Goal: Task Accomplishment & Management: Use online tool/utility

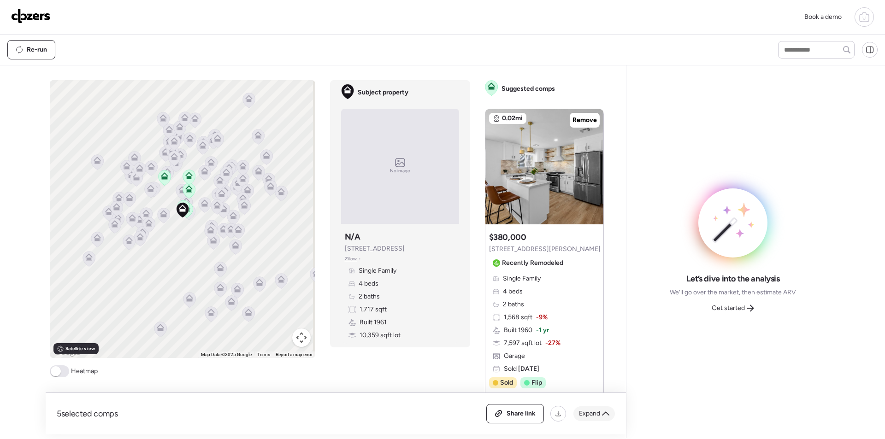
click at [605, 415] on icon at bounding box center [605, 413] width 7 height 7
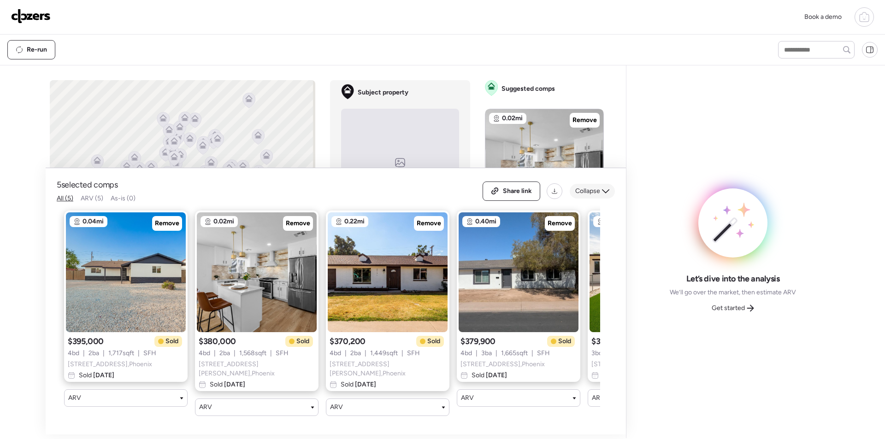
click at [596, 188] on div "Collapse" at bounding box center [592, 191] width 45 height 15
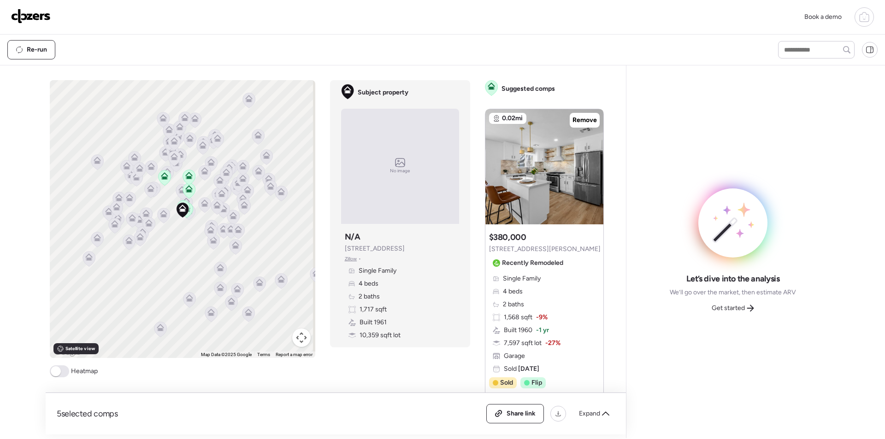
click at [183, 200] on div at bounding box center [189, 191] width 13 height 17
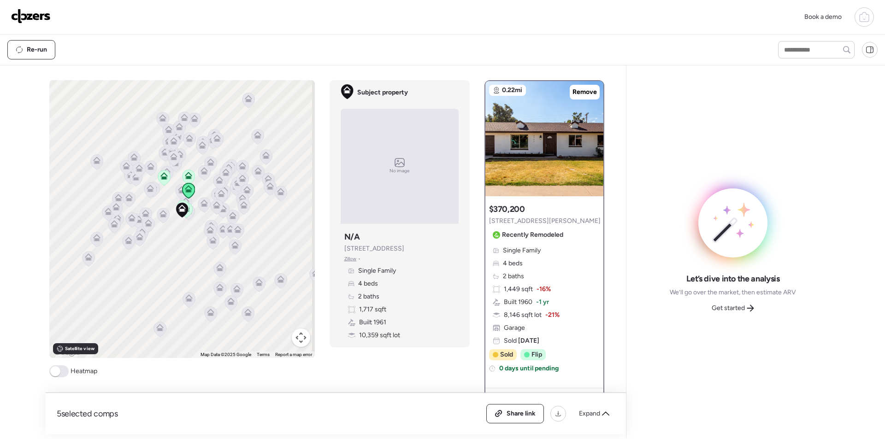
click at [185, 196] on icon at bounding box center [188, 190] width 12 height 15
click at [294, 337] on button "Map camera controls" at bounding box center [301, 338] width 18 height 18
click at [274, 296] on button "Zoom in" at bounding box center [278, 292] width 18 height 18
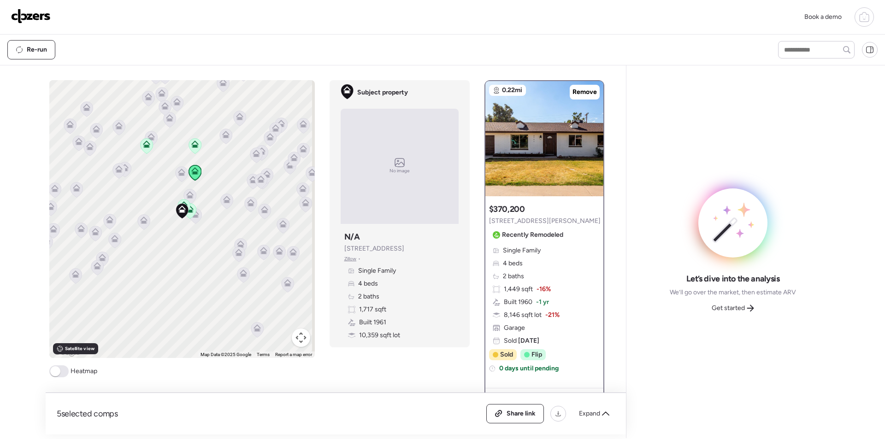
click at [194, 221] on icon at bounding box center [195, 215] width 12 height 15
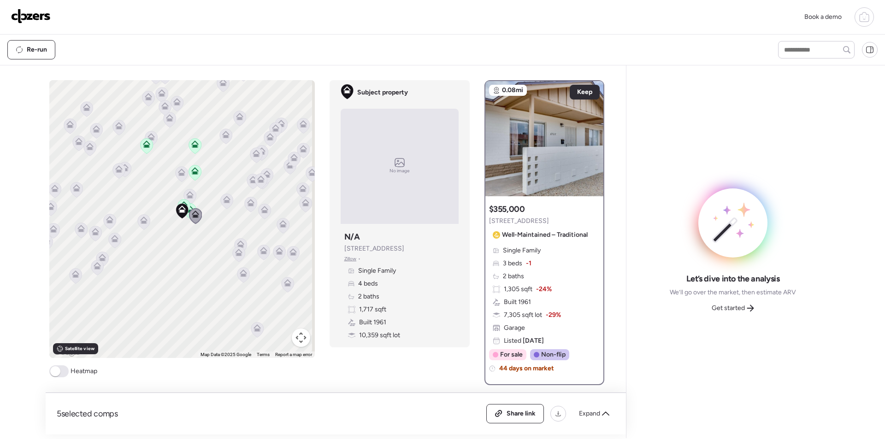
click at [186, 192] on icon at bounding box center [189, 194] width 7 height 7
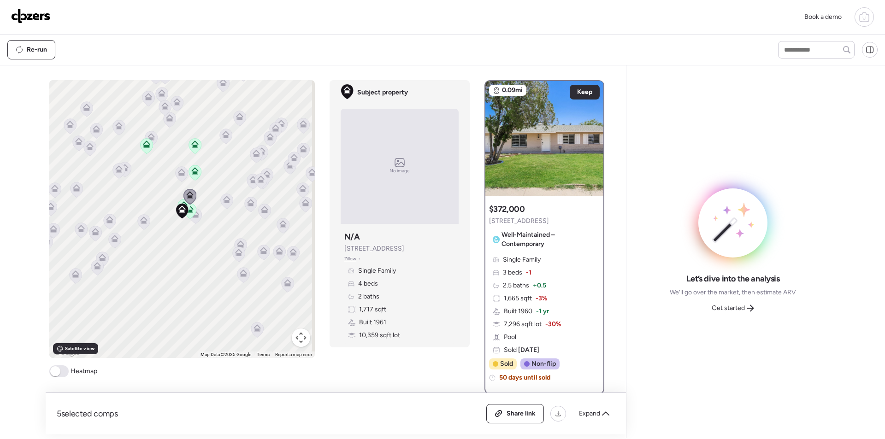
click at [178, 175] on icon at bounding box center [181, 174] width 6 height 3
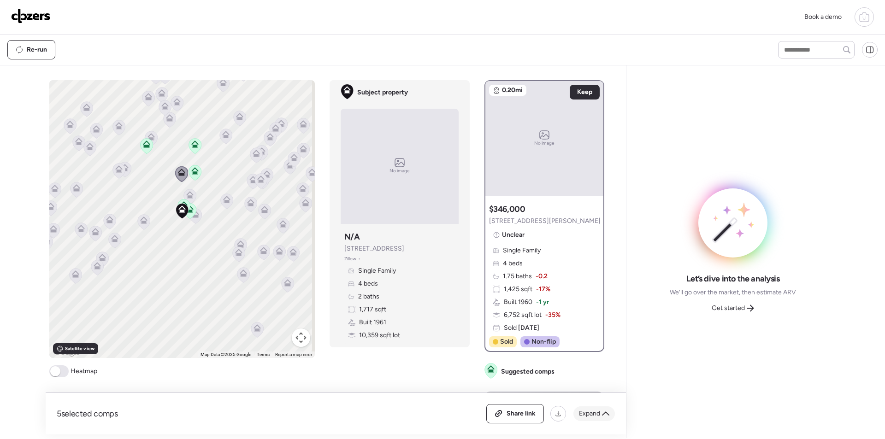
click at [585, 413] on span "Expand" at bounding box center [589, 413] width 21 height 9
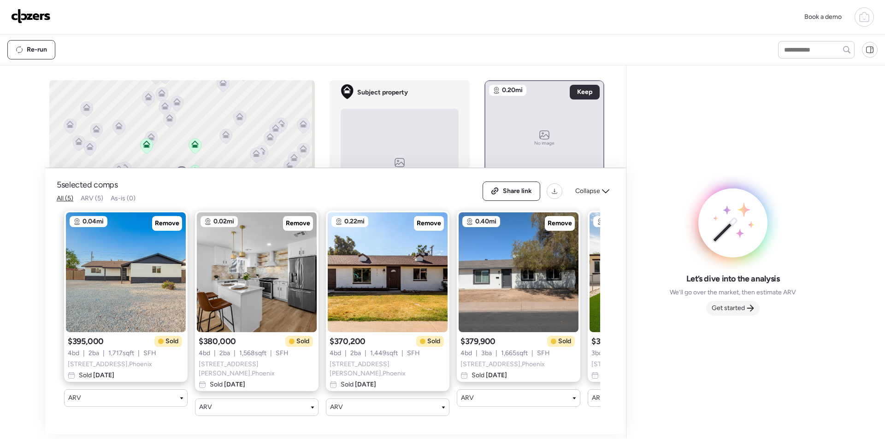
click at [730, 307] on span "Get started" at bounding box center [728, 308] width 33 height 9
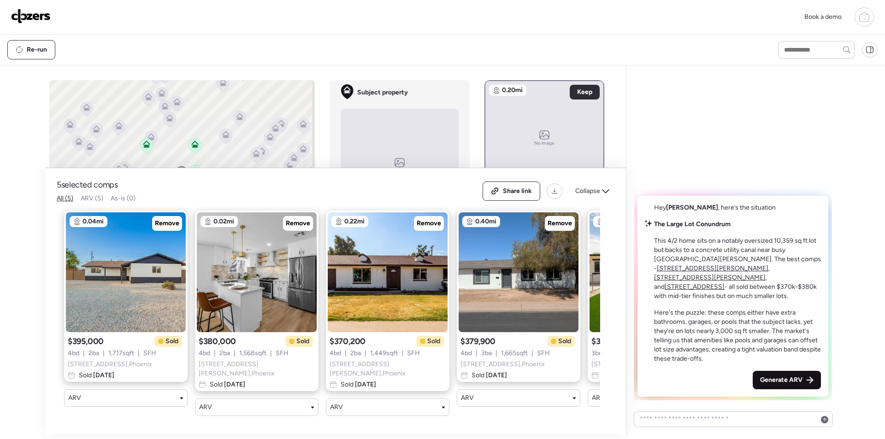
click at [779, 377] on span "Generate ARV" at bounding box center [781, 380] width 42 height 9
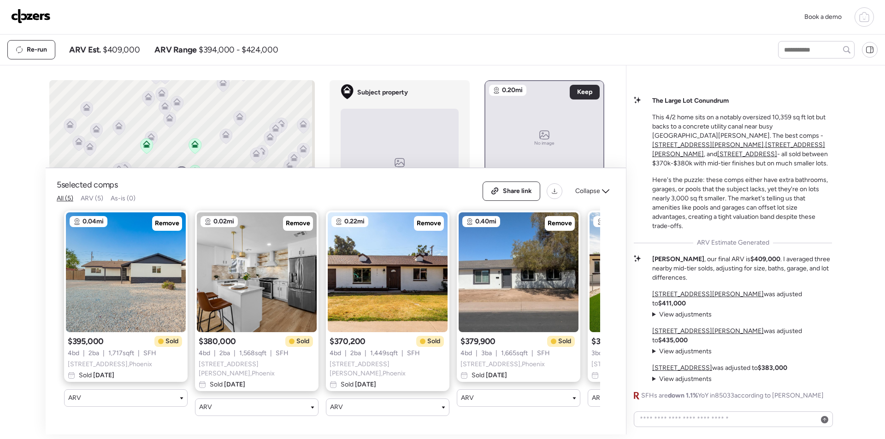
click at [119, 50] on span "$409,000" at bounding box center [121, 49] width 37 height 11
copy span "409,000"
click at [521, 193] on span "Share link" at bounding box center [517, 191] width 29 height 9
click at [25, 22] on img at bounding box center [31, 16] width 40 height 15
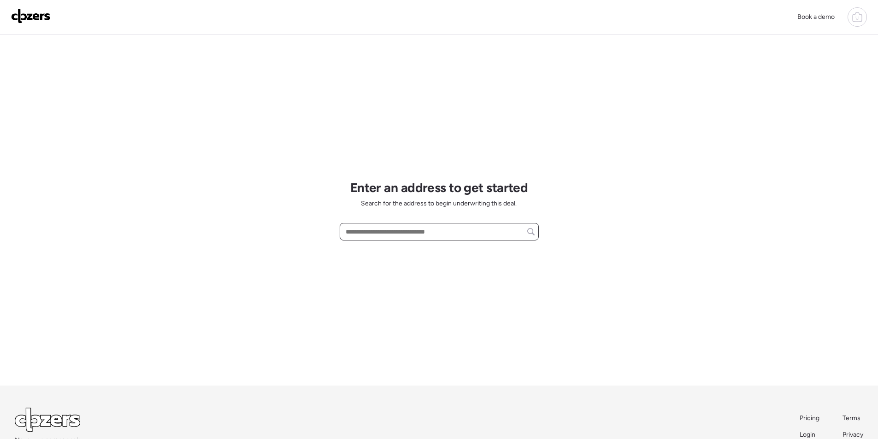
click at [397, 234] on input "text" at bounding box center [439, 231] width 191 height 13
paste input "**********"
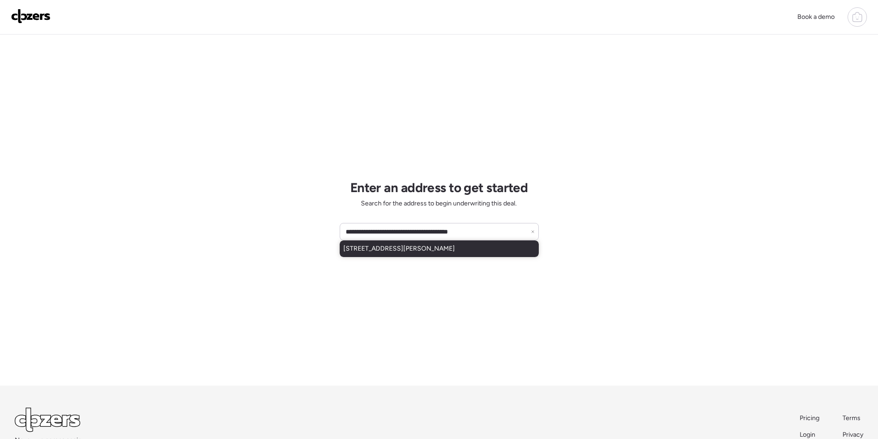
click at [396, 251] on span "6901 E Joan De Arc Ave, Scottsdale, AZ, 85254" at bounding box center [400, 248] width 112 height 9
type input "**********"
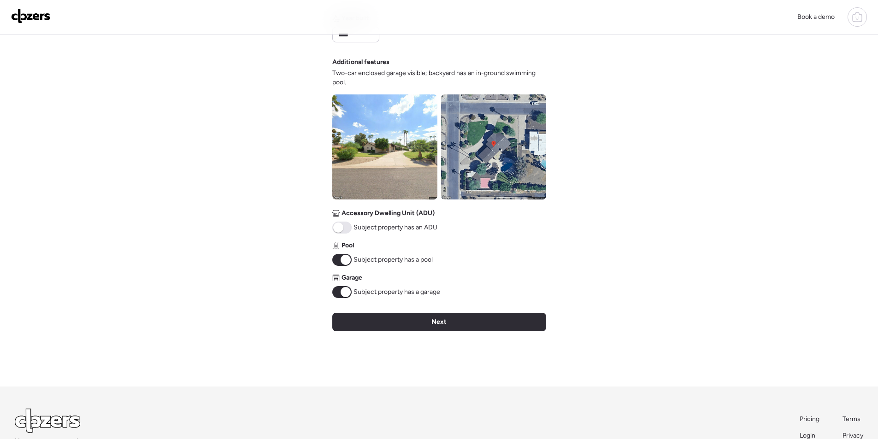
scroll to position [288, 0]
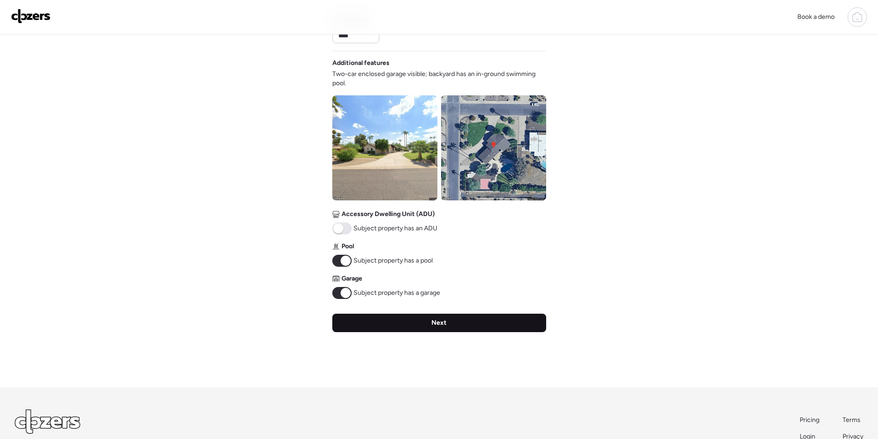
drag, startPoint x: 392, startPoint y: 323, endPoint x: 397, endPoint y: 317, distance: 8.2
click at [393, 322] on div "Next" at bounding box center [439, 323] width 214 height 18
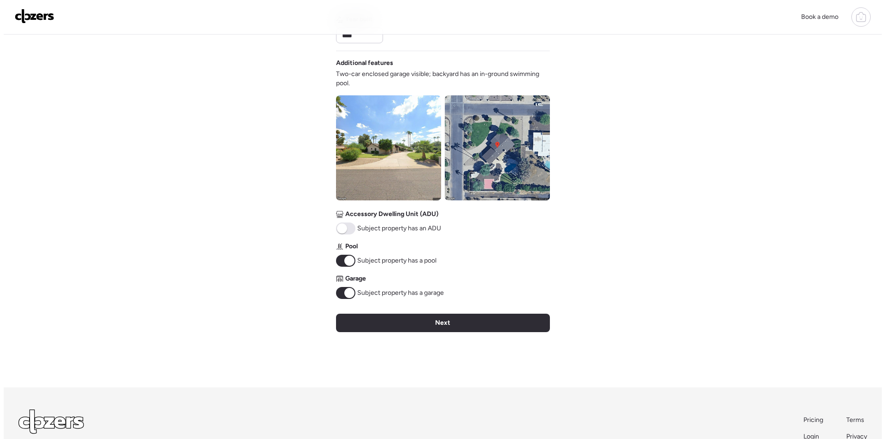
scroll to position [0, 0]
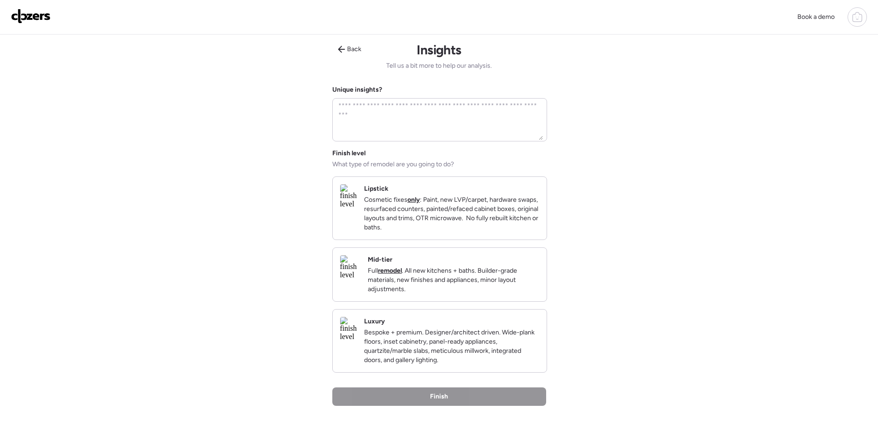
click at [460, 285] on p "Full remodel . All new kitchens + baths. Builder-grade materials, new finishes …" at bounding box center [454, 281] width 172 height 28
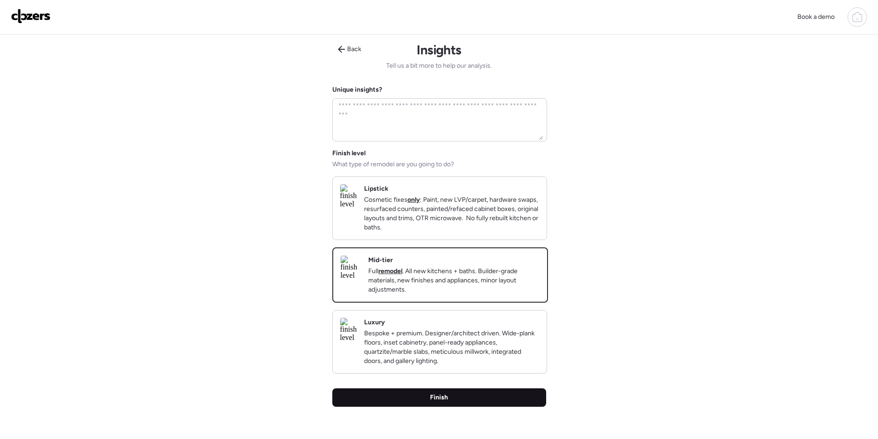
drag, startPoint x: 442, startPoint y: 416, endPoint x: 244, endPoint y: 401, distance: 198.8
click at [442, 403] on span "Finish" at bounding box center [439, 397] width 18 height 9
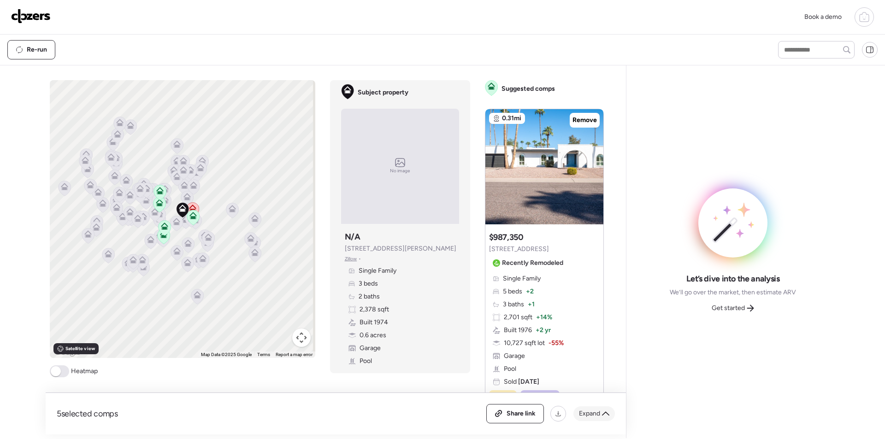
click at [600, 413] on div "Expand" at bounding box center [594, 414] width 41 height 15
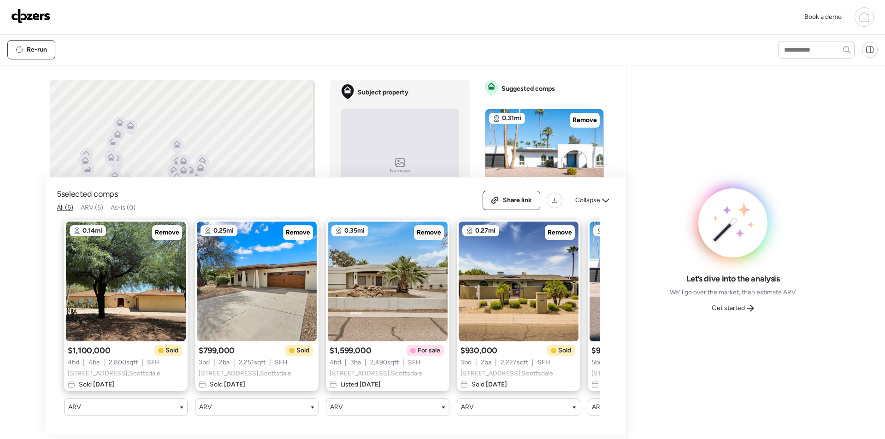
click at [427, 229] on span "Remove" at bounding box center [429, 232] width 24 height 9
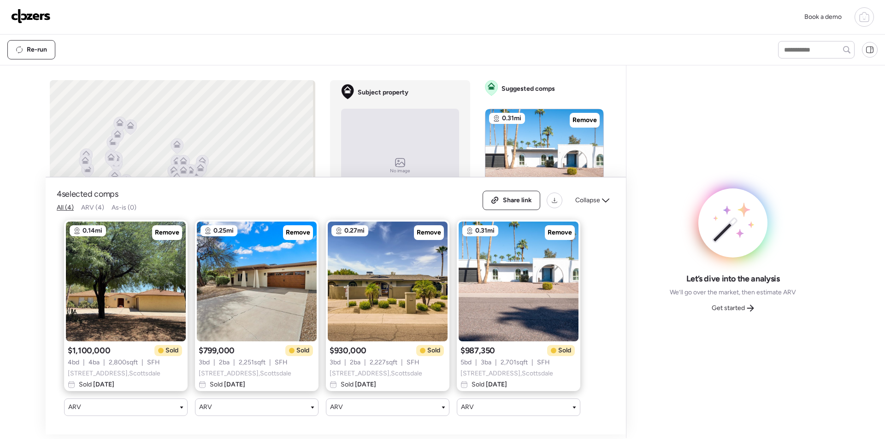
click at [605, 197] on icon at bounding box center [605, 200] width 7 height 7
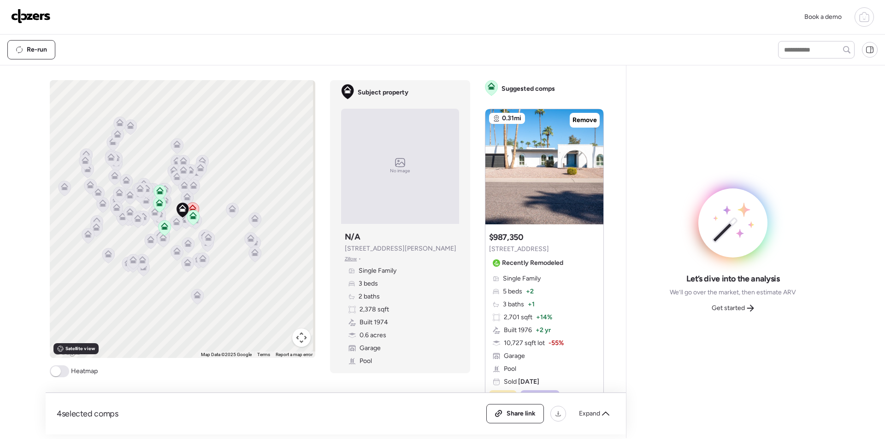
drag, startPoint x: 299, startPoint y: 339, endPoint x: 285, endPoint y: 320, distance: 23.7
click at [299, 339] on button "Map camera controls" at bounding box center [301, 338] width 18 height 18
click at [274, 295] on button "Zoom in" at bounding box center [278, 292] width 18 height 18
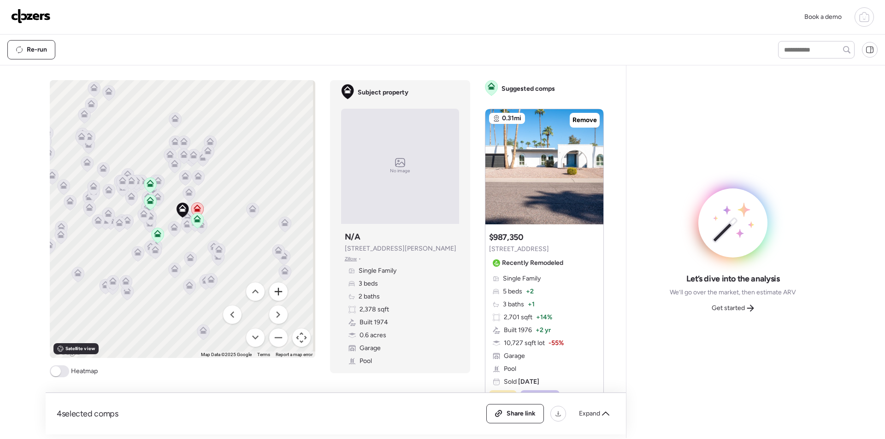
click at [274, 295] on button "Zoom in" at bounding box center [278, 292] width 18 height 18
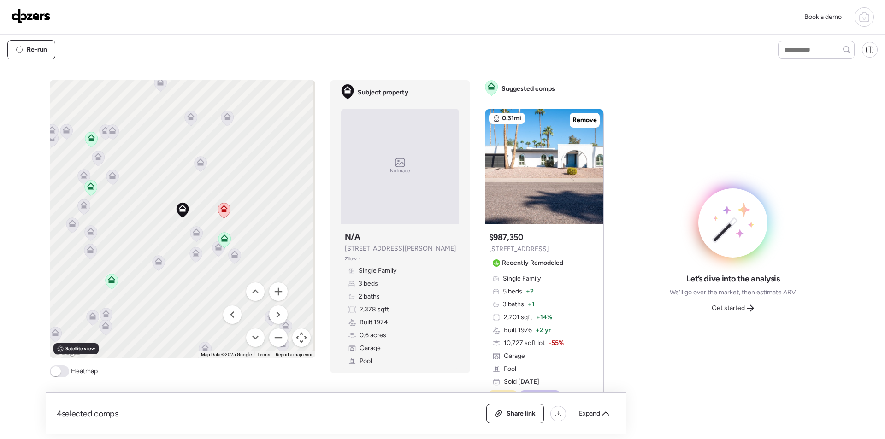
click at [194, 230] on icon at bounding box center [196, 231] width 7 height 4
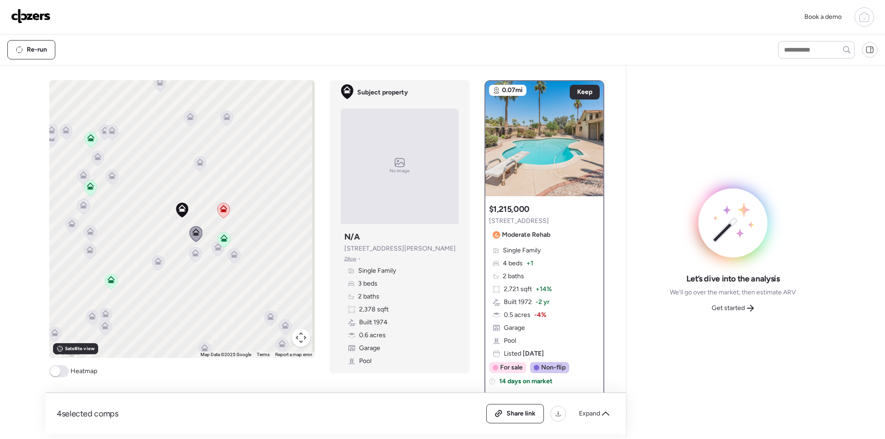
click at [212, 240] on div "To activate drag with keyboard, press Alt + Enter. Once in keyboard drag state,…" at bounding box center [182, 219] width 266 height 278
click at [215, 249] on icon at bounding box center [218, 249] width 6 height 3
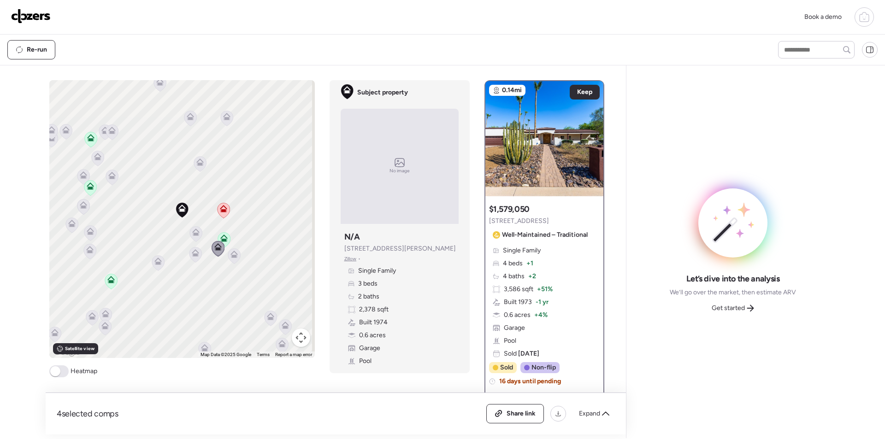
click at [198, 259] on icon at bounding box center [195, 255] width 13 height 16
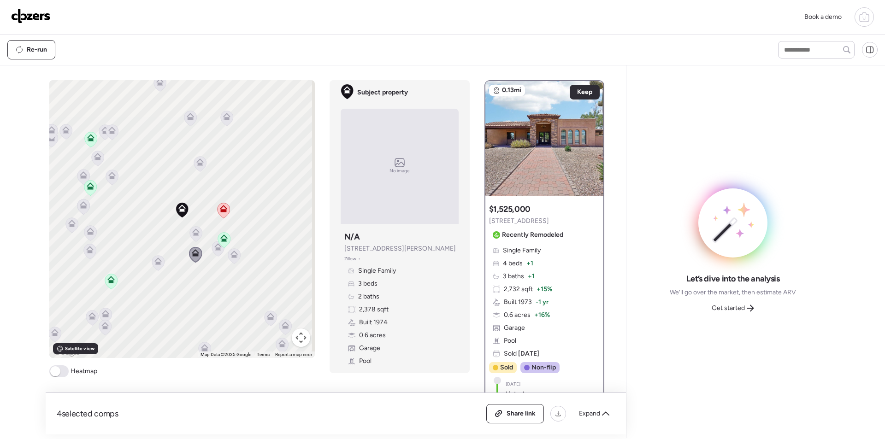
click at [597, 425] on div "4 selected comps All (4) ARV (4) As-is (0) Share link Expand" at bounding box center [336, 413] width 581 height 41
click at [594, 419] on div "Expand" at bounding box center [594, 414] width 41 height 15
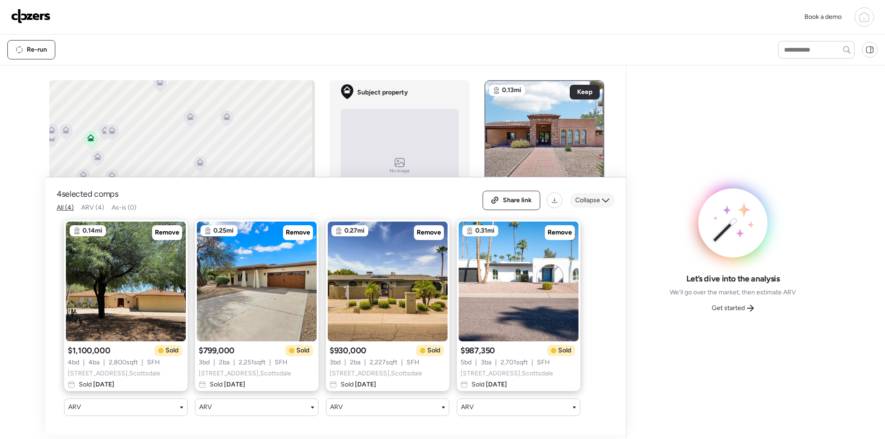
click at [577, 196] on span "Collapse" at bounding box center [587, 200] width 25 height 9
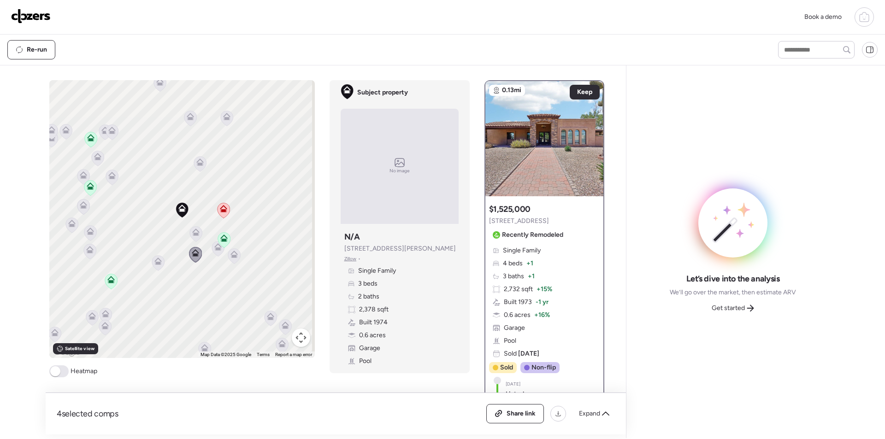
click at [212, 254] on icon at bounding box center [218, 249] width 13 height 16
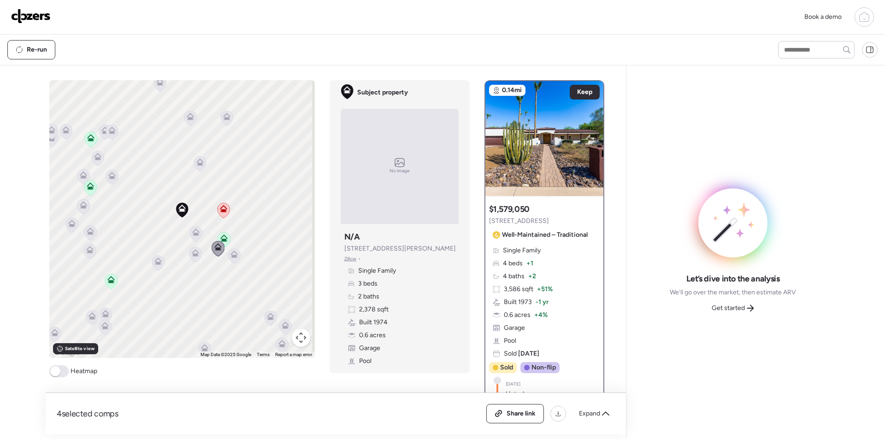
click at [224, 257] on div "To activate drag with keyboard, press Alt + Enter. Once in keyboard drag state,…" at bounding box center [182, 219] width 266 height 278
click at [228, 257] on div at bounding box center [234, 257] width 13 height 17
click at [196, 257] on icon at bounding box center [196, 254] width 12 height 15
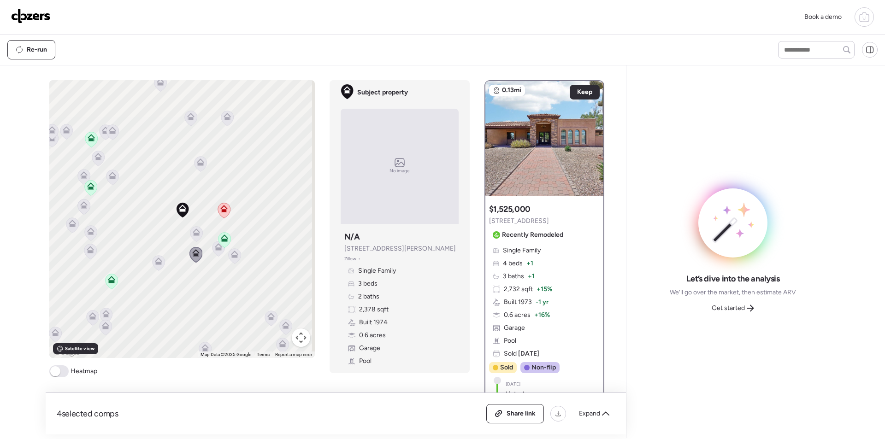
click at [155, 256] on icon at bounding box center [158, 263] width 13 height 16
click at [145, 260] on div "To activate drag with keyboard, press Alt + Enter. Once in keyboard drag state,…" at bounding box center [182, 219] width 266 height 278
click at [154, 267] on icon at bounding box center [158, 262] width 12 height 15
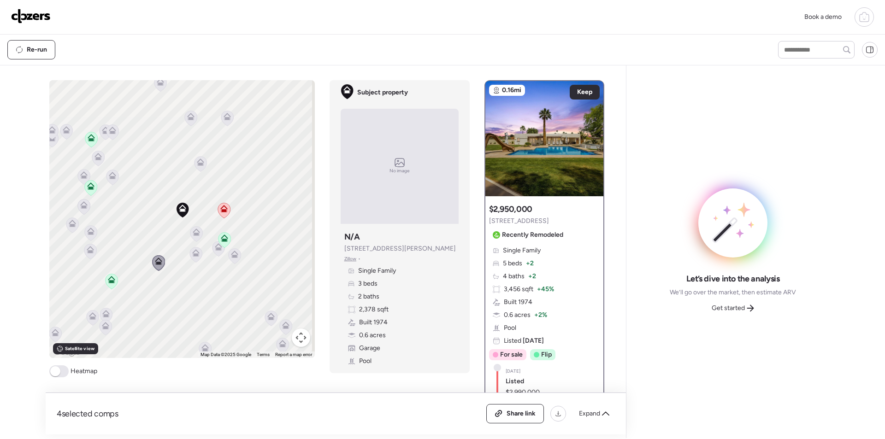
click at [197, 166] on icon at bounding box center [200, 164] width 6 height 3
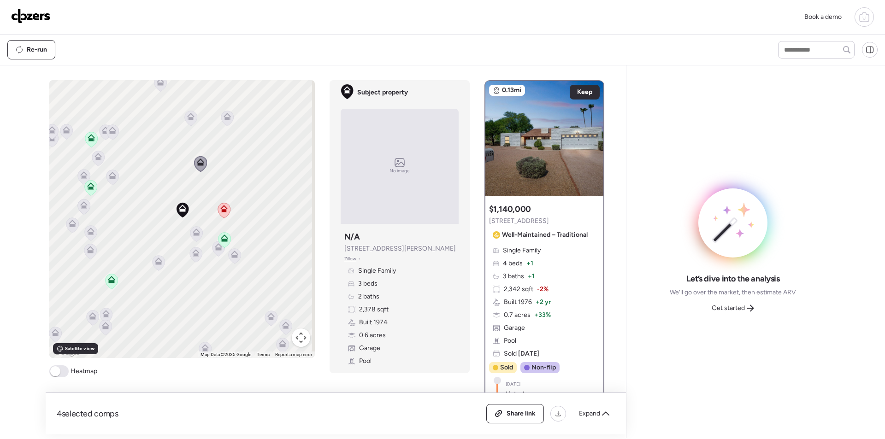
click at [107, 135] on icon at bounding box center [112, 131] width 12 height 15
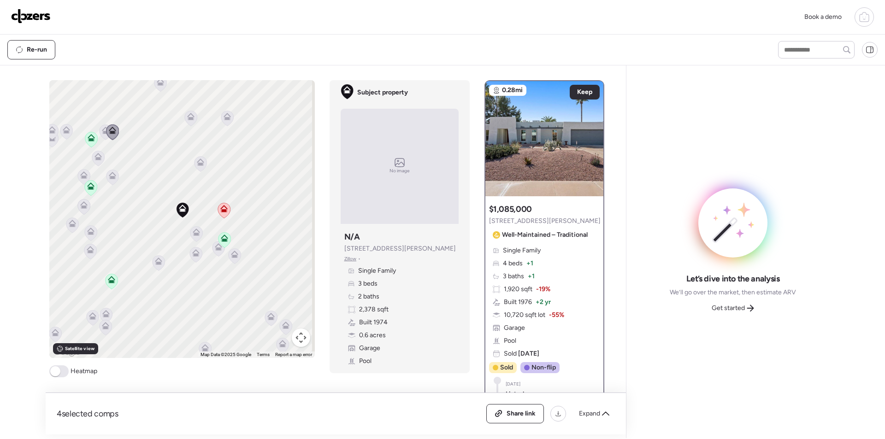
click at [100, 135] on icon at bounding box center [105, 131] width 12 height 15
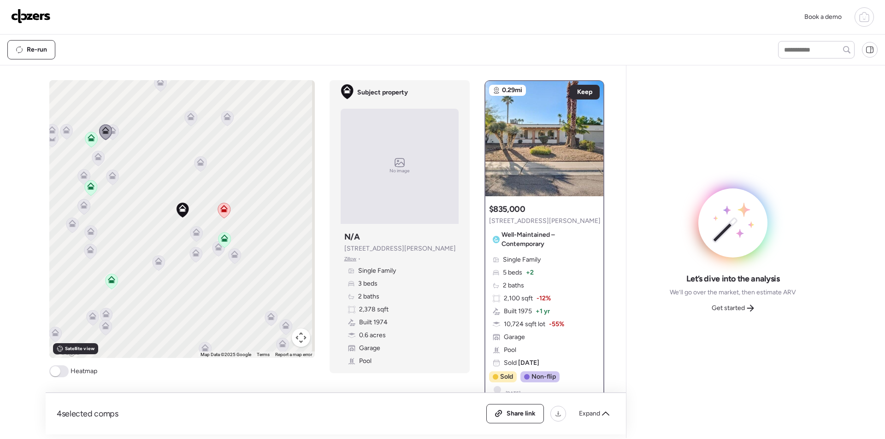
click at [94, 161] on icon at bounding box center [98, 158] width 12 height 15
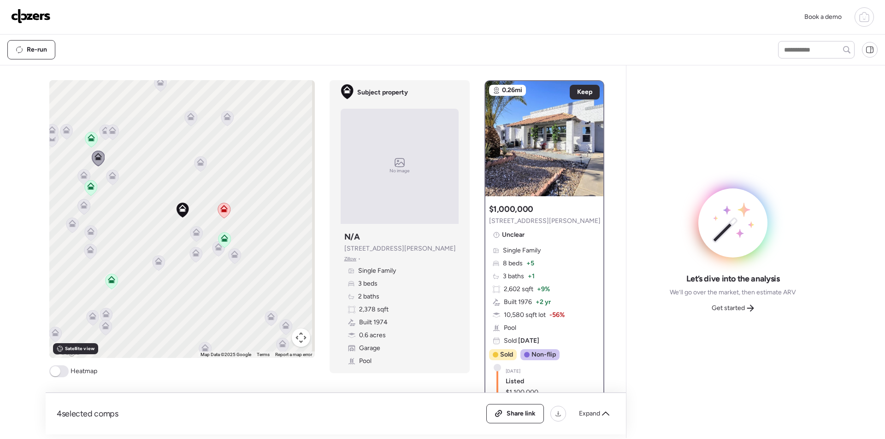
click at [77, 180] on icon at bounding box center [83, 176] width 12 height 15
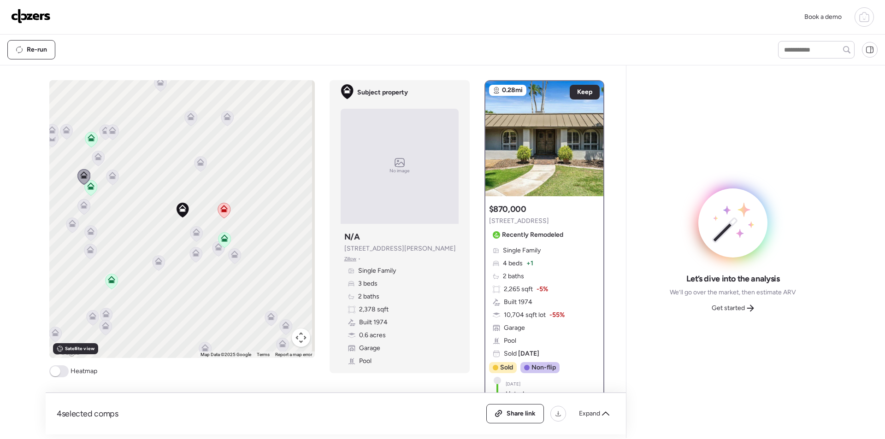
drag, startPoint x: 101, startPoint y: 155, endPoint x: 99, endPoint y: 164, distance: 9.5
click at [101, 155] on icon at bounding box center [98, 159] width 13 height 16
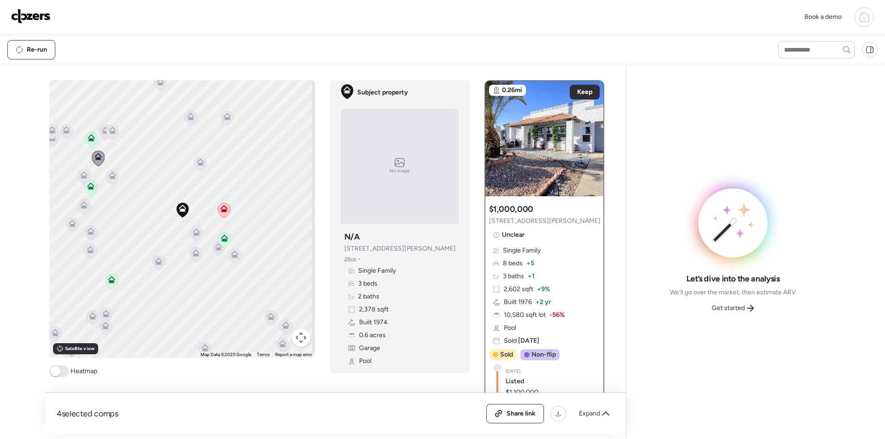
click at [98, 165] on icon at bounding box center [98, 159] width 13 height 16
click at [115, 174] on icon at bounding box center [112, 178] width 13 height 16
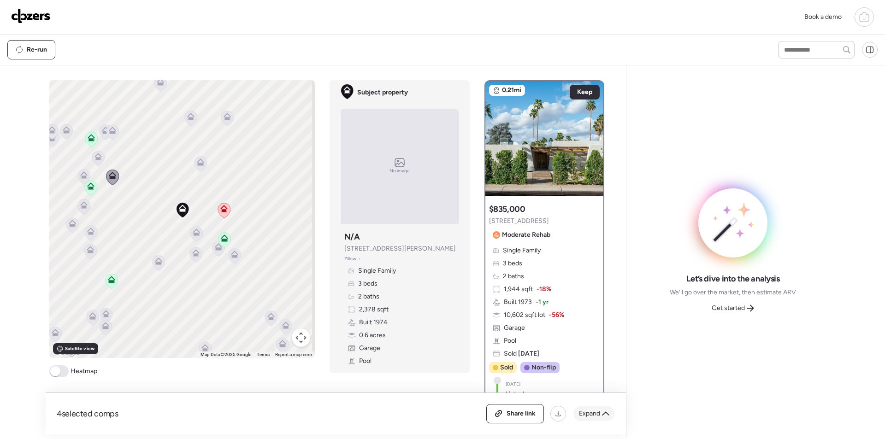
click at [592, 415] on span "Expand" at bounding box center [589, 413] width 21 height 9
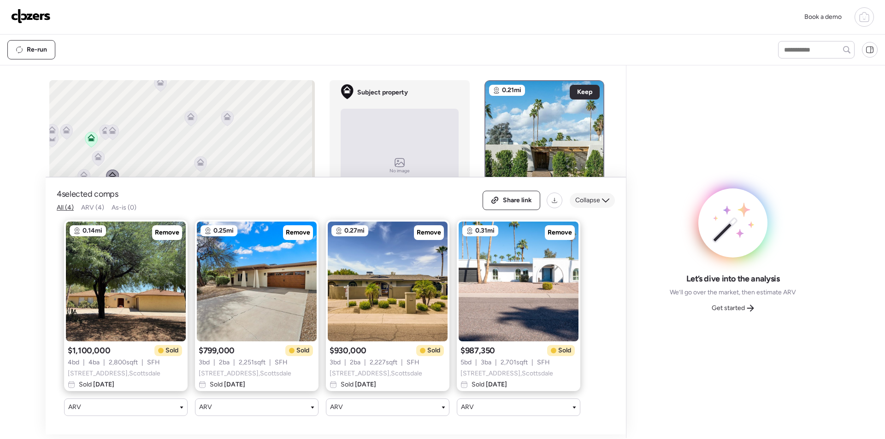
drag, startPoint x: 594, startPoint y: 198, endPoint x: 600, endPoint y: 210, distance: 13.4
click at [595, 199] on div "Collapse" at bounding box center [592, 200] width 45 height 15
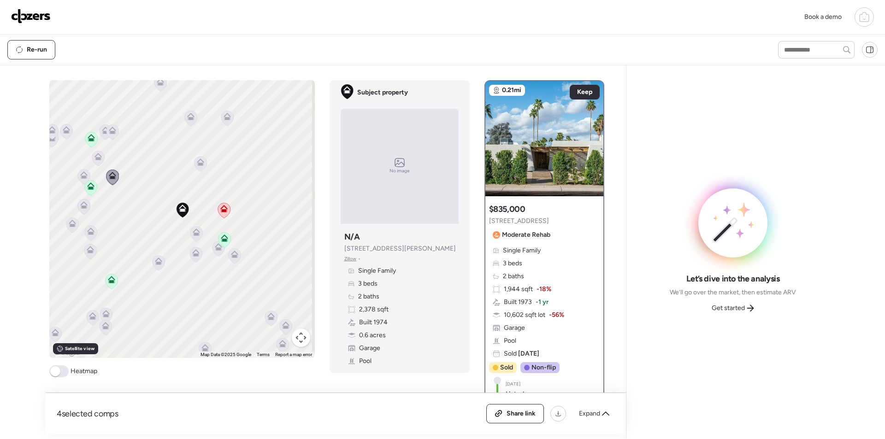
click at [86, 259] on icon at bounding box center [90, 252] width 13 height 16
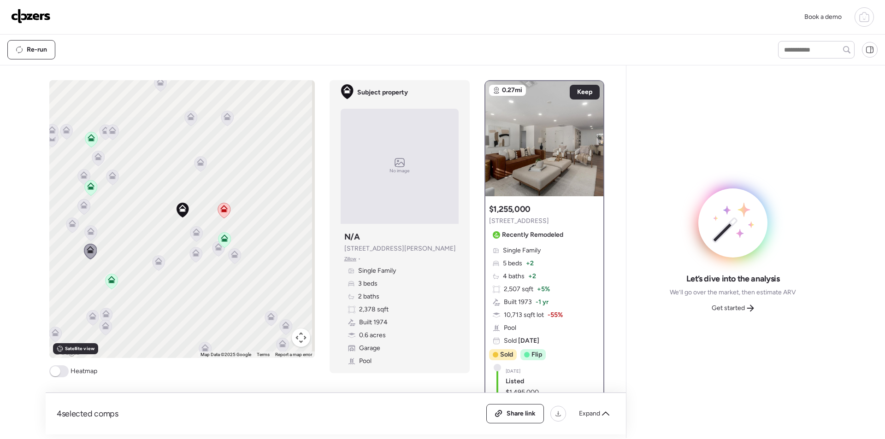
click at [88, 231] on icon at bounding box center [90, 231] width 7 height 7
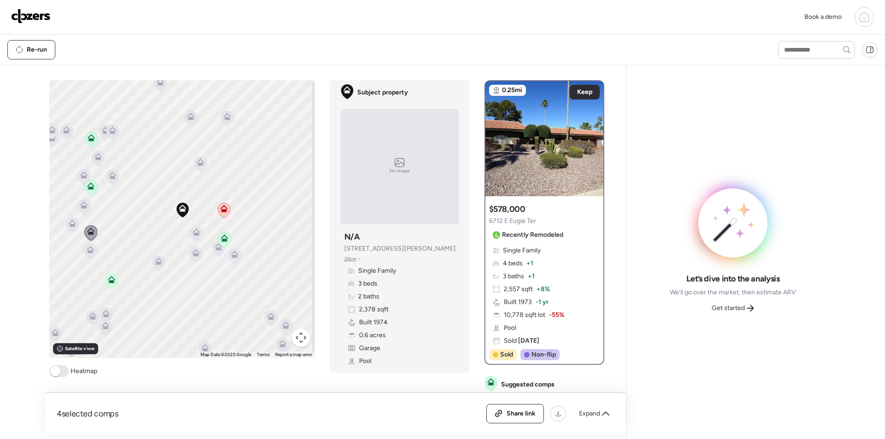
click at [70, 227] on icon at bounding box center [72, 225] width 12 height 15
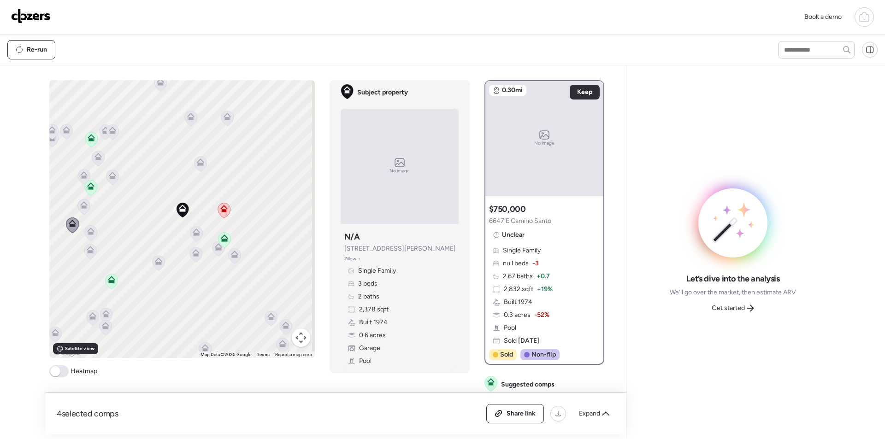
click at [88, 312] on icon at bounding box center [92, 317] width 12 height 15
click at [104, 312] on icon at bounding box center [105, 312] width 7 height 4
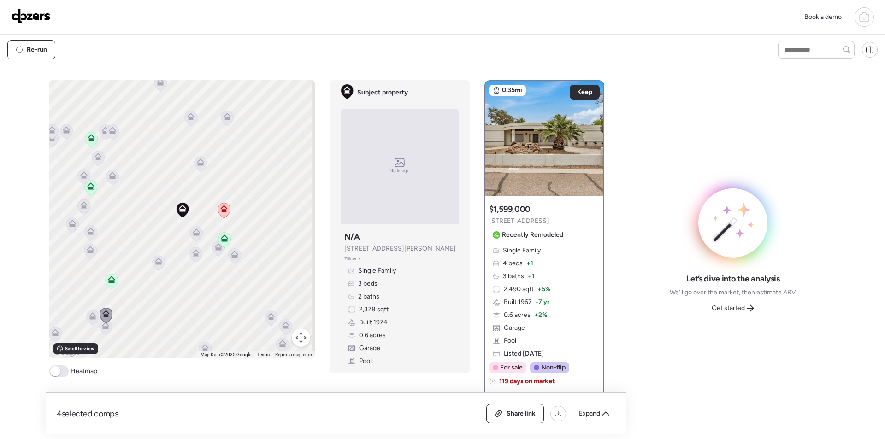
click at [100, 330] on icon at bounding box center [105, 327] width 12 height 15
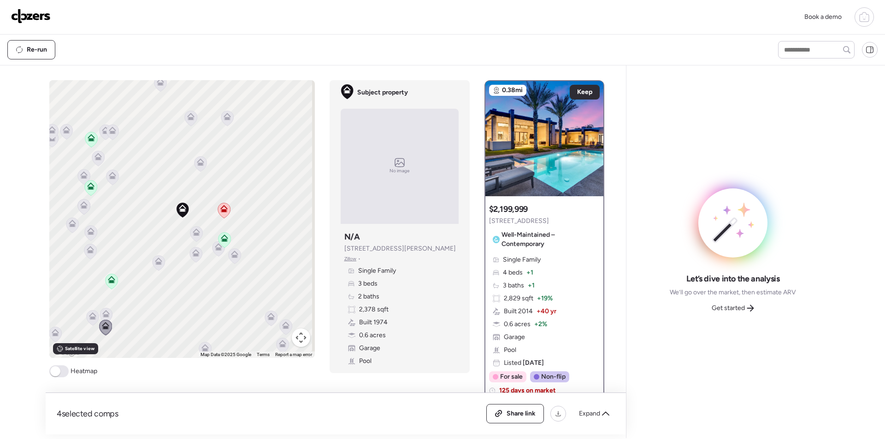
drag, startPoint x: 140, startPoint y: 332, endPoint x: 149, endPoint y: 279, distance: 53.0
click at [149, 279] on div "To activate drag with keyboard, press Alt + Enter. Once in keyboard drag state,…" at bounding box center [182, 219] width 266 height 278
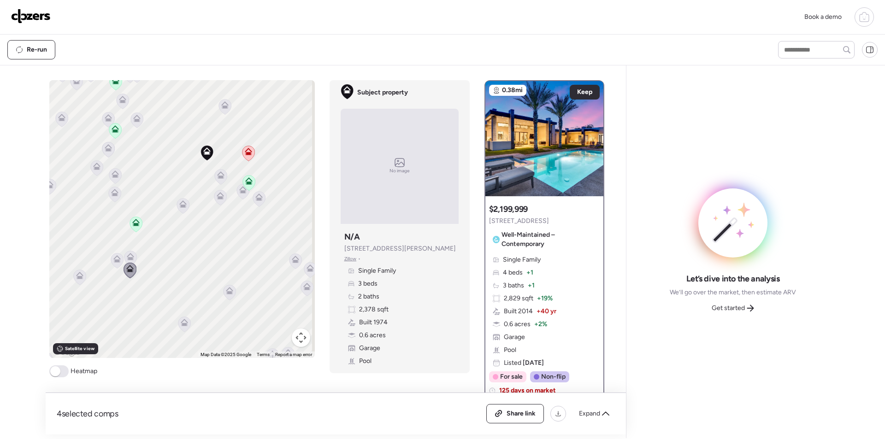
drag, startPoint x: 199, startPoint y: 290, endPoint x: 166, endPoint y: 234, distance: 65.3
click at [166, 234] on div "To activate drag with keyboard, press Alt + Enter. Once in keyboard drag state,…" at bounding box center [182, 219] width 266 height 278
drag, startPoint x: 289, startPoint y: 260, endPoint x: 298, endPoint y: 262, distance: 10.0
click at [292, 260] on icon at bounding box center [295, 259] width 7 height 7
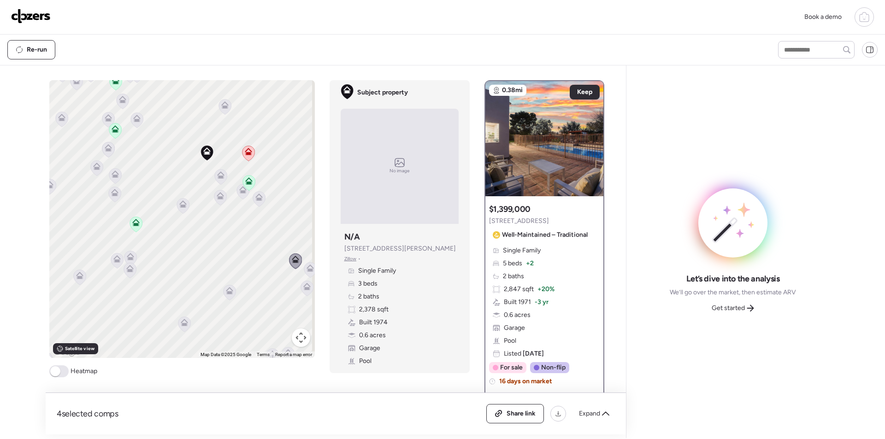
click at [308, 267] on icon at bounding box center [310, 268] width 7 height 7
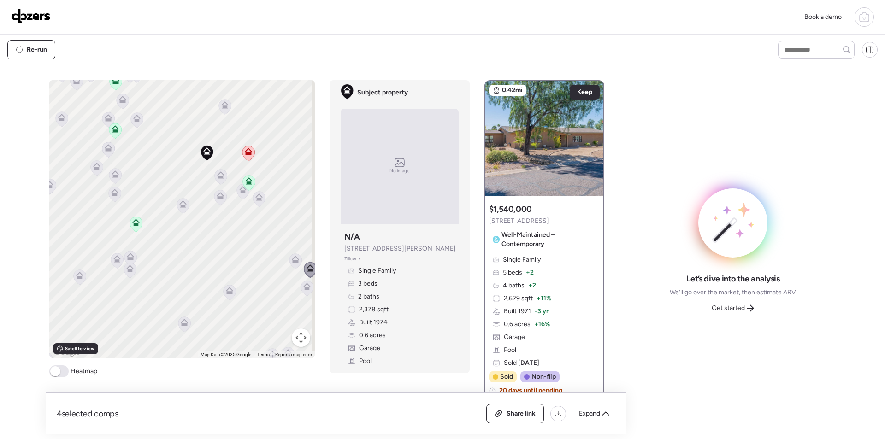
click at [305, 285] on icon at bounding box center [306, 286] width 7 height 7
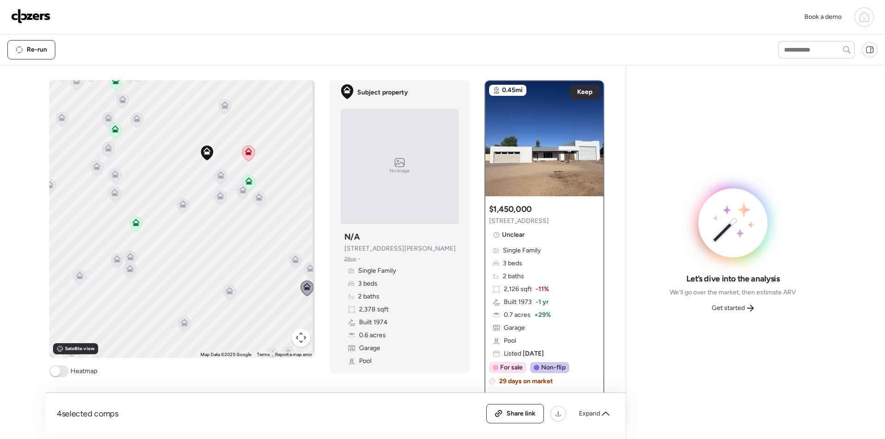
click at [182, 326] on icon at bounding box center [184, 324] width 6 height 3
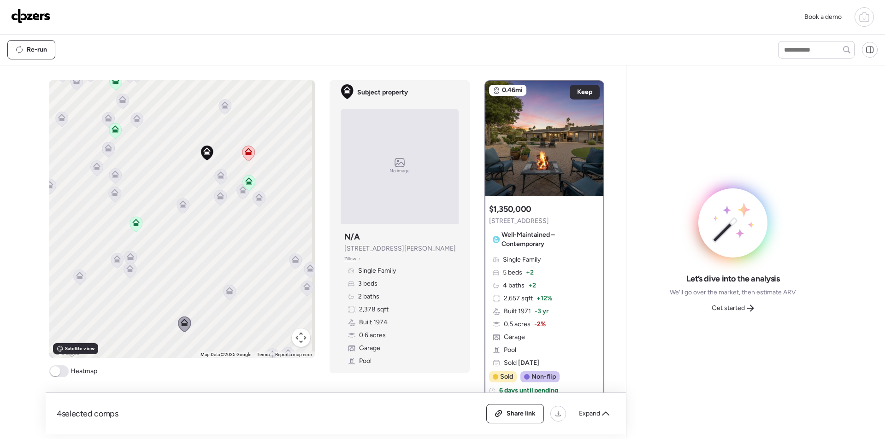
click at [131, 256] on icon at bounding box center [130, 258] width 12 height 15
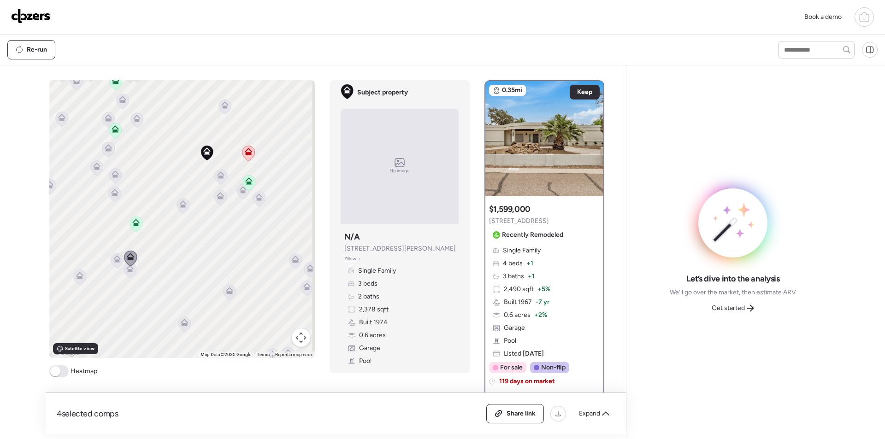
click at [124, 273] on icon at bounding box center [130, 270] width 12 height 15
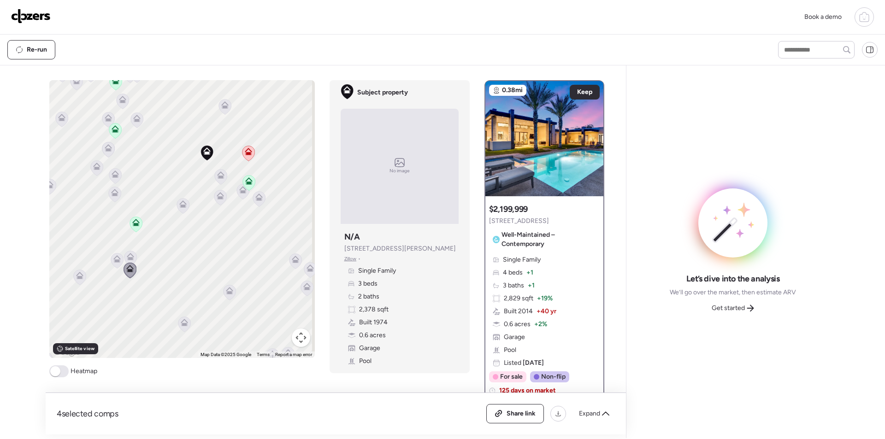
click at [101, 252] on div "To activate drag with keyboard, press Alt + Enter. Once in keyboard drag state,…" at bounding box center [182, 219] width 266 height 278
click at [111, 260] on div at bounding box center [117, 261] width 13 height 17
click at [111, 268] on icon at bounding box center [117, 261] width 13 height 16
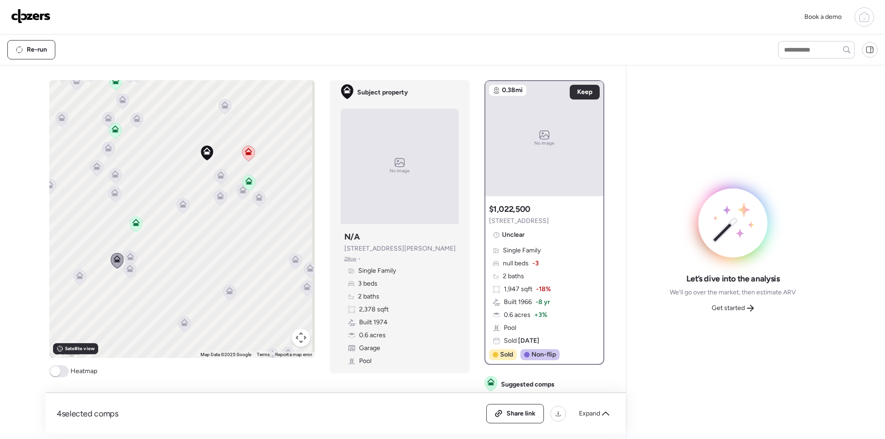
click at [82, 278] on icon at bounding box center [79, 277] width 12 height 15
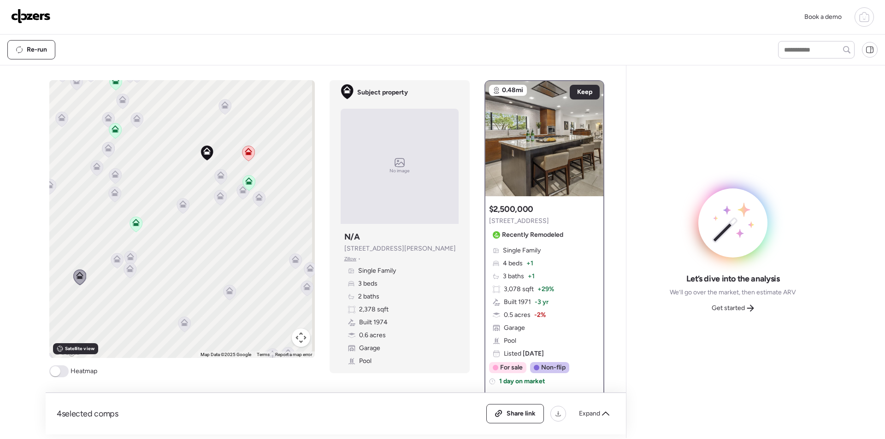
drag, startPoint x: 95, startPoint y: 278, endPoint x: 209, endPoint y: 281, distance: 114.4
click at [209, 281] on div "To activate drag with keyboard, press Alt + Enter. Once in keyboard drag state,…" at bounding box center [182, 219] width 266 height 278
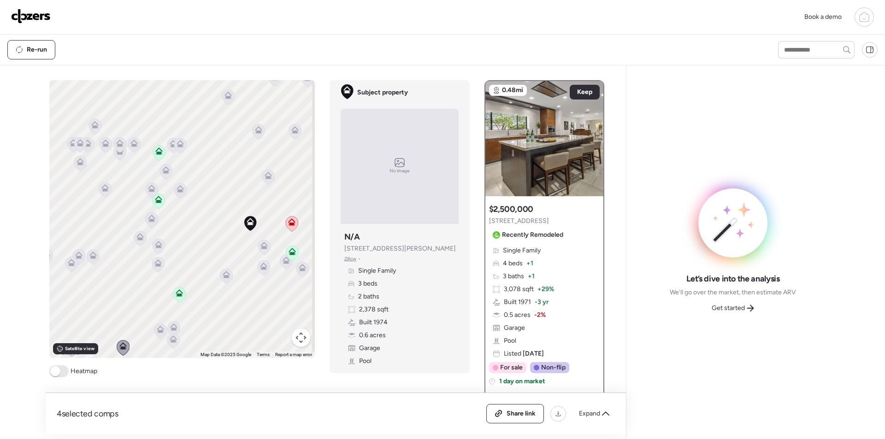
drag, startPoint x: 189, startPoint y: 245, endPoint x: 213, endPoint y: 293, distance: 53.8
click at [215, 304] on div "To activate drag with keyboard, press Alt + Enter. Once in keyboard drag state,…" at bounding box center [182, 219] width 266 height 278
click at [251, 136] on icon at bounding box center [257, 132] width 13 height 16
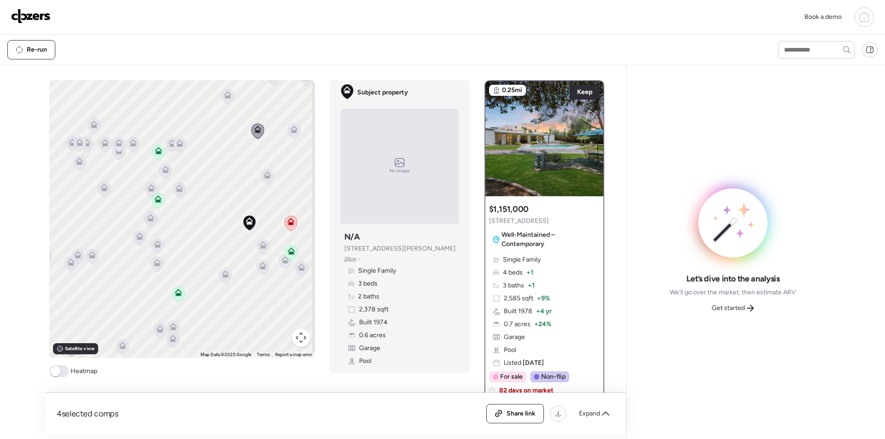
click at [290, 131] on icon at bounding box center [293, 129] width 7 height 7
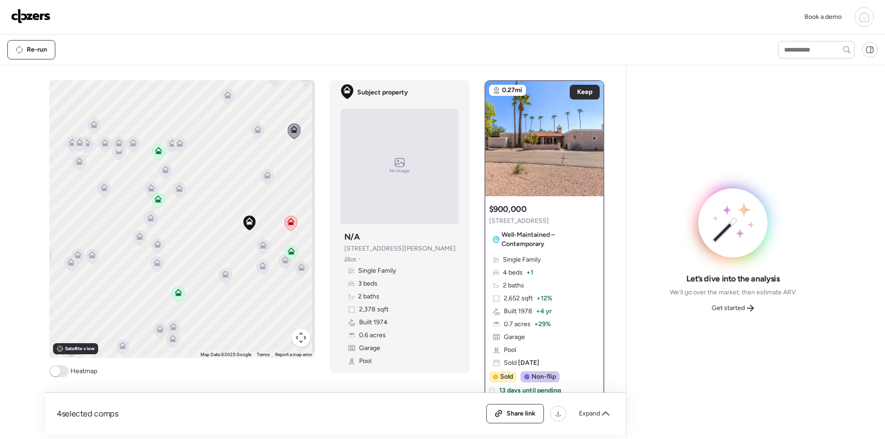
click at [132, 146] on icon at bounding box center [133, 144] width 6 height 3
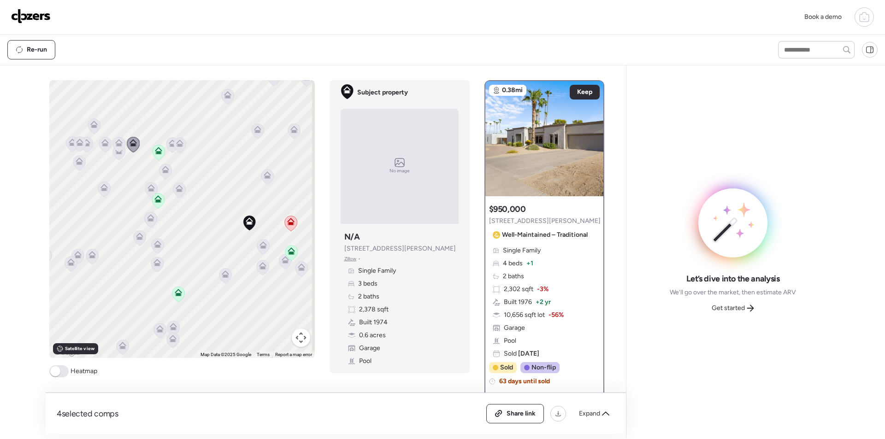
click at [116, 146] on icon at bounding box center [119, 144] width 6 height 3
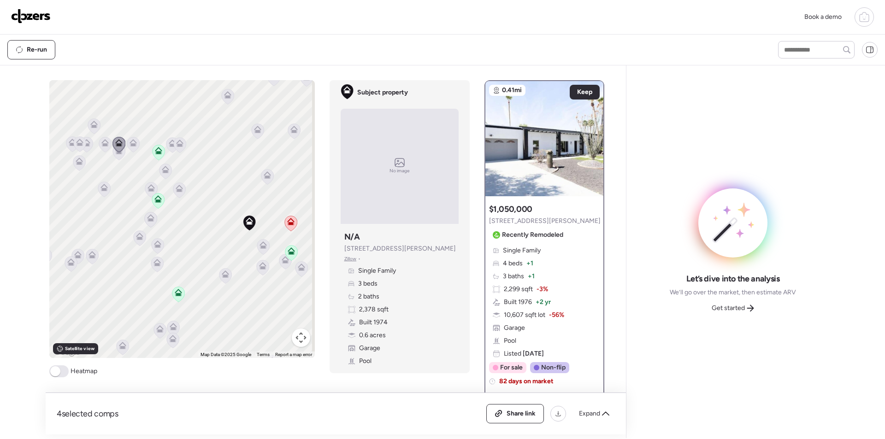
click at [116, 159] on icon at bounding box center [119, 152] width 12 height 15
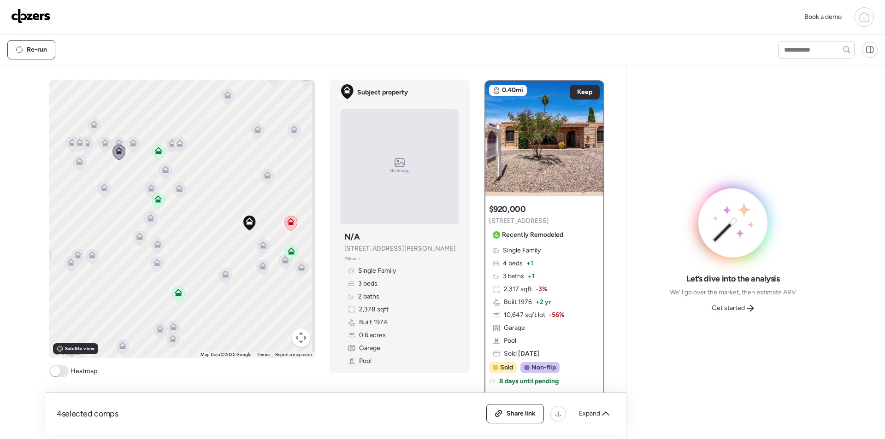
click at [101, 145] on icon at bounding box center [104, 142] width 7 height 7
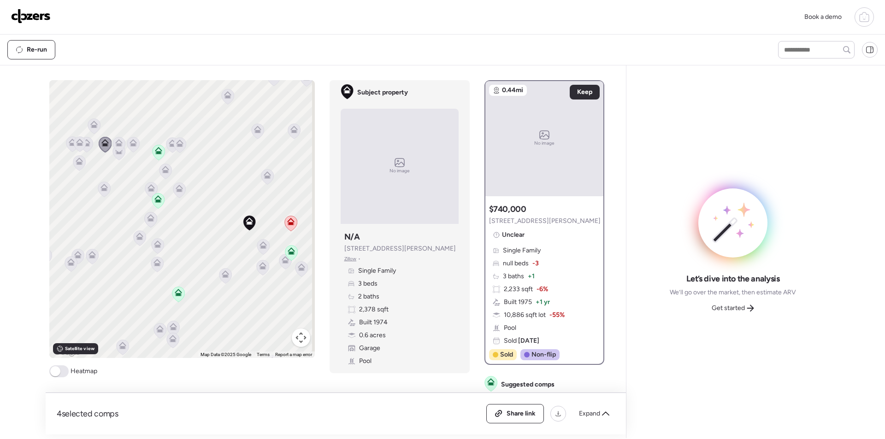
click at [91, 118] on div "To activate drag with keyboard, press Alt + Enter. Once in keyboard drag state,…" at bounding box center [182, 219] width 266 height 278
click at [90, 129] on icon at bounding box center [94, 126] width 12 height 15
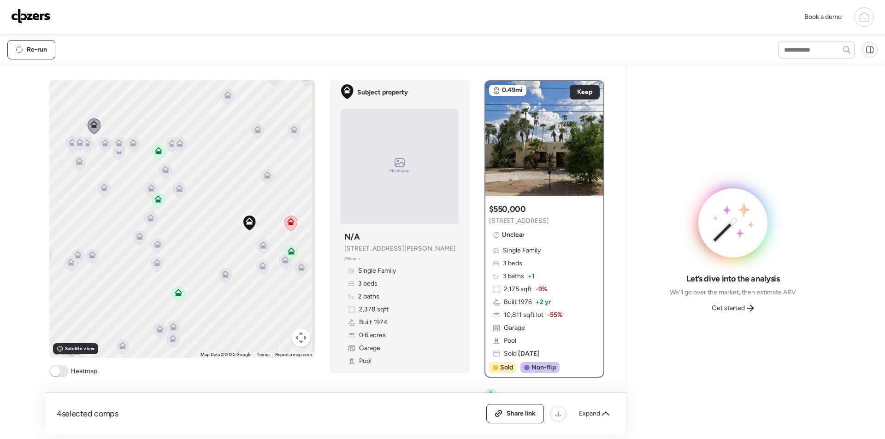
click at [88, 146] on icon at bounding box center [86, 144] width 12 height 15
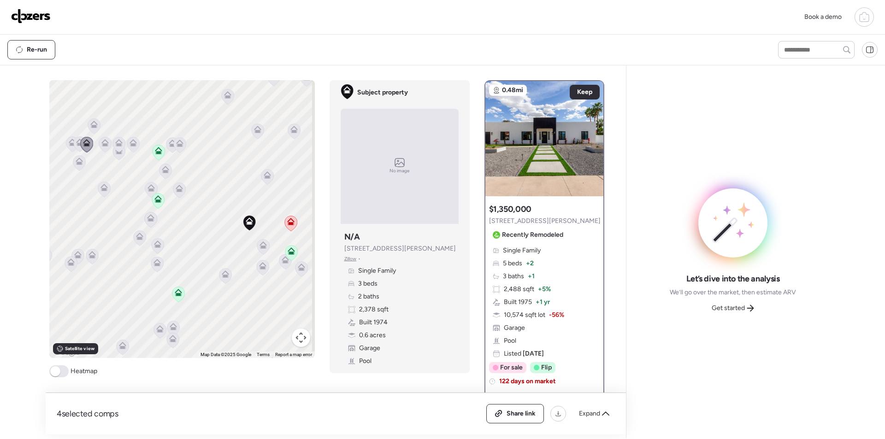
click at [78, 167] on icon at bounding box center [79, 162] width 12 height 15
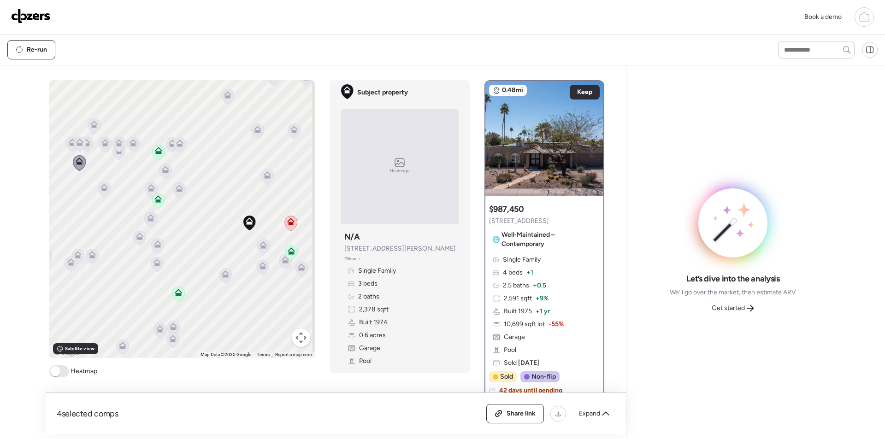
click at [109, 189] on div "To activate drag with keyboard, press Alt + Enter. Once in keyboard drag state,…" at bounding box center [182, 219] width 266 height 278
drag, startPoint x: 102, startPoint y: 190, endPoint x: 101, endPoint y: 199, distance: 9.7
click at [102, 190] on icon at bounding box center [104, 189] width 6 height 3
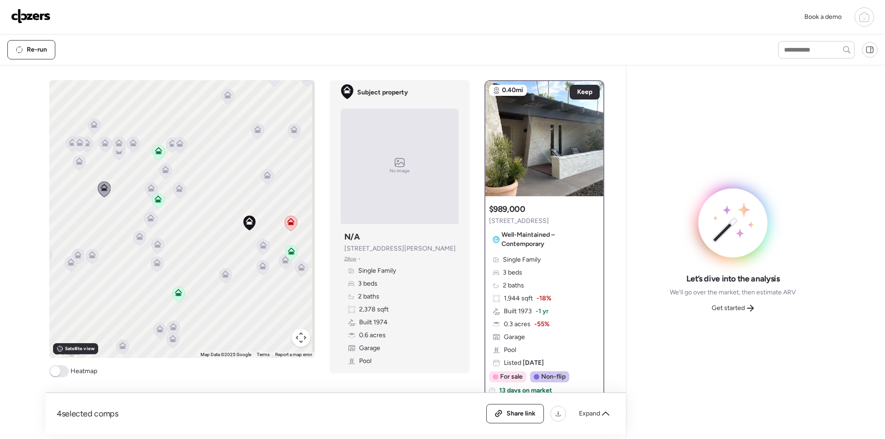
click at [90, 257] on icon at bounding box center [92, 256] width 6 height 3
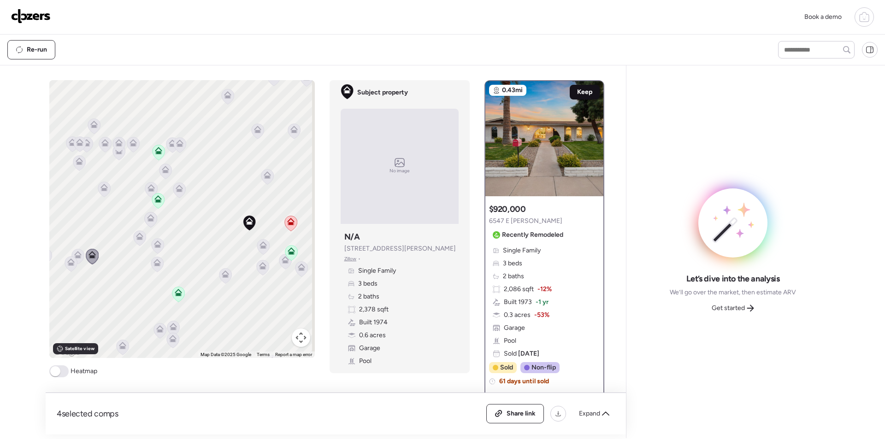
click at [585, 87] on div "Keep" at bounding box center [585, 92] width 30 height 15
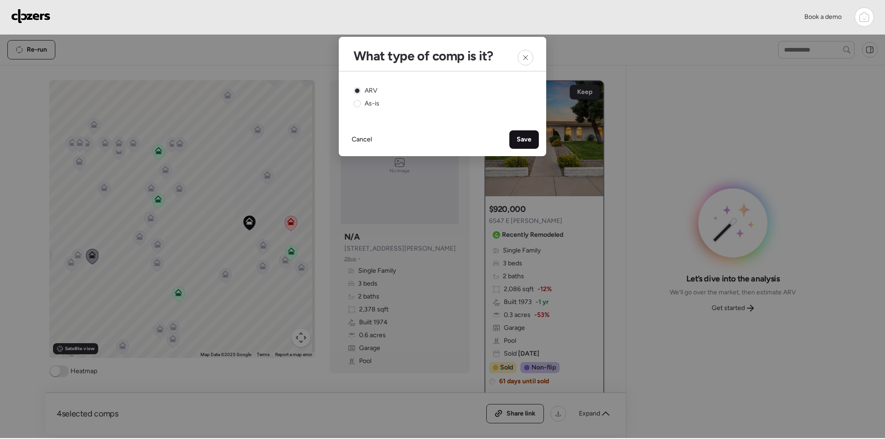
click at [522, 136] on span "Save" at bounding box center [524, 139] width 15 height 9
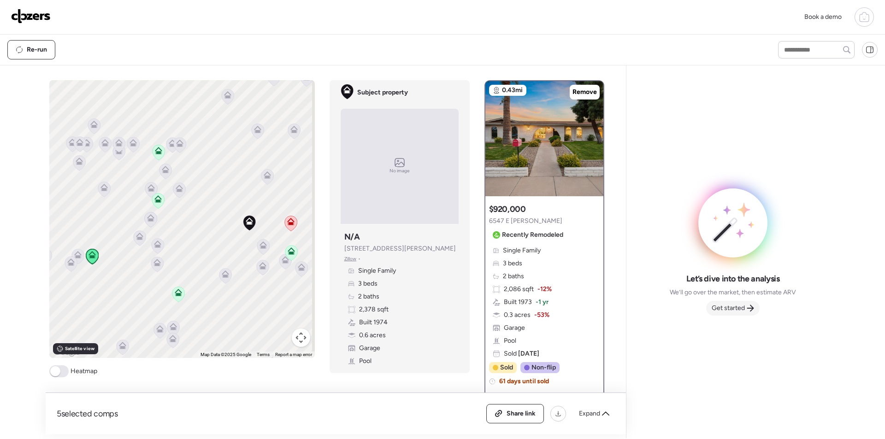
click at [749, 305] on icon at bounding box center [750, 308] width 7 height 7
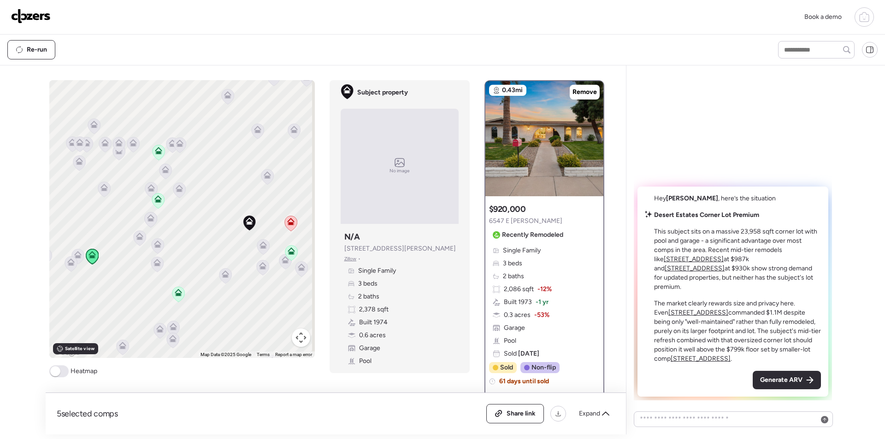
click at [793, 371] on div "Hey Daniel , here’s the situation Desert Estates Corner Lot Premium This subjec…" at bounding box center [733, 292] width 191 height 210
click at [788, 376] on span "Generate ARV" at bounding box center [781, 380] width 42 height 9
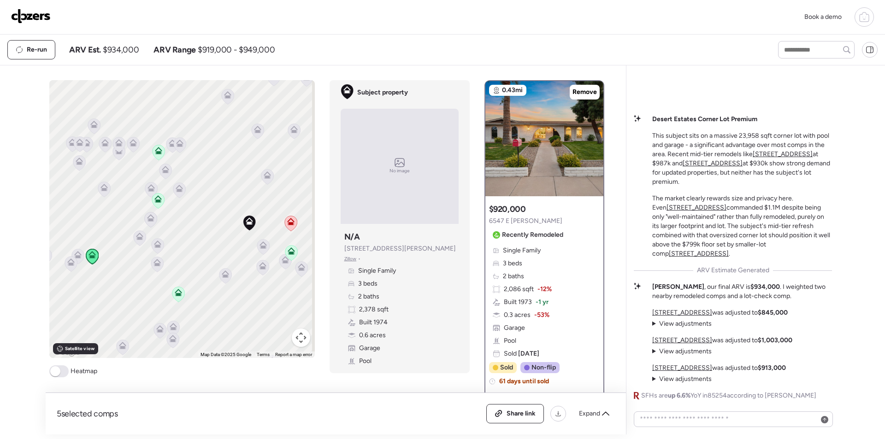
drag, startPoint x: 78, startPoint y: 250, endPoint x: 75, endPoint y: 255, distance: 5.6
click at [78, 251] on icon at bounding box center [77, 256] width 12 height 15
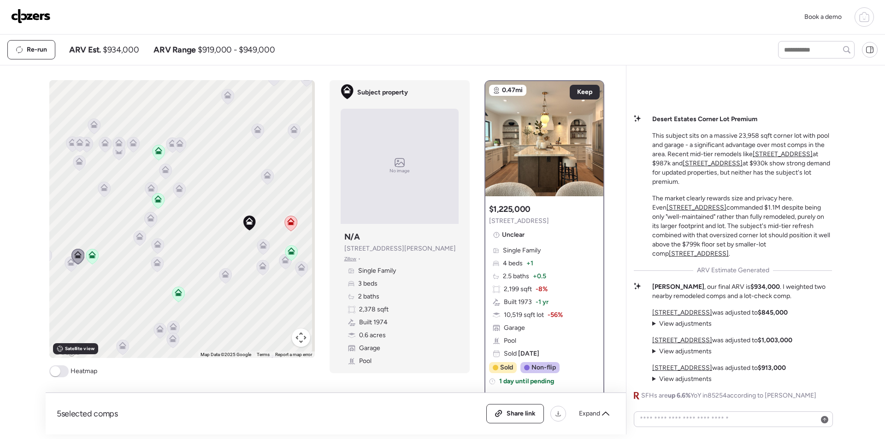
click at [67, 263] on icon at bounding box center [70, 262] width 7 height 7
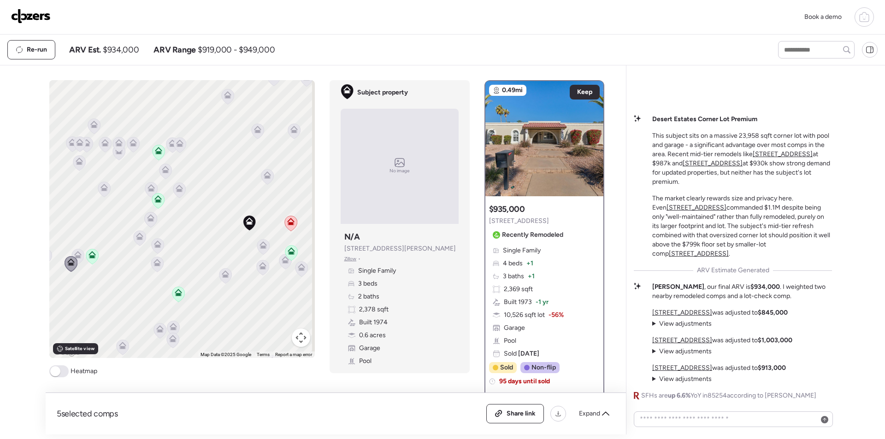
click at [226, 282] on icon at bounding box center [225, 276] width 13 height 16
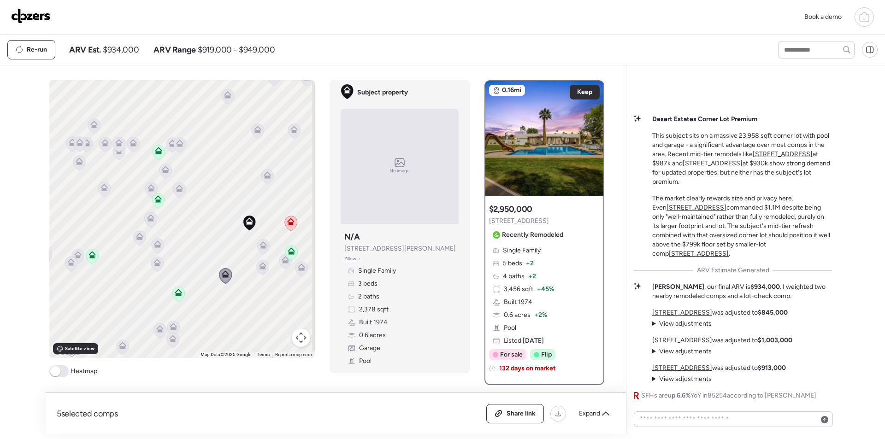
click at [258, 251] on icon at bounding box center [263, 246] width 12 height 15
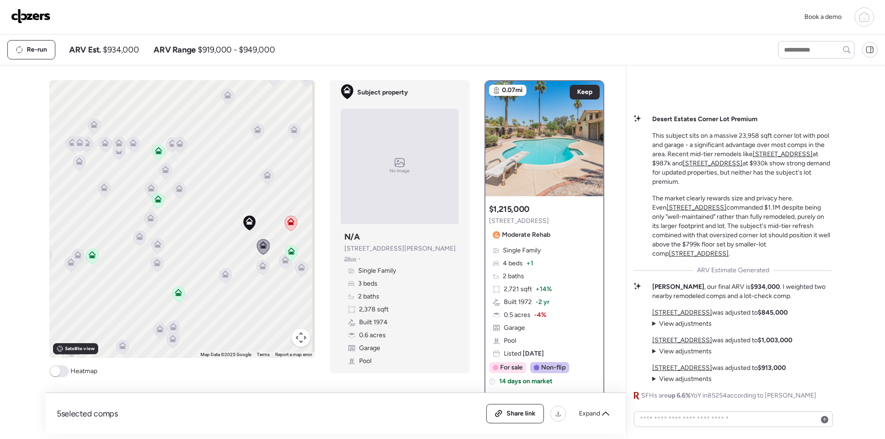
click at [260, 267] on icon at bounding box center [263, 268] width 6 height 3
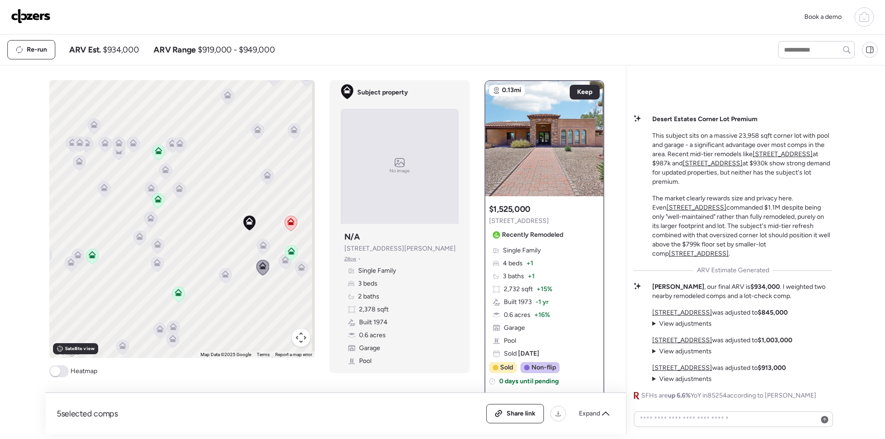
click at [266, 175] on icon at bounding box center [267, 175] width 7 height 7
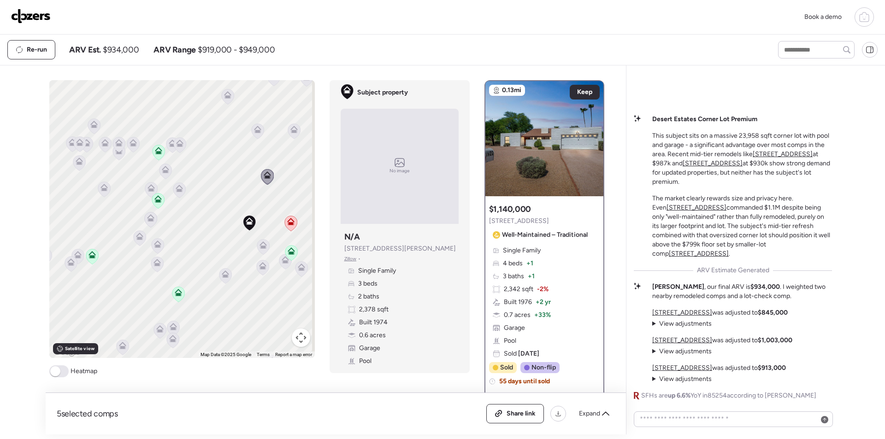
click at [259, 142] on div "To activate drag with keyboard, press Alt + Enter. Once in keyboard drag state,…" at bounding box center [182, 219] width 266 height 278
click at [255, 136] on icon at bounding box center [257, 131] width 12 height 15
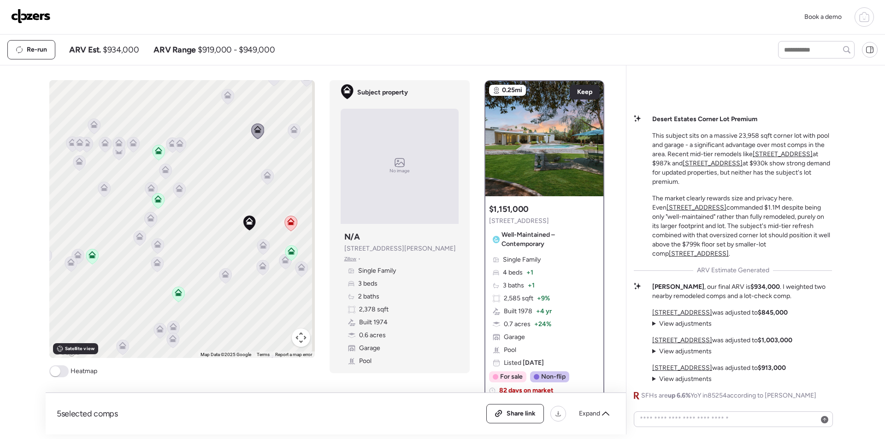
drag, startPoint x: 293, startPoint y: 125, endPoint x: 293, endPoint y: 142, distance: 16.6
click at [293, 125] on icon at bounding box center [294, 131] width 12 height 15
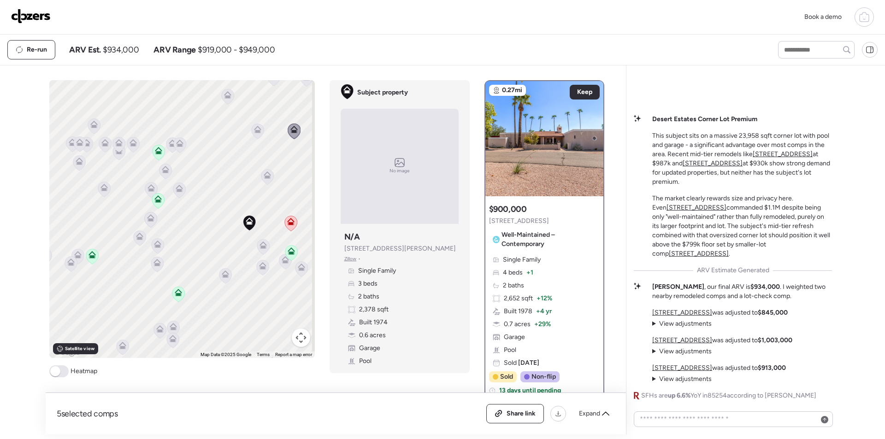
drag, startPoint x: 285, startPoint y: 216, endPoint x: 223, endPoint y: 178, distance: 72.7
click at [219, 175] on div "To navigate, press the arrow keys. To activate drag with keyboard, press Alt + …" at bounding box center [182, 219] width 266 height 278
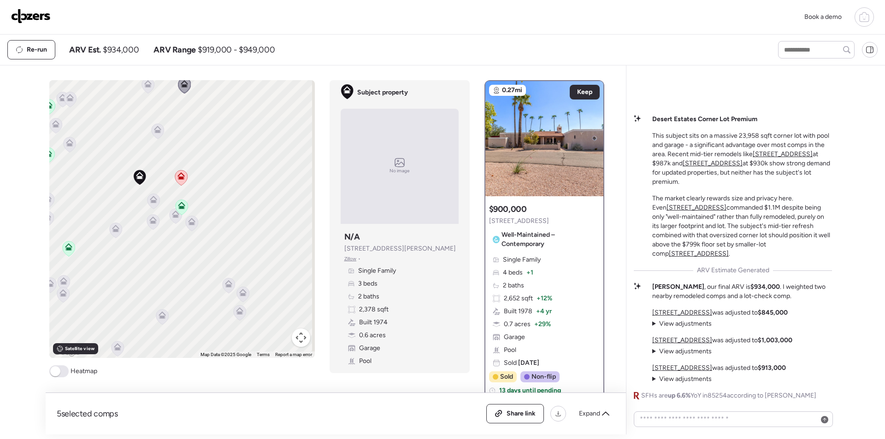
drag, startPoint x: 264, startPoint y: 244, endPoint x: 163, endPoint y: 198, distance: 110.4
click at [155, 198] on icon at bounding box center [153, 201] width 12 height 15
click at [191, 228] on icon at bounding box center [193, 223] width 12 height 15
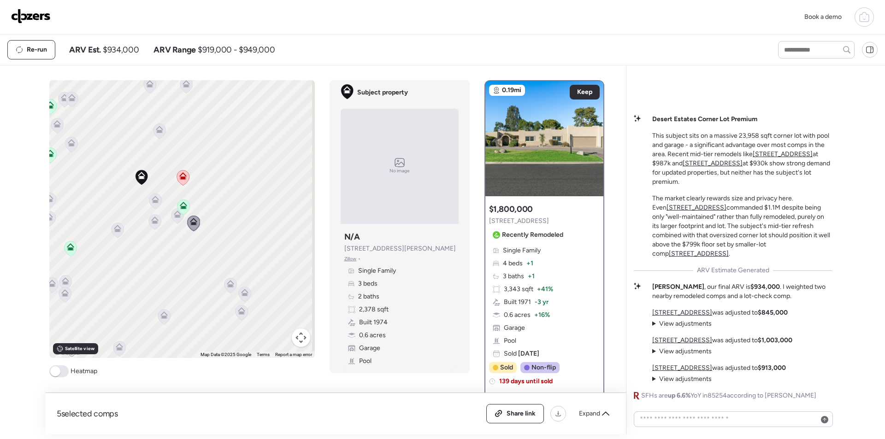
click at [230, 288] on icon at bounding box center [230, 285] width 12 height 15
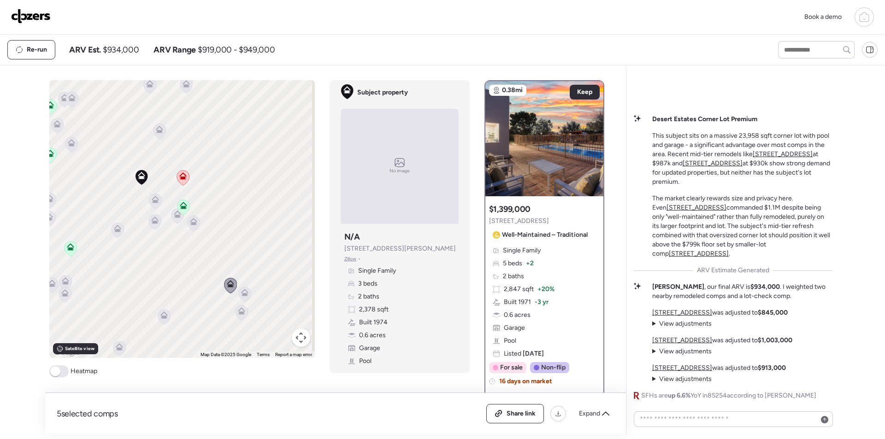
click at [241, 292] on icon at bounding box center [244, 292] width 7 height 7
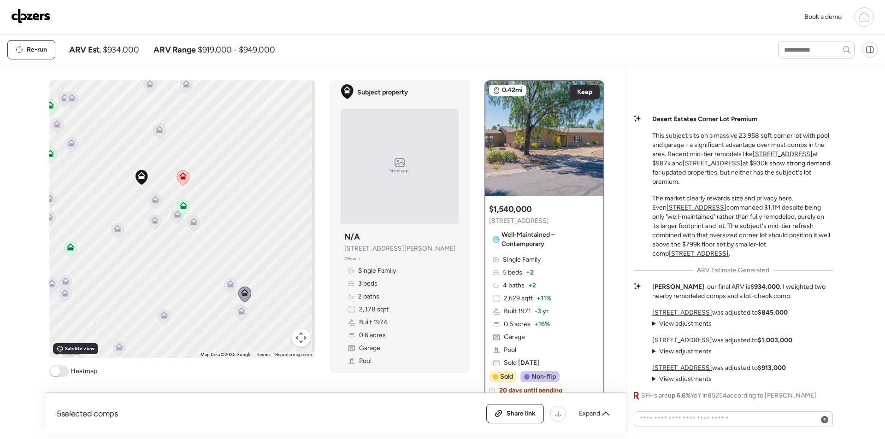
click at [238, 308] on icon at bounding box center [241, 311] width 7 height 7
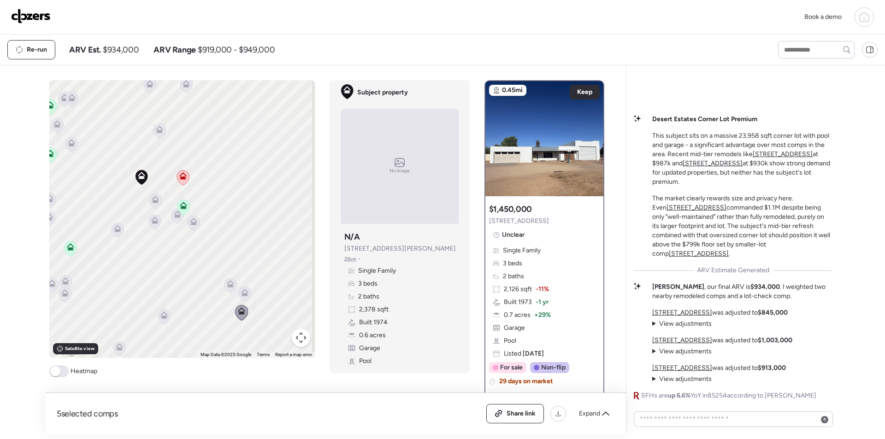
click at [131, 54] on span "$934,000" at bounding box center [121, 49] width 36 height 11
copy span "934,000"
drag, startPoint x: 523, startPoint y: 406, endPoint x: 530, endPoint y: 403, distance: 7.0
click at [524, 407] on div "Share link" at bounding box center [515, 414] width 57 height 18
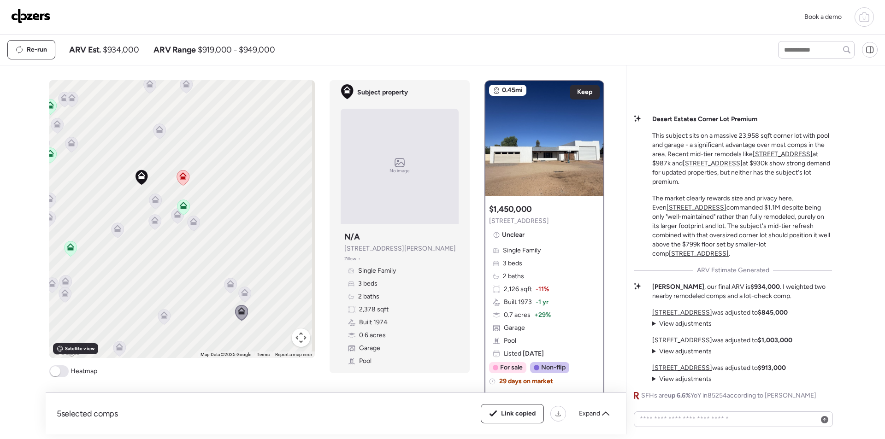
click at [30, 12] on img at bounding box center [31, 16] width 40 height 15
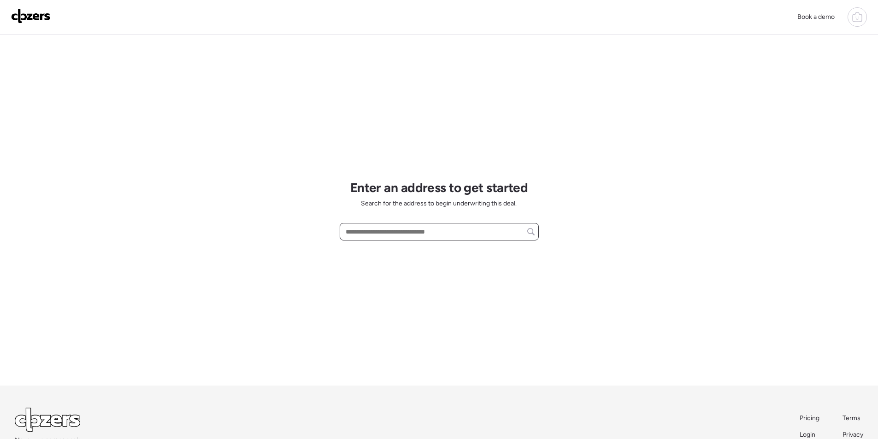
click at [408, 238] on input "text" at bounding box center [439, 231] width 191 height 13
paste input "**********"
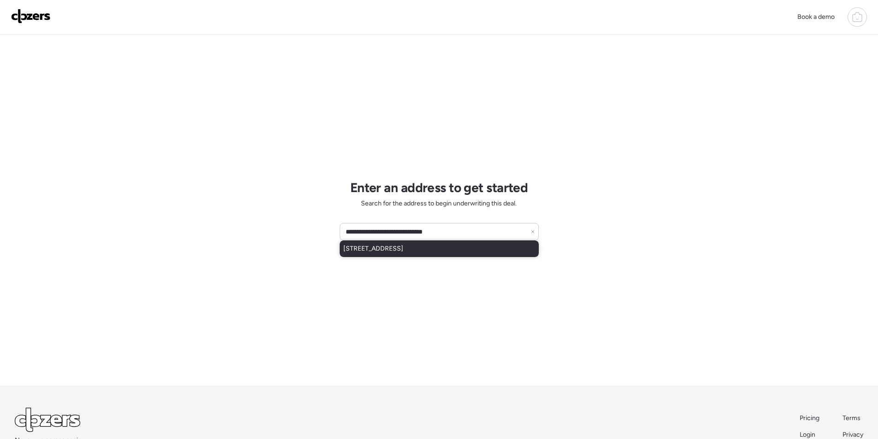
click at [403, 249] on span "[STREET_ADDRESS]" at bounding box center [374, 248] width 60 height 9
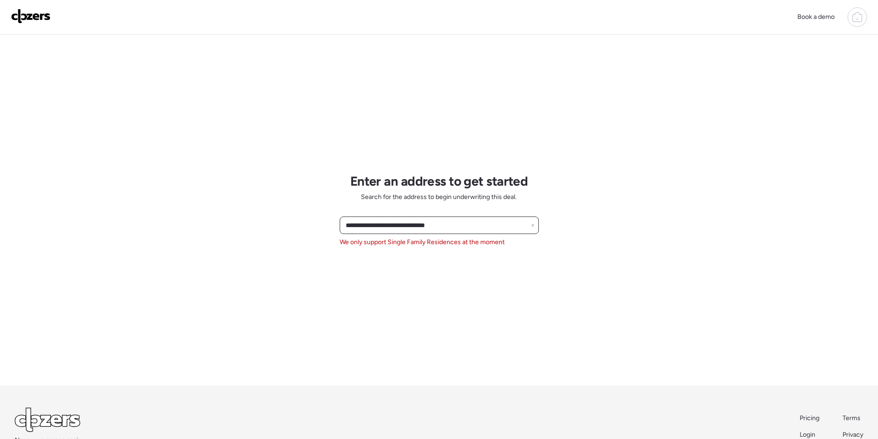
click at [363, 219] on input "**********" at bounding box center [439, 225] width 191 height 13
click at [363, 220] on input "**********" at bounding box center [439, 225] width 191 height 13
paste input "*"
click at [387, 240] on span "[STREET_ADDRESS]" at bounding box center [374, 242] width 60 height 9
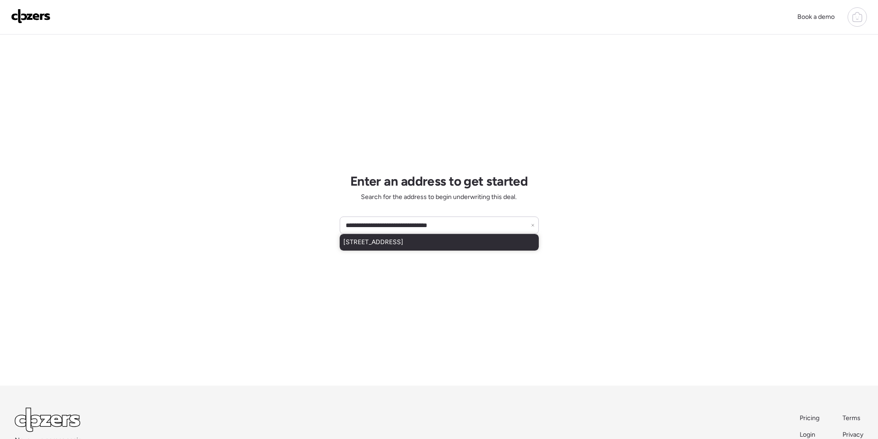
type input "**********"
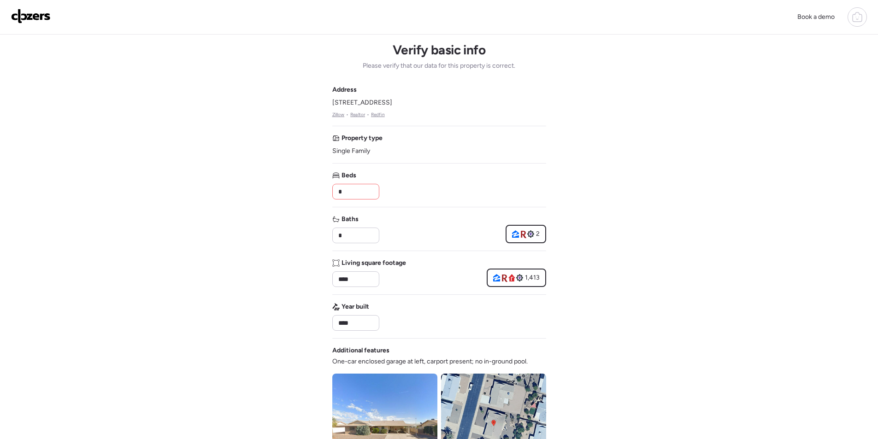
click at [358, 189] on input "*" at bounding box center [356, 191] width 39 height 13
type input "*"
click at [419, 204] on div "Address [STREET_ADDRESS] • Realtor • Redfin Property type Single Family Beds * …" at bounding box center [439, 331] width 214 height 492
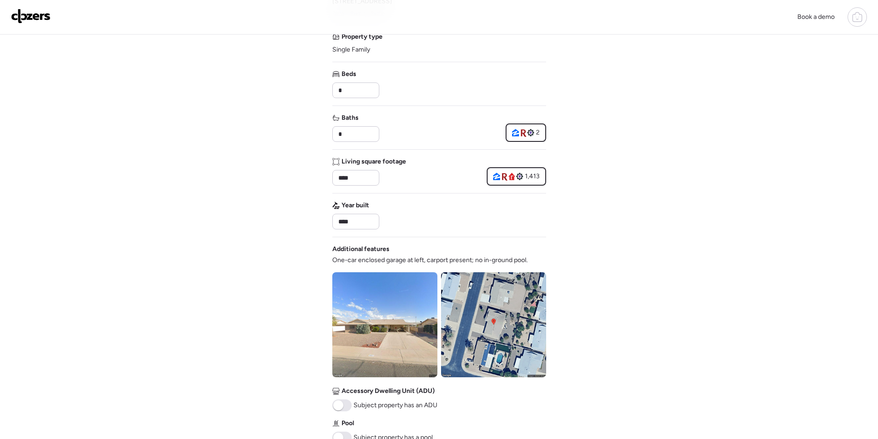
scroll to position [341, 0]
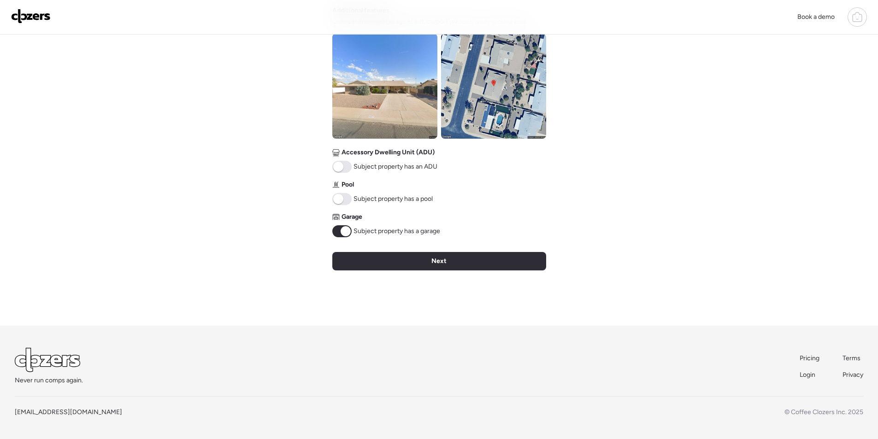
click at [349, 229] on span at bounding box center [346, 231] width 10 height 10
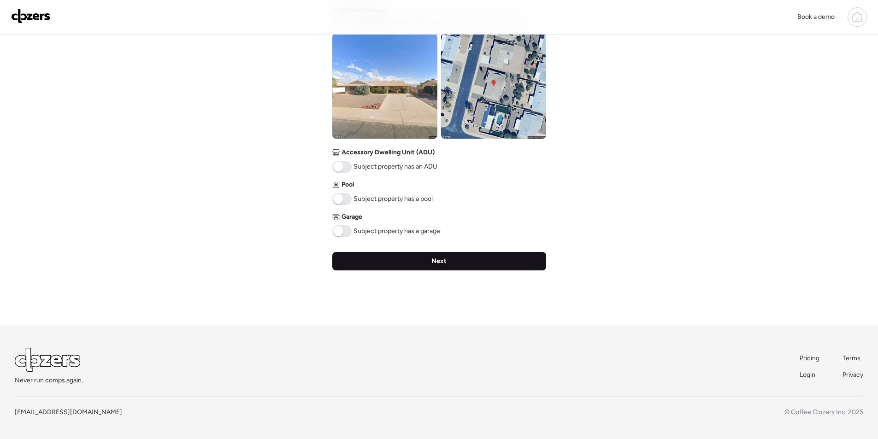
click at [380, 254] on div "Next" at bounding box center [439, 261] width 214 height 18
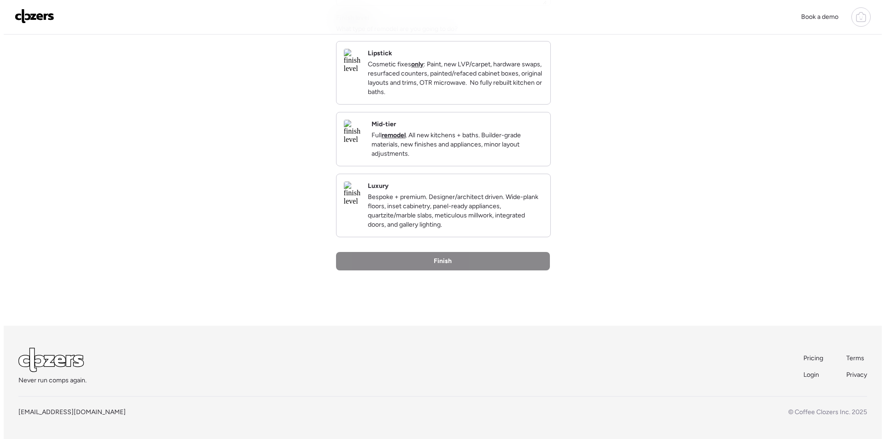
scroll to position [0, 0]
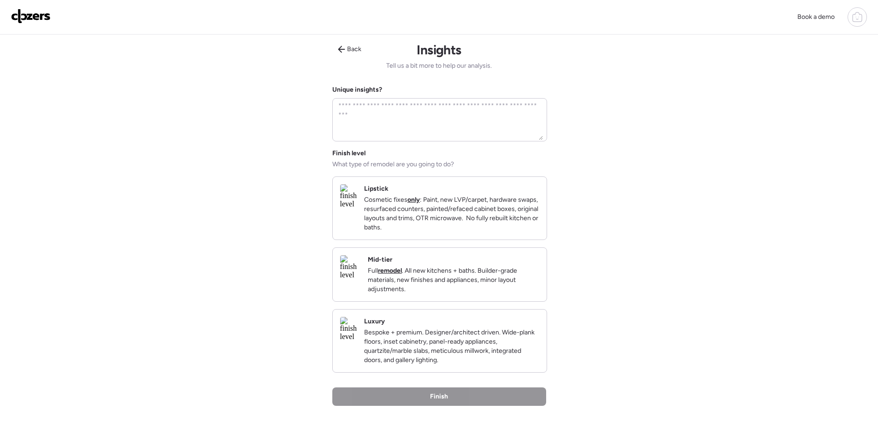
click at [512, 275] on div "Mid-tier Full remodel . All new kitchens + baths. Builder-grade materials, new …" at bounding box center [454, 274] width 172 height 39
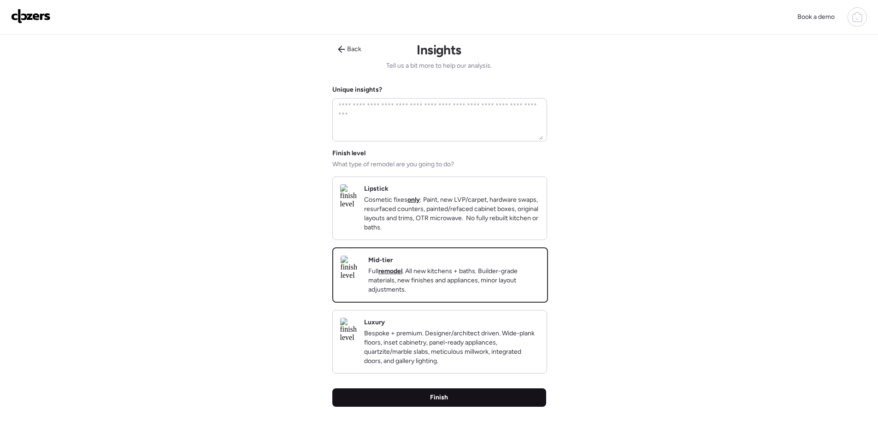
click at [472, 407] on div "Finish" at bounding box center [439, 398] width 214 height 18
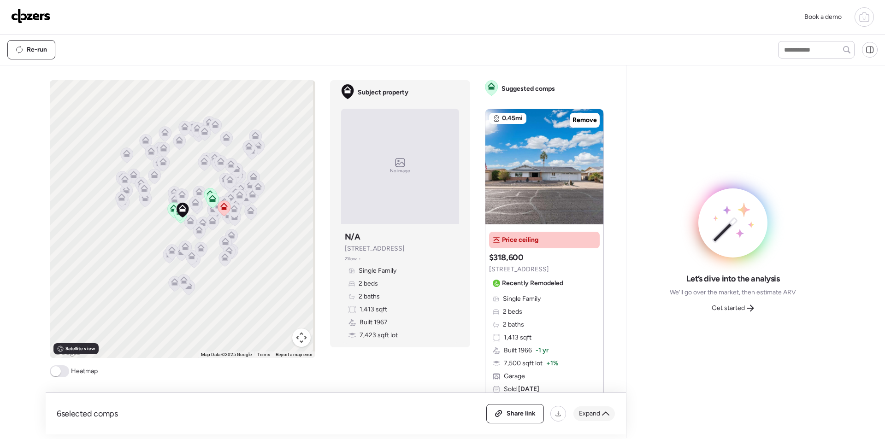
click at [598, 415] on span "Expand" at bounding box center [589, 413] width 21 height 9
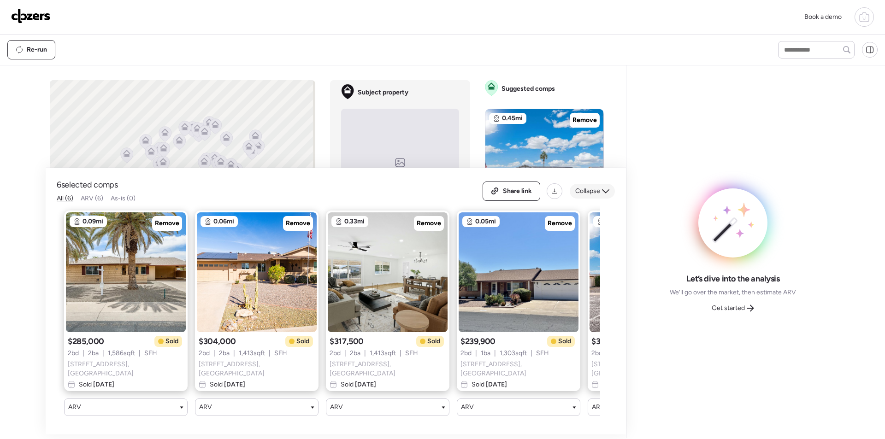
click at [597, 195] on span "Collapse" at bounding box center [587, 191] width 25 height 9
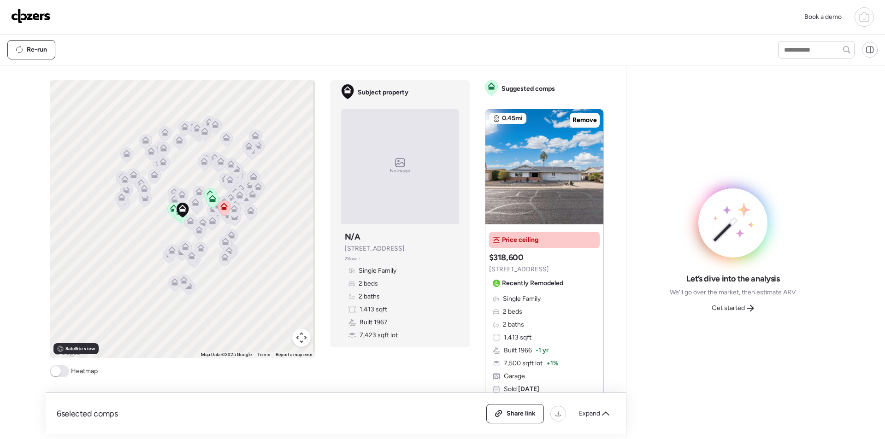
click at [298, 345] on button "Map camera controls" at bounding box center [301, 338] width 18 height 18
click at [270, 294] on button "Zoom in" at bounding box center [278, 292] width 18 height 18
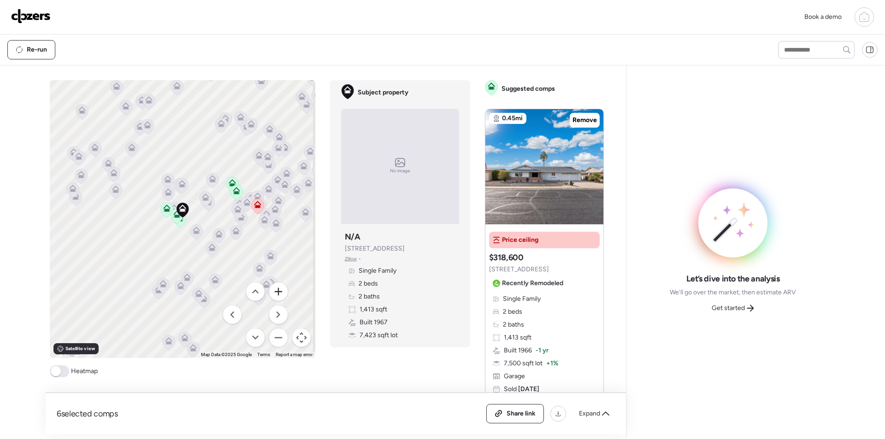
click at [270, 293] on button "Zoom in" at bounding box center [278, 292] width 18 height 18
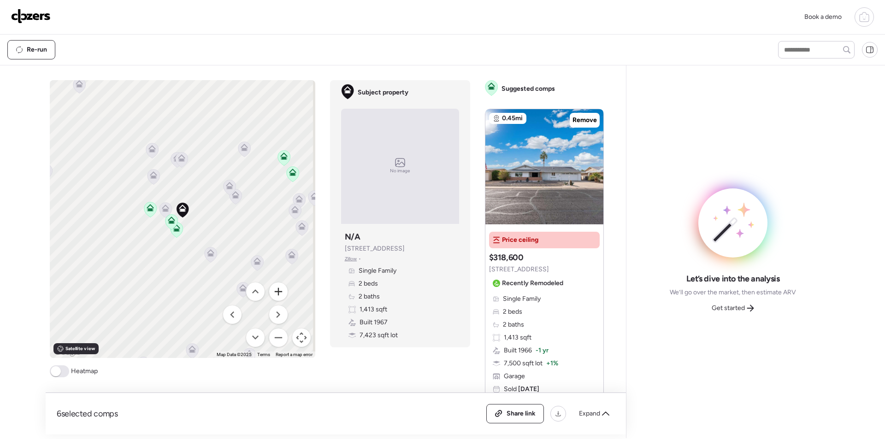
click at [270, 293] on button "Zoom in" at bounding box center [278, 292] width 18 height 18
click at [106, 212] on icon at bounding box center [108, 210] width 6 height 3
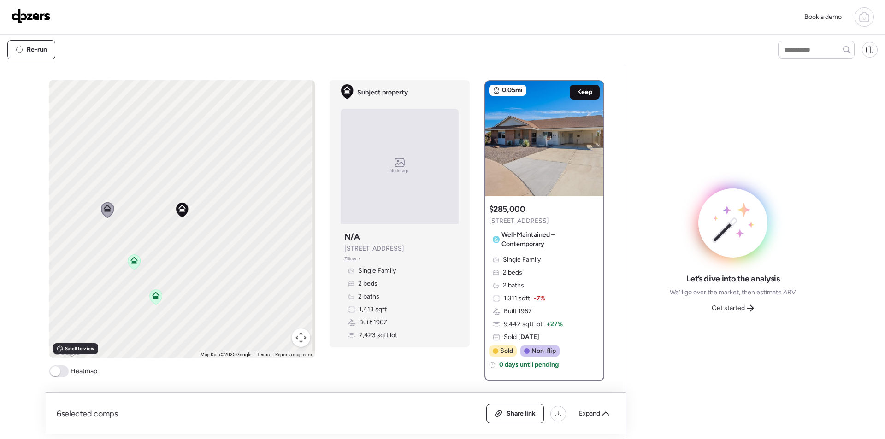
click at [581, 95] on span "Keep" at bounding box center [584, 92] width 15 height 9
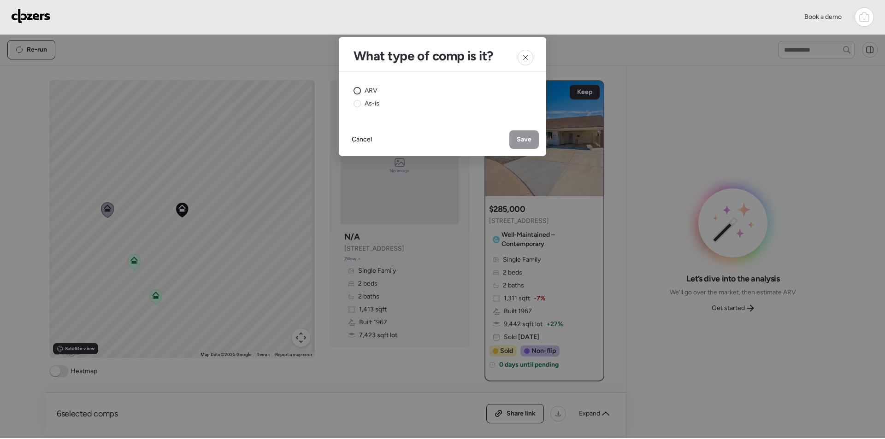
click at [371, 92] on span "ARV" at bounding box center [371, 90] width 13 height 9
click at [524, 142] on span "Save" at bounding box center [524, 139] width 15 height 9
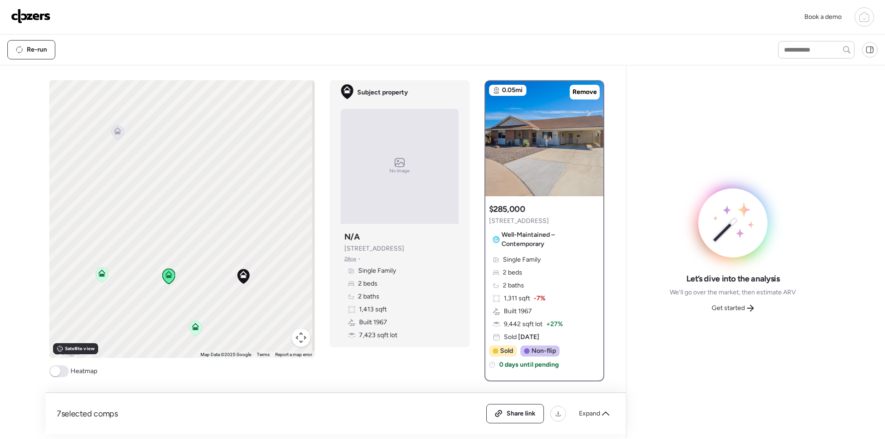
drag, startPoint x: 217, startPoint y: 288, endPoint x: 215, endPoint y: 283, distance: 5.4
click at [236, 312] on div "To activate drag with keyboard, press Alt + Enter. Once in keyboard drag state,…" at bounding box center [182, 219] width 266 height 278
click at [105, 137] on icon at bounding box center [110, 131] width 13 height 16
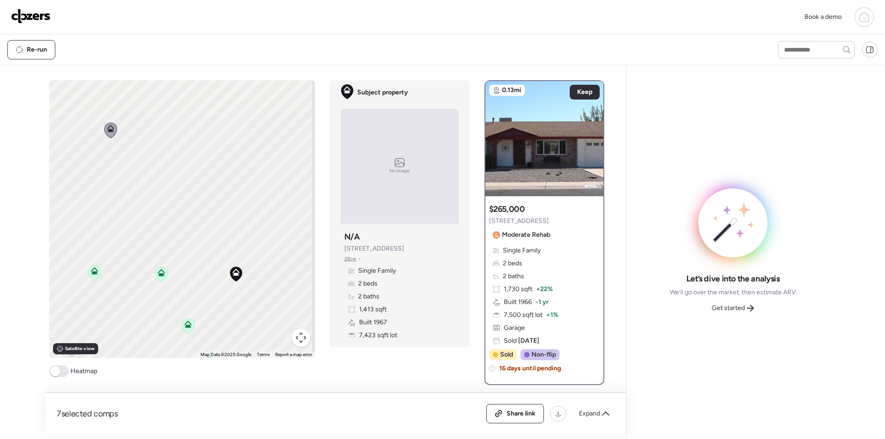
click at [159, 272] on icon at bounding box center [161, 272] width 7 height 7
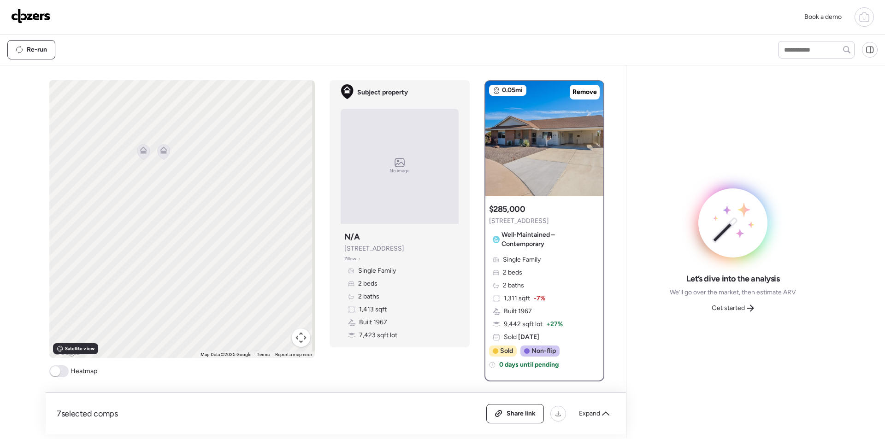
drag, startPoint x: 179, startPoint y: 233, endPoint x: 124, endPoint y: 266, distance: 64.5
click at [119, 285] on div "To activate drag with keyboard, press Alt + Enter. Once in keyboard drag state,…" at bounding box center [182, 219] width 266 height 278
click at [147, 155] on icon at bounding box center [149, 155] width 6 height 3
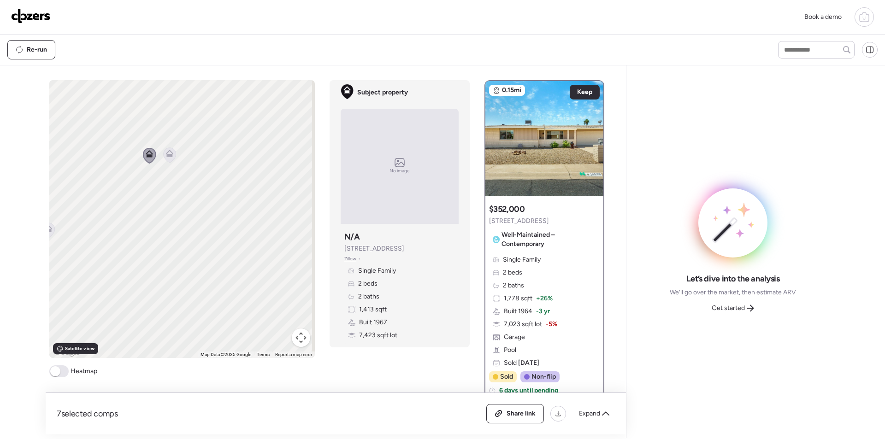
click at [166, 151] on icon at bounding box center [169, 153] width 7 height 7
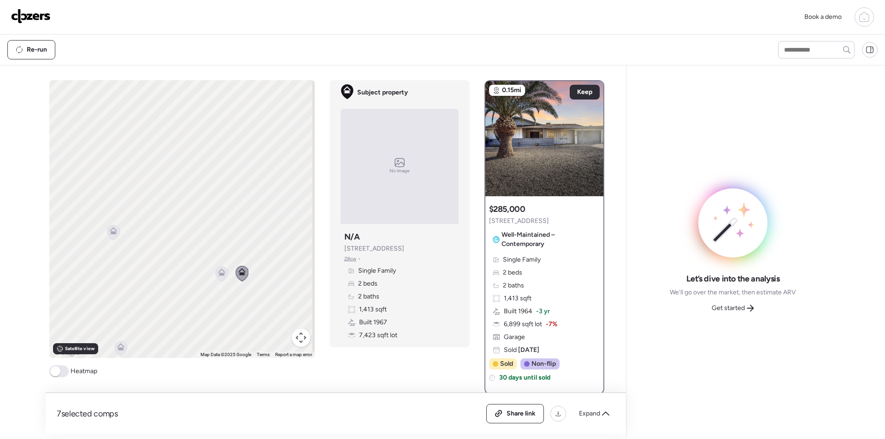
drag, startPoint x: 171, startPoint y: 153, endPoint x: 170, endPoint y: 233, distance: 80.2
click at [243, 272] on icon at bounding box center [242, 273] width 12 height 15
click at [112, 235] on icon at bounding box center [112, 231] width 12 height 15
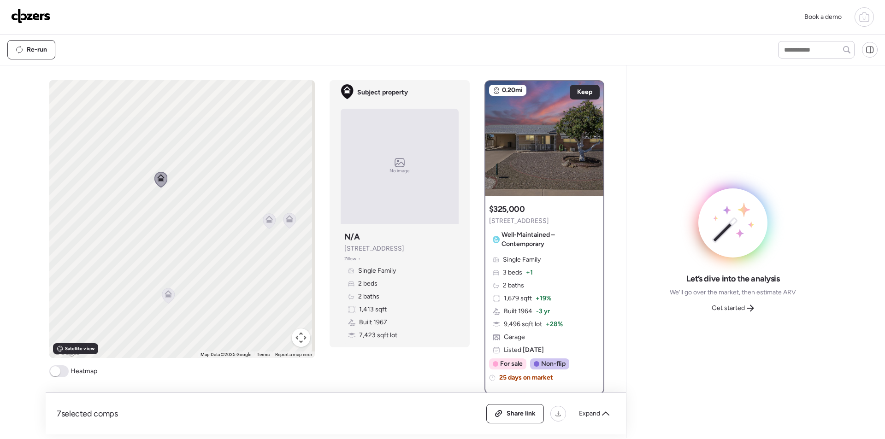
drag, startPoint x: 169, startPoint y: 222, endPoint x: 175, endPoint y: 209, distance: 13.8
click at [175, 209] on div "To navigate, press the arrow keys. To activate drag with keyboard, press Alt + …" at bounding box center [182, 219] width 266 height 278
drag, startPoint x: 179, startPoint y: 185, endPoint x: 183, endPoint y: 166, distance: 19.7
click at [183, 170] on div "To navigate, press the arrow keys. To activate drag with keyboard, press Alt + …" at bounding box center [182, 219] width 266 height 278
drag, startPoint x: 204, startPoint y: 247, endPoint x: 129, endPoint y: 188, distance: 95.9
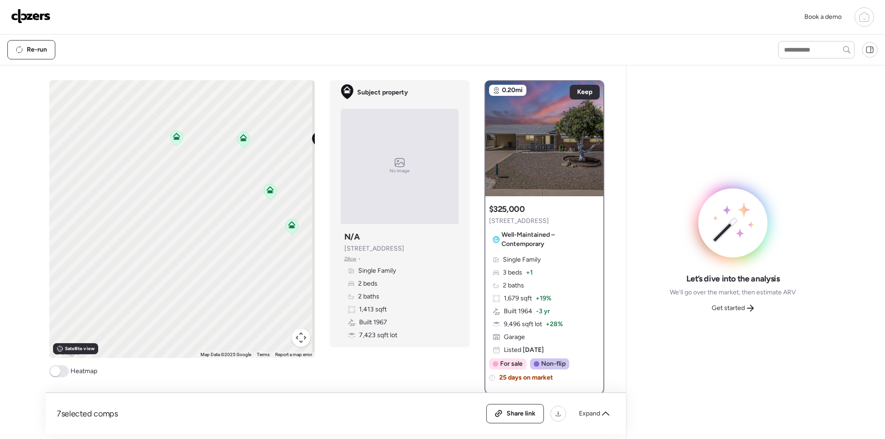
click at [140, 190] on div "To navigate, press the arrow keys. To activate drag with keyboard, press Alt + …" at bounding box center [182, 219] width 266 height 278
drag, startPoint x: 179, startPoint y: 221, endPoint x: 113, endPoint y: 207, distance: 67.4
click at [107, 206] on div "To navigate, press the arrow keys. To activate drag with keyboard, press Alt + …" at bounding box center [182, 219] width 266 height 278
drag, startPoint x: 111, startPoint y: 224, endPoint x: 74, endPoint y: 274, distance: 61.7
click at [67, 277] on div "To navigate, press the arrow keys. To activate drag with keyboard, press Alt + …" at bounding box center [182, 219] width 266 height 278
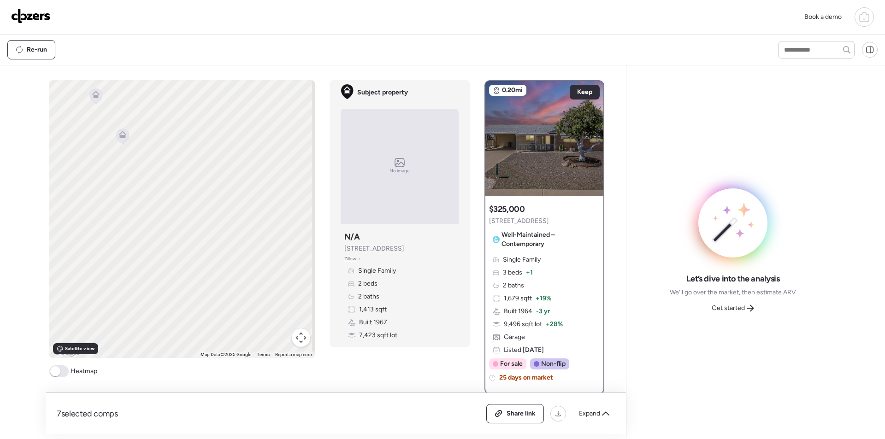
click at [157, 250] on div "To navigate, press the arrow keys. To activate drag with keyboard, press Alt + …" at bounding box center [182, 219] width 266 height 278
click at [134, 142] on div "To navigate, press the arrow keys. To activate drag with keyboard, press Alt + …" at bounding box center [182, 219] width 266 height 278
click at [120, 139] on icon at bounding box center [122, 136] width 12 height 15
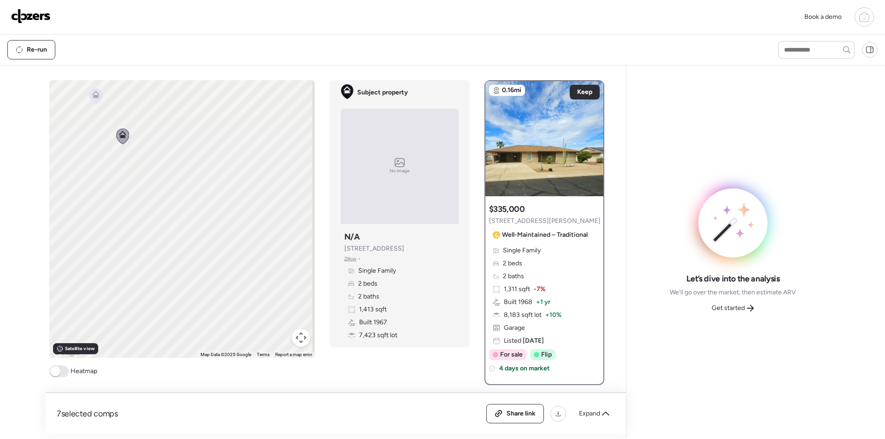
click at [93, 96] on icon at bounding box center [96, 96] width 6 height 3
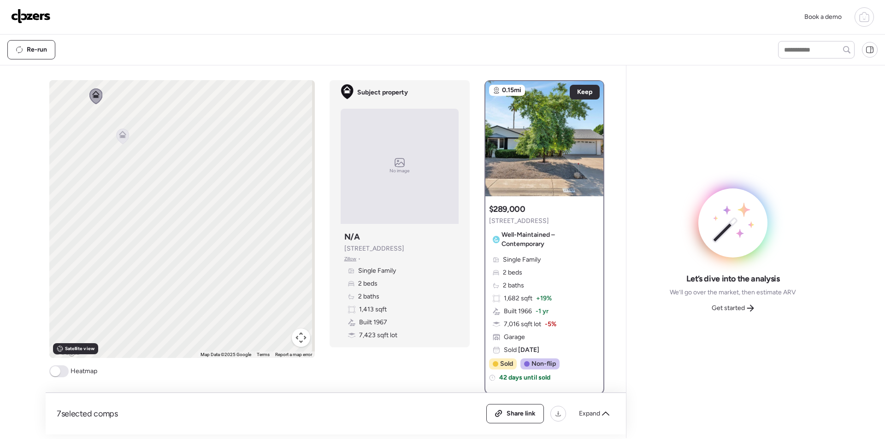
click at [116, 133] on icon at bounding box center [122, 136] width 12 height 15
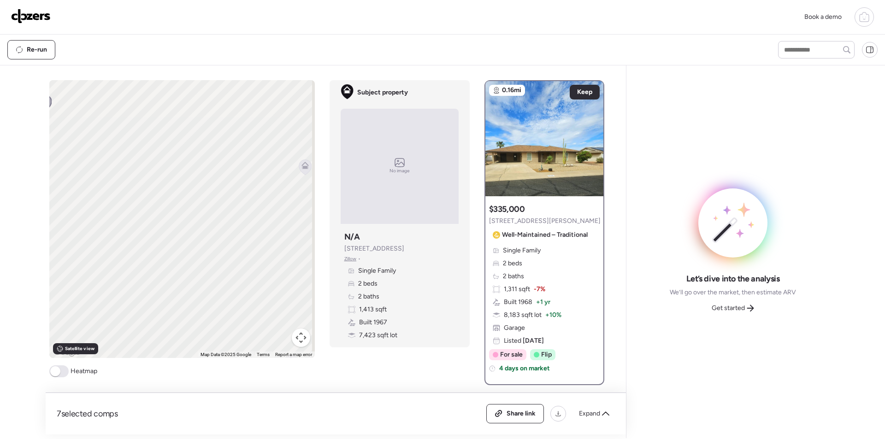
drag, startPoint x: 164, startPoint y: 192, endPoint x: 220, endPoint y: 220, distance: 63.1
click at [89, 160] on div "To navigate, press the arrow keys. To activate drag with keyboard, press Alt + …" at bounding box center [182, 219] width 266 height 278
drag, startPoint x: 245, startPoint y: 222, endPoint x: 140, endPoint y: 197, distance: 108.5
click at [140, 197] on div "To navigate, press the arrow keys. To activate drag with keyboard, press Alt + …" at bounding box center [182, 219] width 266 height 278
click at [203, 160] on icon at bounding box center [208, 156] width 12 height 15
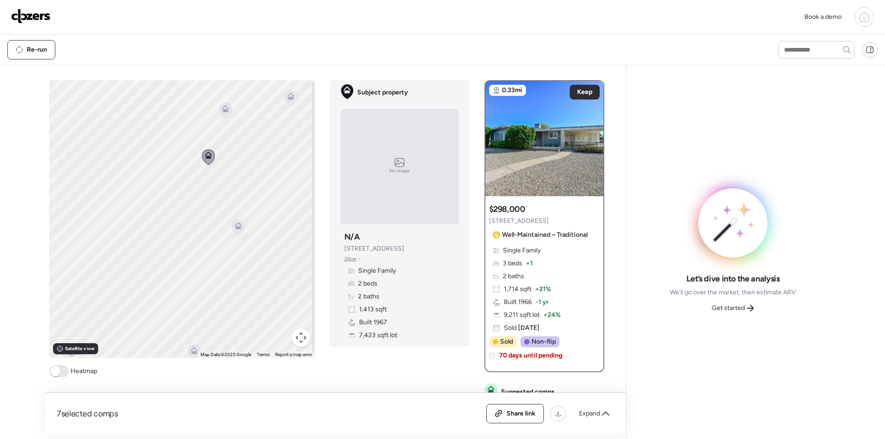
click at [235, 228] on icon at bounding box center [238, 227] width 6 height 3
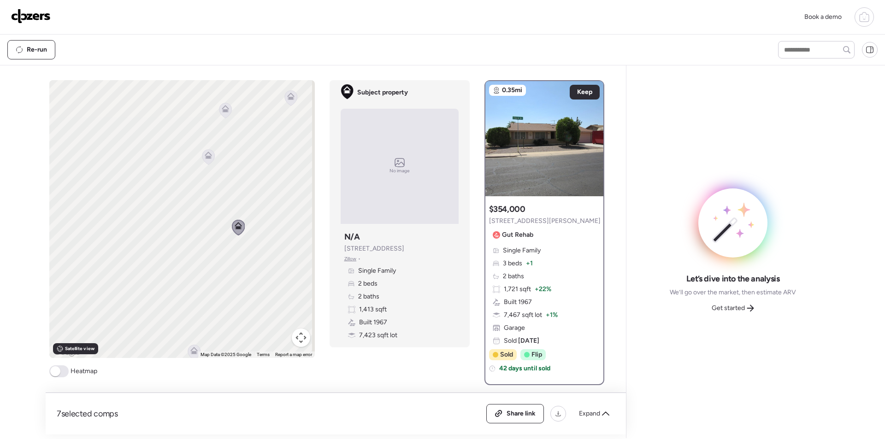
click at [207, 158] on icon at bounding box center [208, 157] width 6 height 3
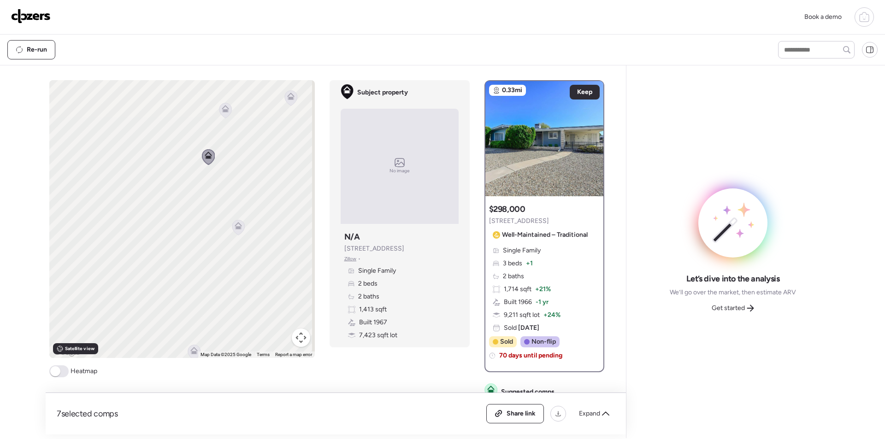
click at [582, 84] on img at bounding box center [545, 138] width 118 height 115
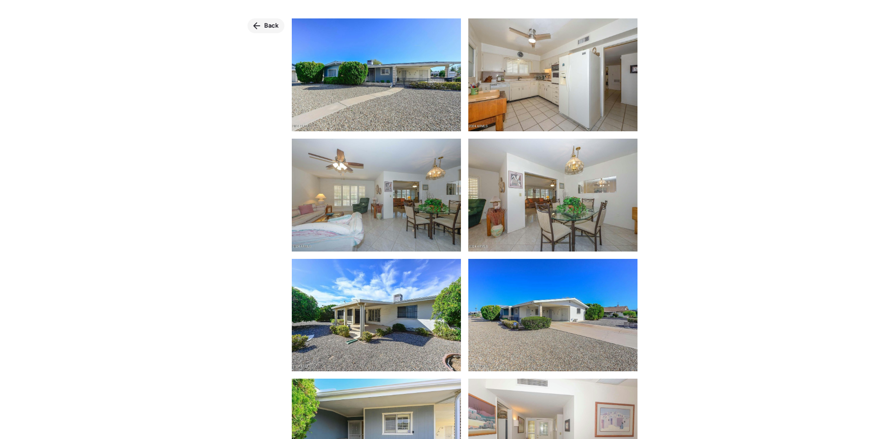
click at [267, 26] on span "Back" at bounding box center [271, 25] width 15 height 9
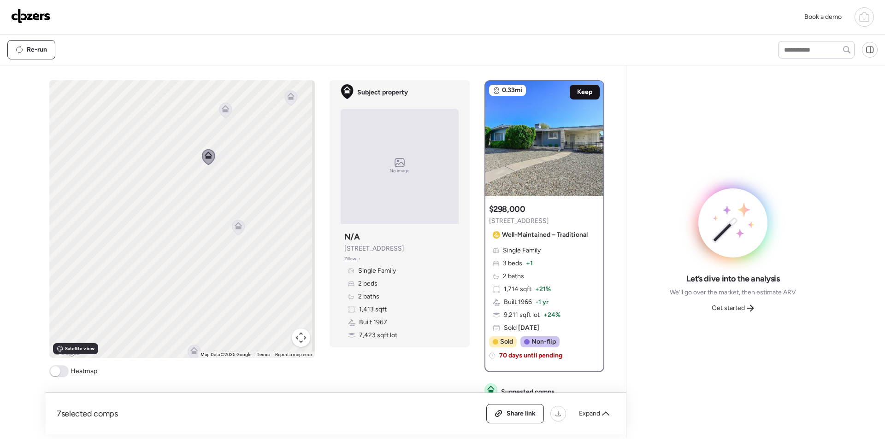
click at [581, 94] on span "Keep" at bounding box center [584, 92] width 15 height 9
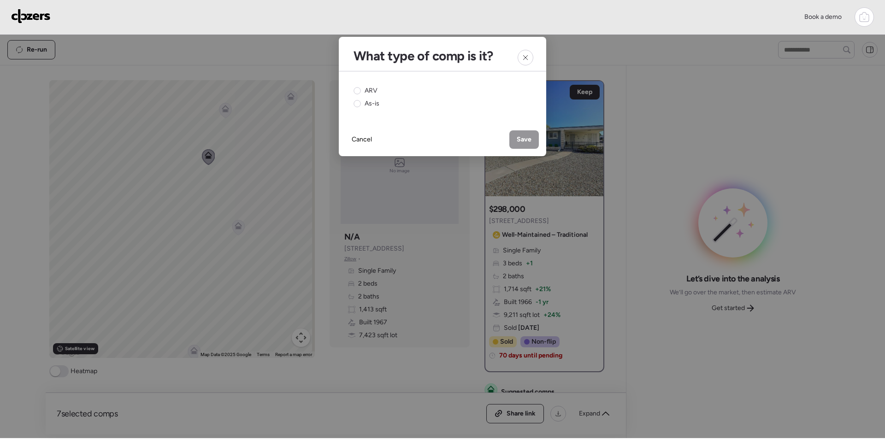
click at [359, 88] on circle at bounding box center [357, 91] width 7 height 7
click at [519, 136] on span "Save" at bounding box center [524, 139] width 15 height 9
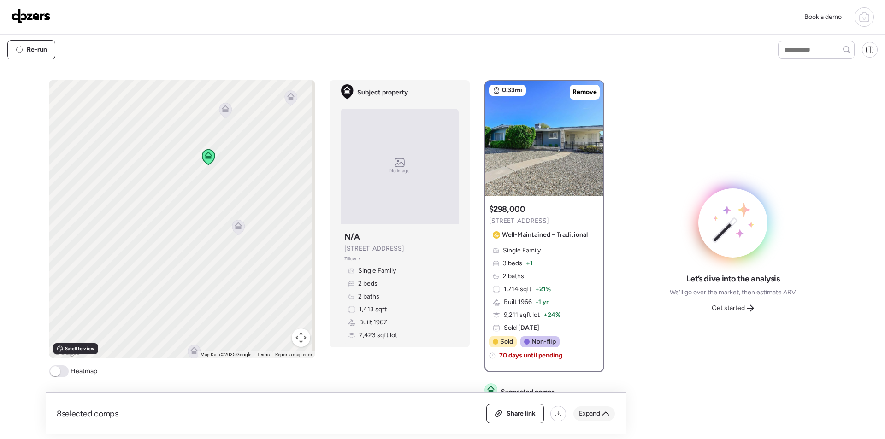
click at [597, 408] on div "Expand" at bounding box center [594, 414] width 41 height 15
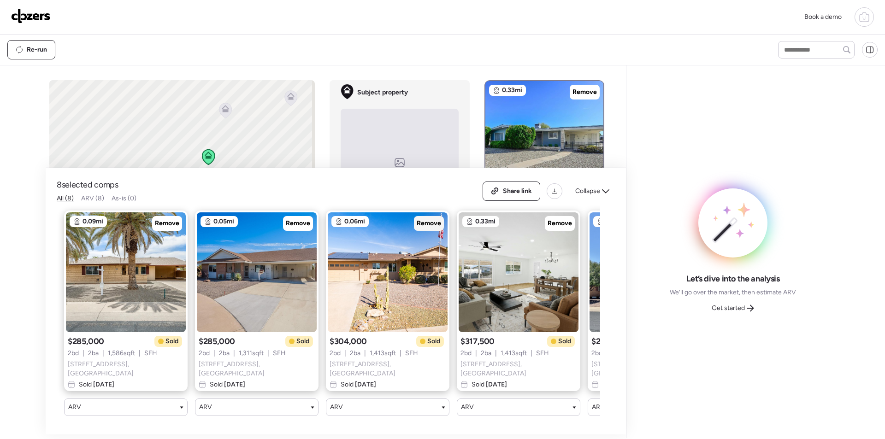
click at [428, 225] on span "Remove" at bounding box center [429, 223] width 24 height 9
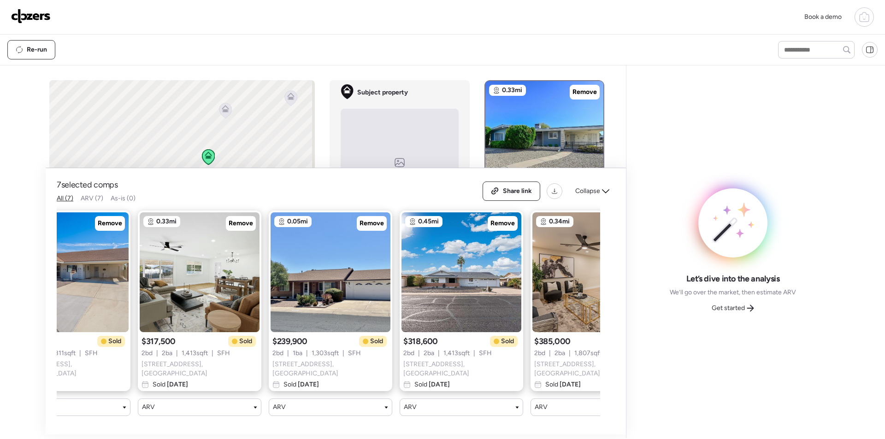
scroll to position [0, 190]
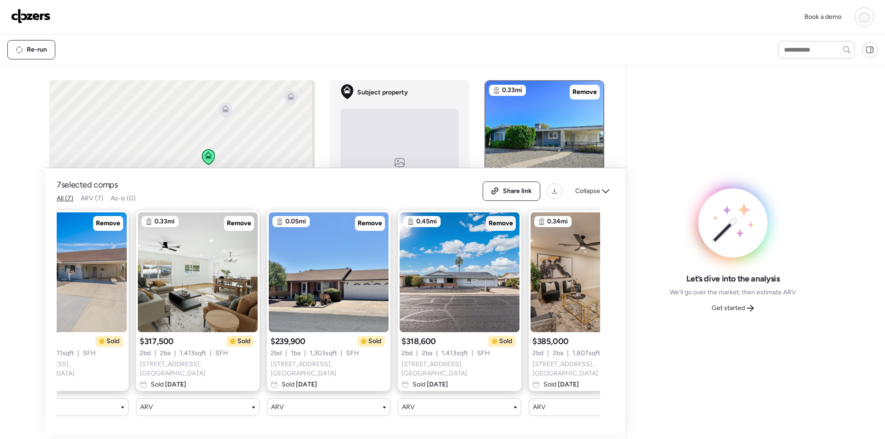
click at [498, 223] on span "Remove" at bounding box center [501, 223] width 24 height 9
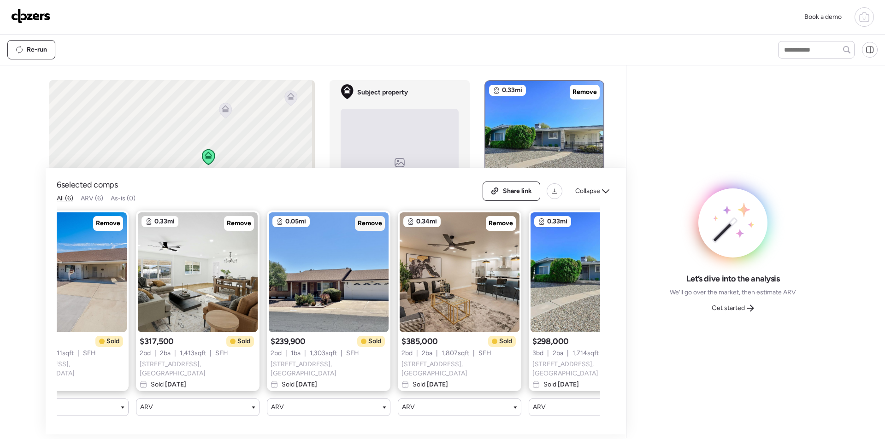
click at [366, 227] on span "Remove" at bounding box center [370, 223] width 24 height 9
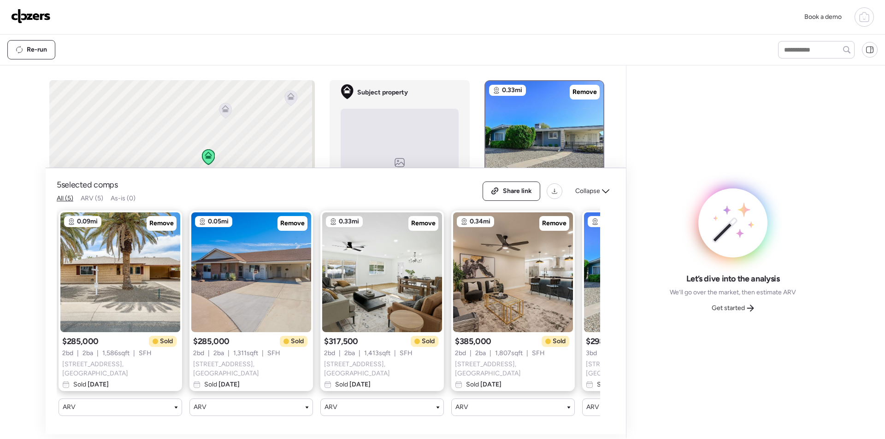
scroll to position [0, 0]
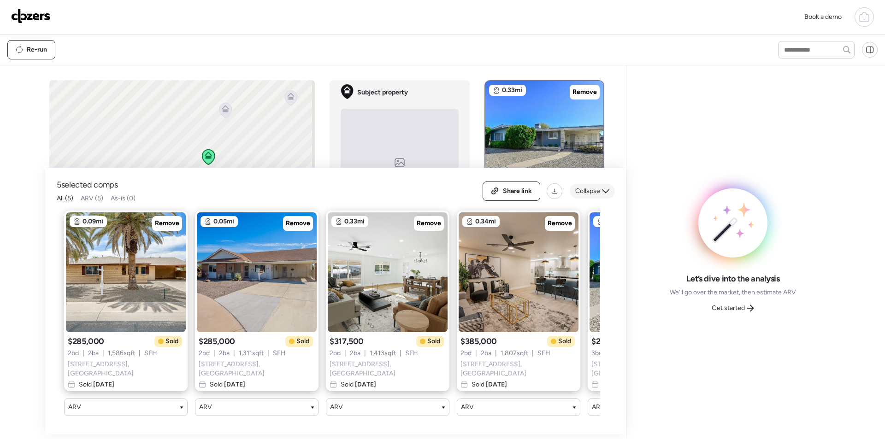
click at [589, 189] on span "Collapse" at bounding box center [587, 191] width 25 height 9
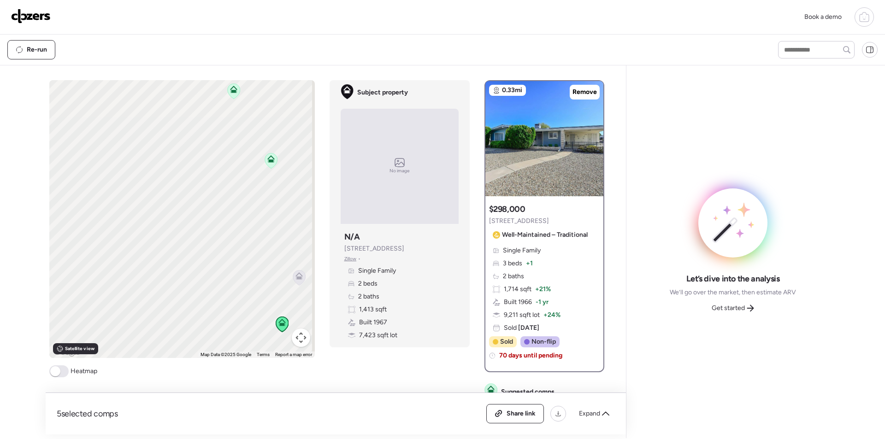
drag, startPoint x: 205, startPoint y: 151, endPoint x: 263, endPoint y: 300, distance: 159.9
click at [276, 317] on icon at bounding box center [282, 324] width 12 height 15
drag, startPoint x: 173, startPoint y: 225, endPoint x: 286, endPoint y: 230, distance: 113.1
click at [288, 231] on div "To activate drag with keyboard, press Alt + Enter. Once in keyboard drag state,…" at bounding box center [182, 219] width 266 height 278
drag, startPoint x: 211, startPoint y: 179, endPoint x: 237, endPoint y: 323, distance: 146.1
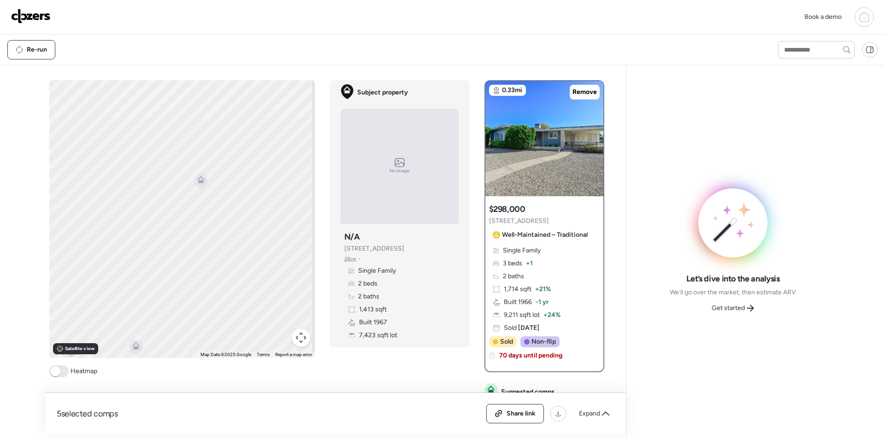
click at [237, 323] on div "To activate drag with keyboard, press Alt + Enter. Once in keyboard drag state,…" at bounding box center [182, 219] width 266 height 278
click at [196, 182] on icon at bounding box center [197, 180] width 7 height 4
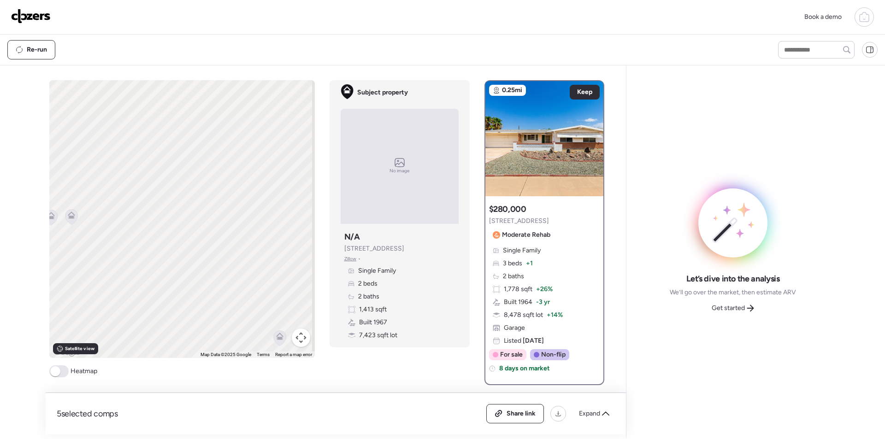
drag, startPoint x: 173, startPoint y: 247, endPoint x: 142, endPoint y: 242, distance: 30.8
click at [324, 234] on div "To navigate, press the arrow keys. To activate drag with keyboard, press Alt + …" at bounding box center [330, 257] width 563 height 355
drag, startPoint x: 119, startPoint y: 231, endPoint x: 278, endPoint y: 197, distance: 162.2
click at [298, 197] on div "To navigate, press the arrow keys. To activate drag with keyboard, press Alt + …" at bounding box center [182, 219] width 266 height 278
click at [133, 142] on icon at bounding box center [131, 140] width 12 height 15
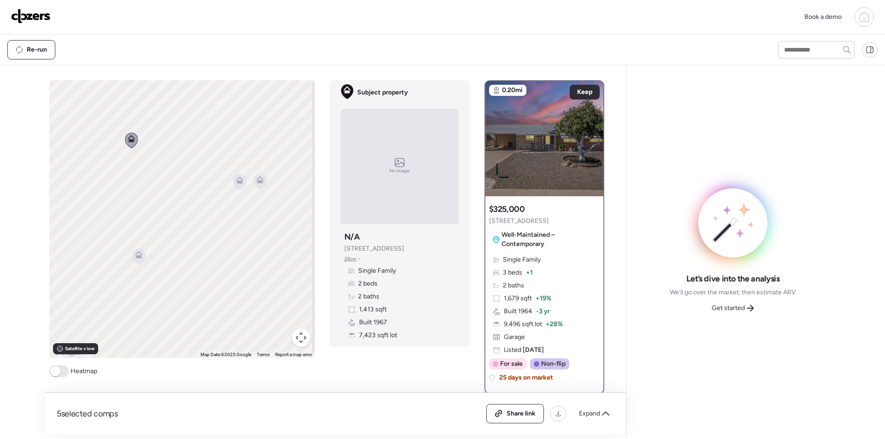
click at [725, 306] on span "Get started" at bounding box center [728, 308] width 33 height 9
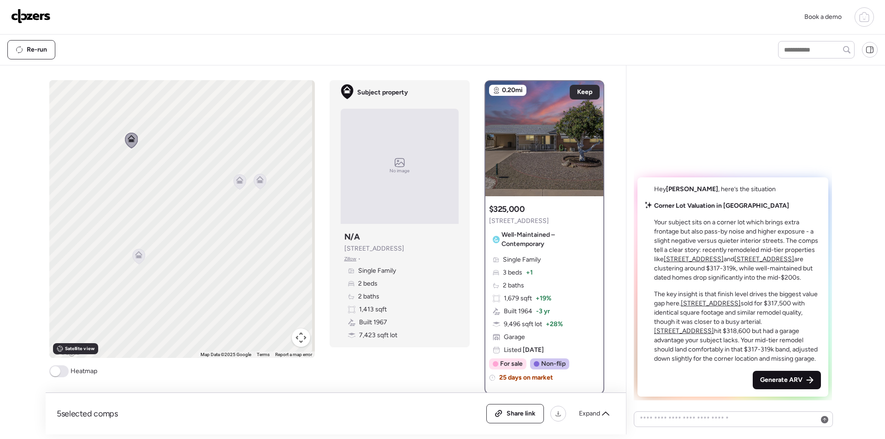
click at [806, 379] on div "Generate ARV" at bounding box center [787, 380] width 68 height 18
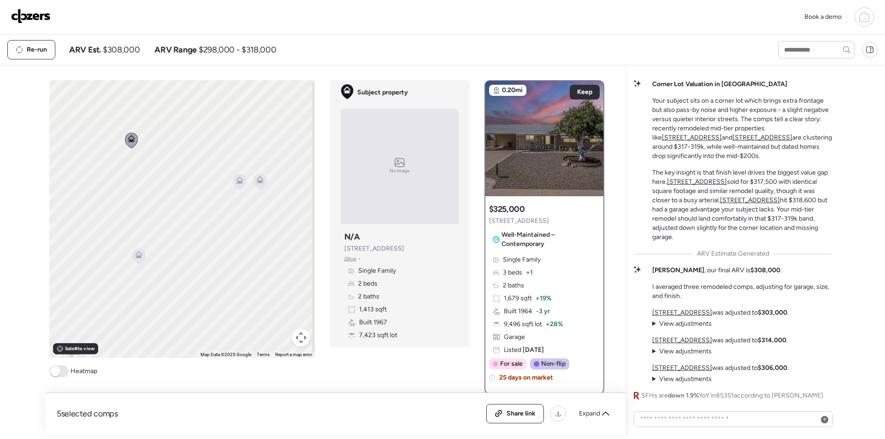
click at [113, 51] on span "$308,000" at bounding box center [121, 49] width 37 height 11
click at [113, 50] on span "$308,000" at bounding box center [121, 49] width 37 height 11
copy span "308,000"
click at [511, 409] on div "Share link" at bounding box center [515, 414] width 57 height 18
click at [35, 18] on img at bounding box center [31, 16] width 40 height 15
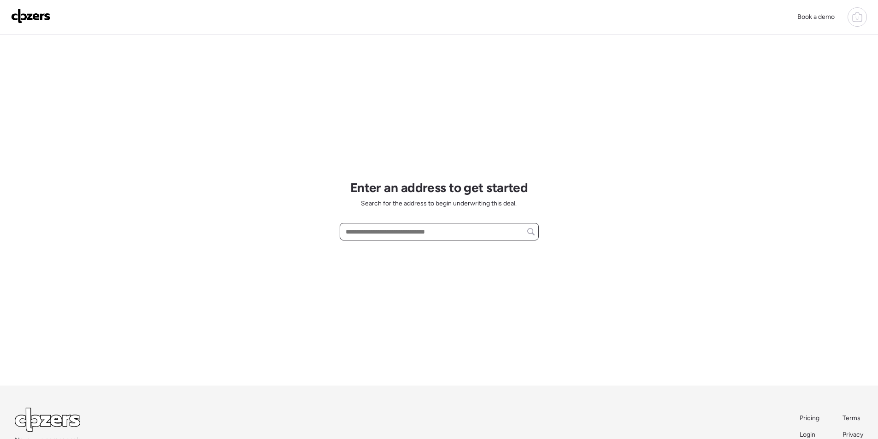
click at [396, 228] on input "text" at bounding box center [439, 231] width 191 height 13
paste input "**********"
drag, startPoint x: 400, startPoint y: 240, endPoint x: 401, endPoint y: 249, distance: 8.9
click at [401, 248] on span "9903 E University Dr, Mesa, AZ, 85207" at bounding box center [374, 248] width 60 height 9
type input "**********"
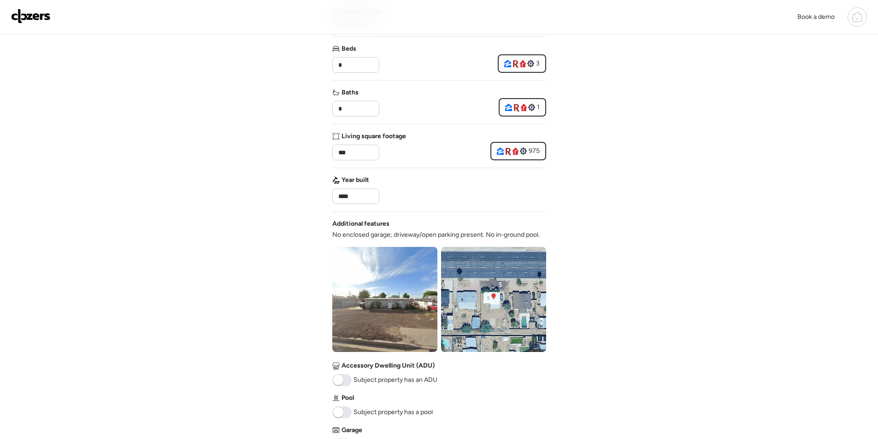
scroll to position [341, 0]
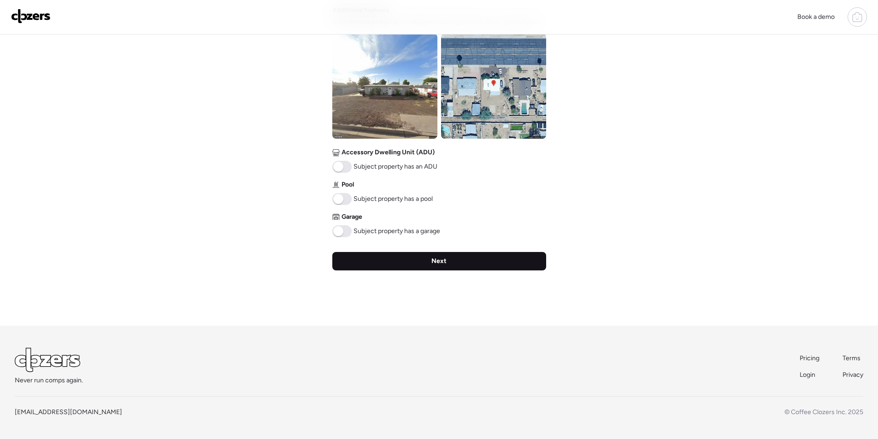
click at [380, 254] on div "Next" at bounding box center [439, 261] width 214 height 18
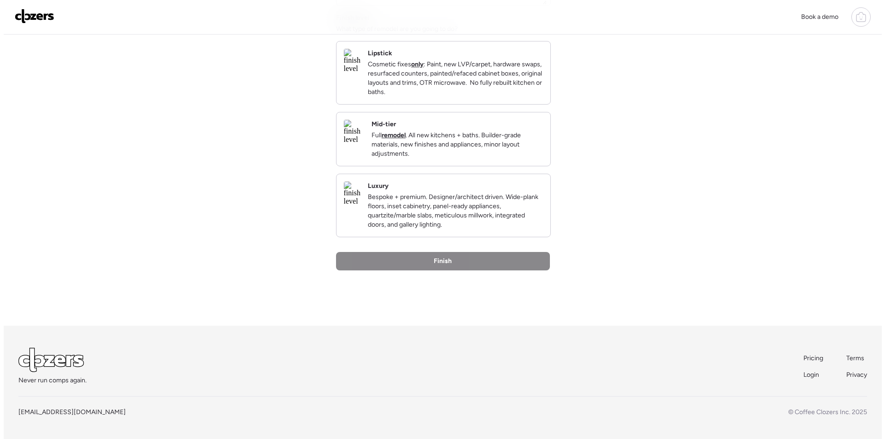
scroll to position [0, 0]
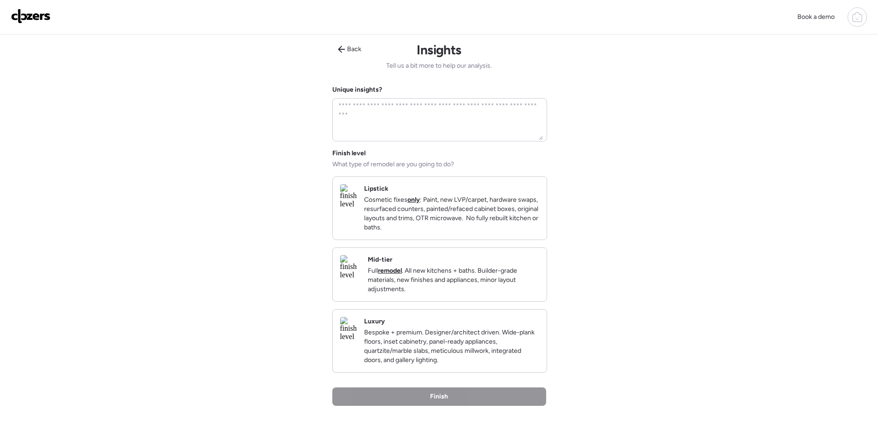
click at [506, 274] on div "Mid-tier Full remodel . All new kitchens + baths. Builder-grade materials, new …" at bounding box center [454, 274] width 172 height 39
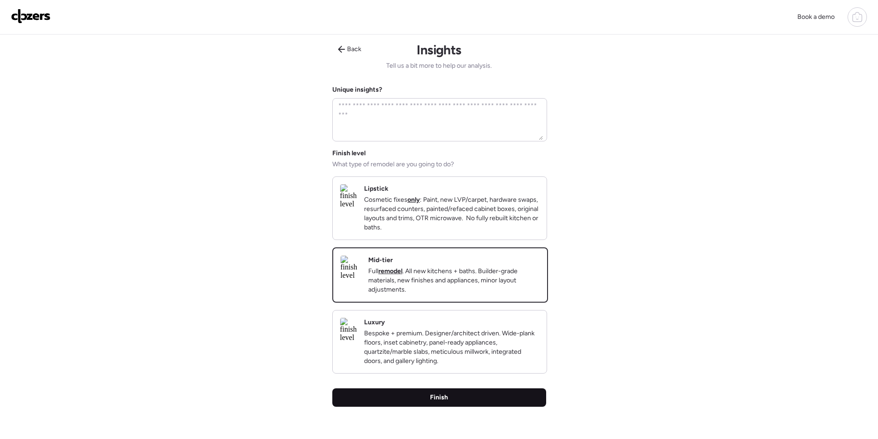
click at [417, 407] on div "Finish" at bounding box center [439, 398] width 214 height 18
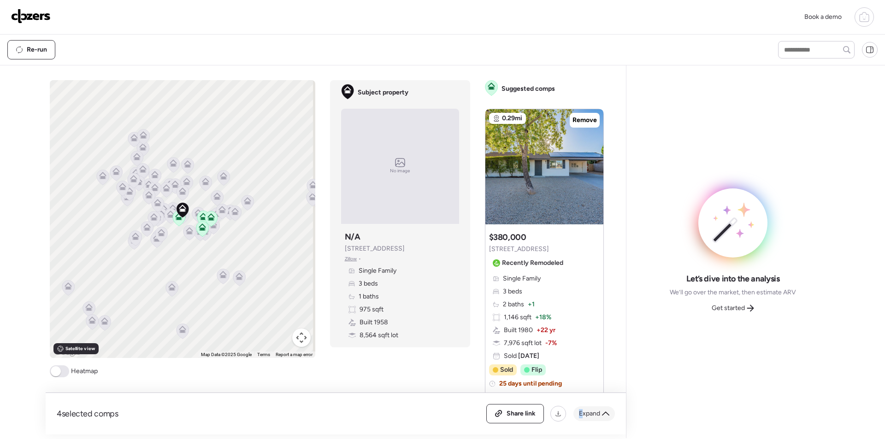
click at [581, 410] on span "Expand" at bounding box center [589, 413] width 21 height 9
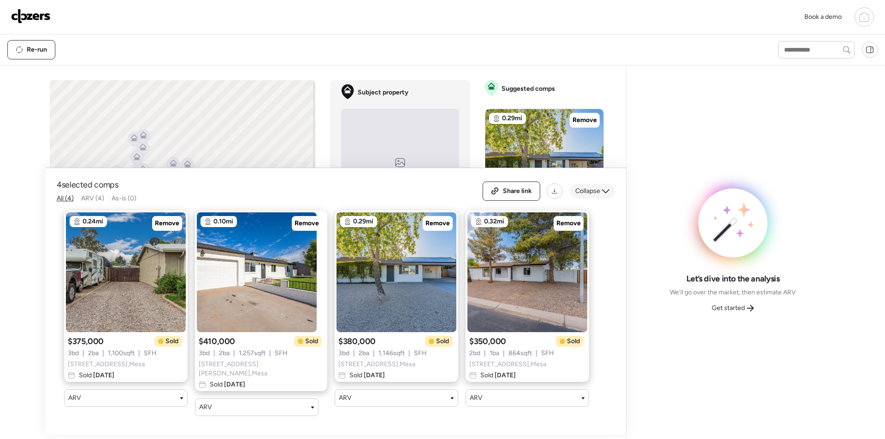
click at [576, 196] on span "Collapse" at bounding box center [587, 191] width 25 height 9
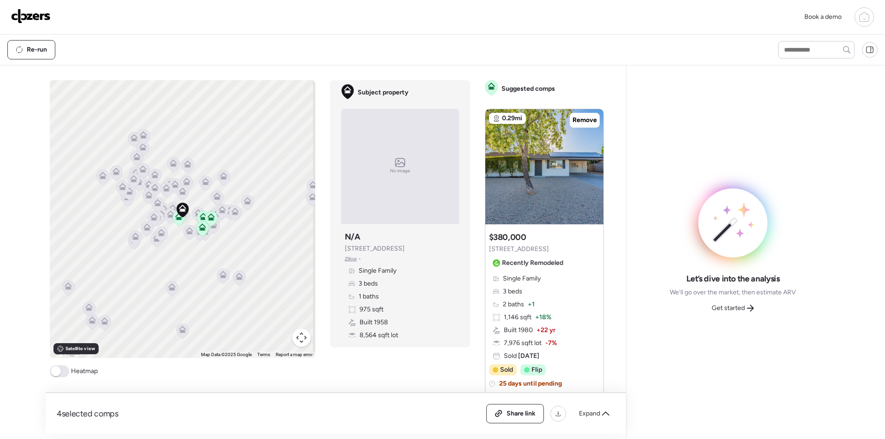
click at [298, 335] on button "Map camera controls" at bounding box center [301, 338] width 18 height 18
click at [277, 293] on button "Zoom in" at bounding box center [278, 292] width 18 height 18
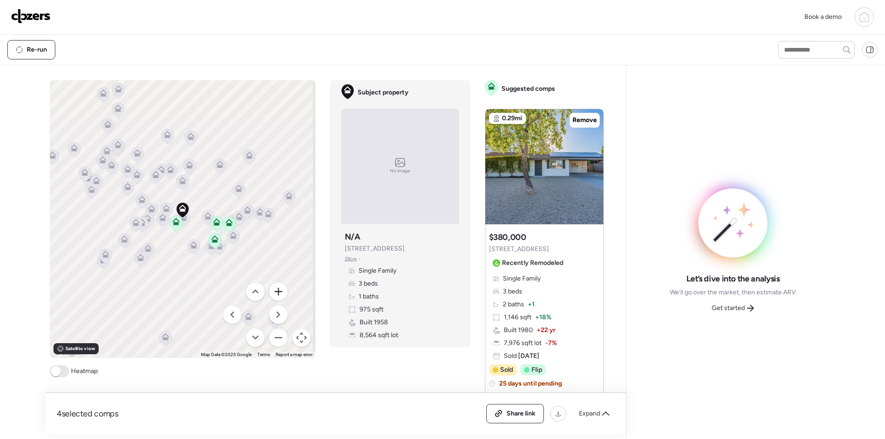
click at [277, 293] on button "Zoom in" at bounding box center [278, 292] width 18 height 18
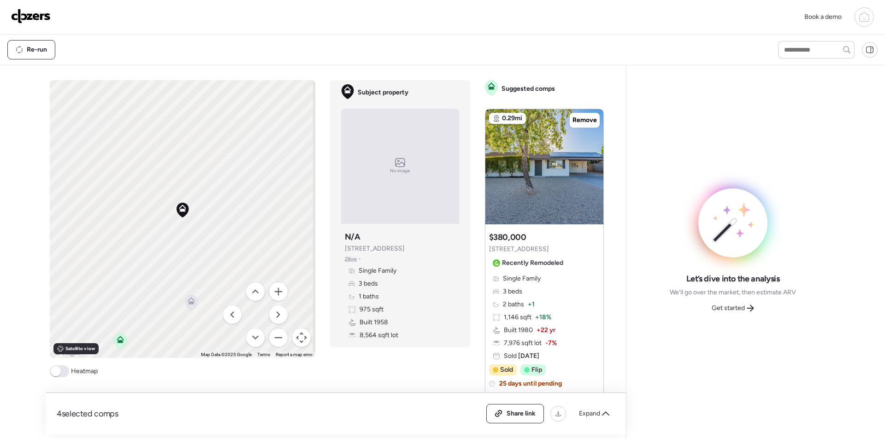
click at [188, 301] on icon at bounding box center [191, 300] width 7 height 7
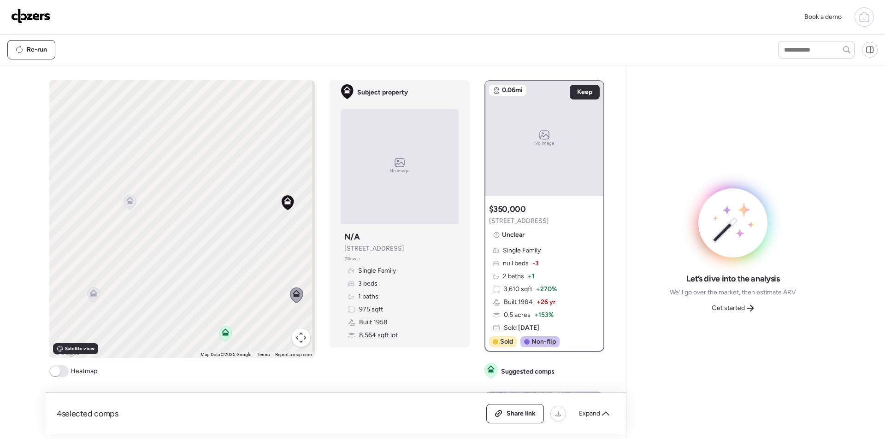
drag, startPoint x: 91, startPoint y: 285, endPoint x: 145, endPoint y: 240, distance: 70.0
click at [196, 277] on div "To activate drag with keyboard, press Alt + Enter. Once in keyboard drag state,…" at bounding box center [182, 219] width 266 height 278
click at [123, 207] on icon at bounding box center [129, 202] width 13 height 16
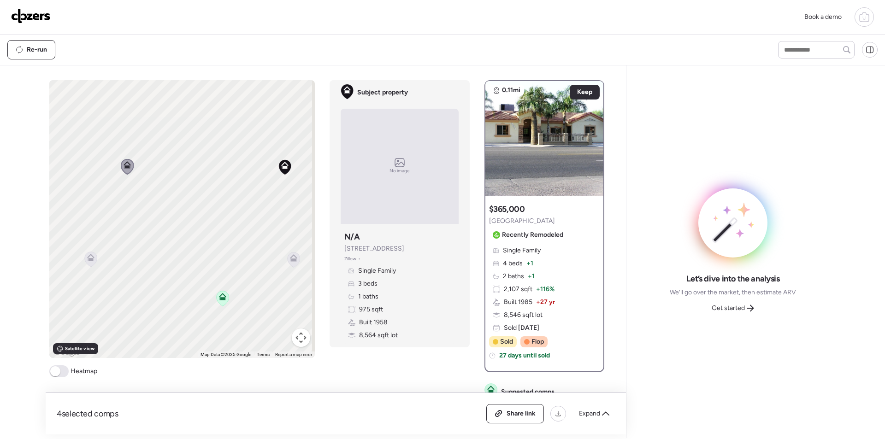
drag, startPoint x: 204, startPoint y: 263, endPoint x: 117, endPoint y: 249, distance: 88.8
click at [207, 244] on div "To activate drag with keyboard, press Alt + Enter. Once in keyboard drag state,…" at bounding box center [182, 219] width 266 height 278
click at [90, 258] on icon at bounding box center [90, 256] width 7 height 7
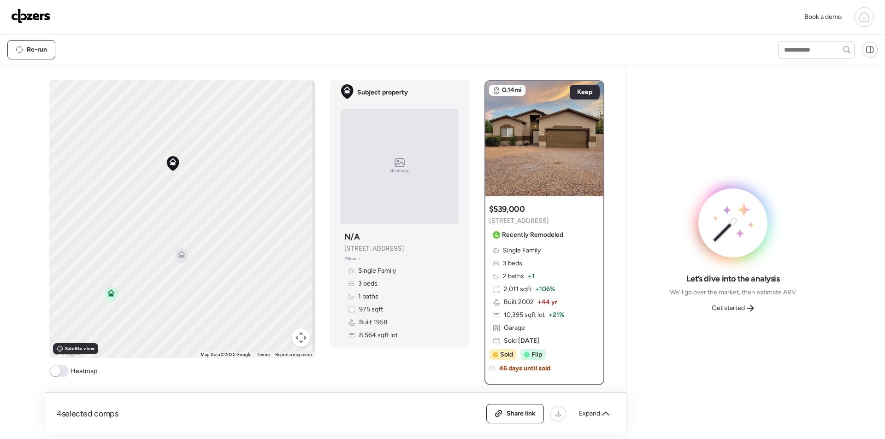
drag, startPoint x: 218, startPoint y: 273, endPoint x: 166, endPoint y: 242, distance: 60.0
click at [105, 270] on div "To activate drag with keyboard, press Alt + Enter. Once in keyboard drag state,…" at bounding box center [182, 219] width 266 height 278
click at [180, 255] on icon at bounding box center [182, 253] width 7 height 7
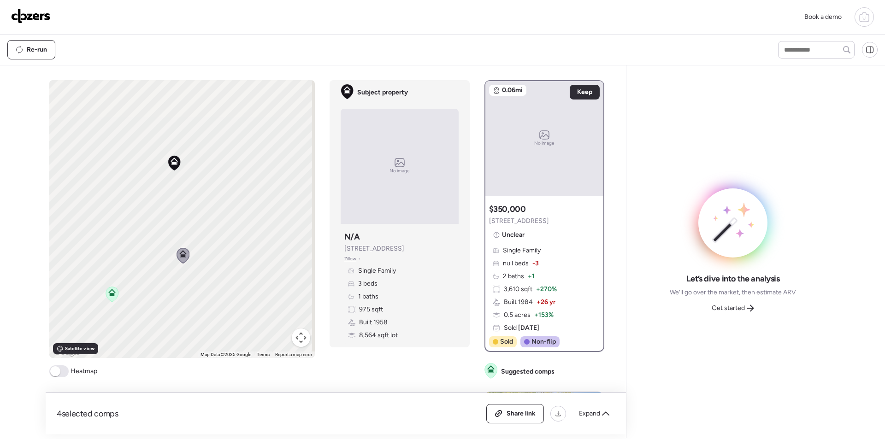
click at [507, 222] on span "9915 E Butte St" at bounding box center [519, 221] width 60 height 9
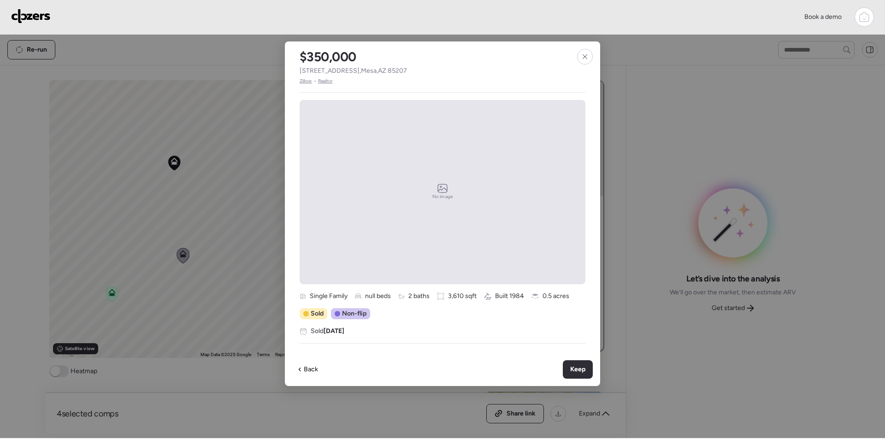
click at [381, 74] on span "9915 E Butte St , Mesa , AZ 85207" at bounding box center [353, 70] width 107 height 9
click at [381, 73] on span "9915 E Butte St , Mesa , AZ 85207" at bounding box center [353, 70] width 107 height 9
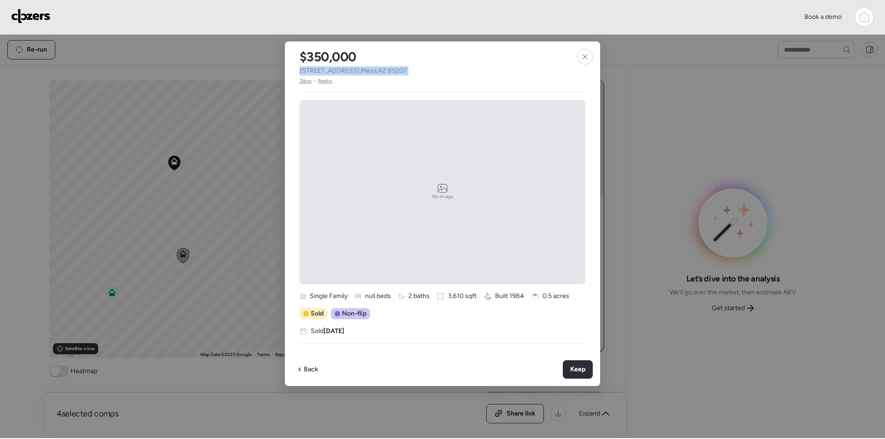
click at [381, 73] on span "9915 E Butte St , Mesa , AZ 85207" at bounding box center [353, 70] width 107 height 9
click at [571, 366] on span "Keep" at bounding box center [577, 369] width 15 height 9
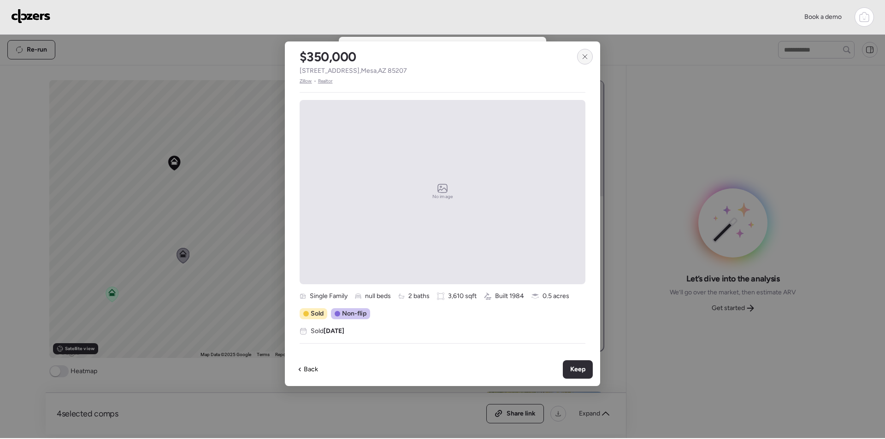
click at [585, 55] on icon at bounding box center [584, 56] width 7 height 7
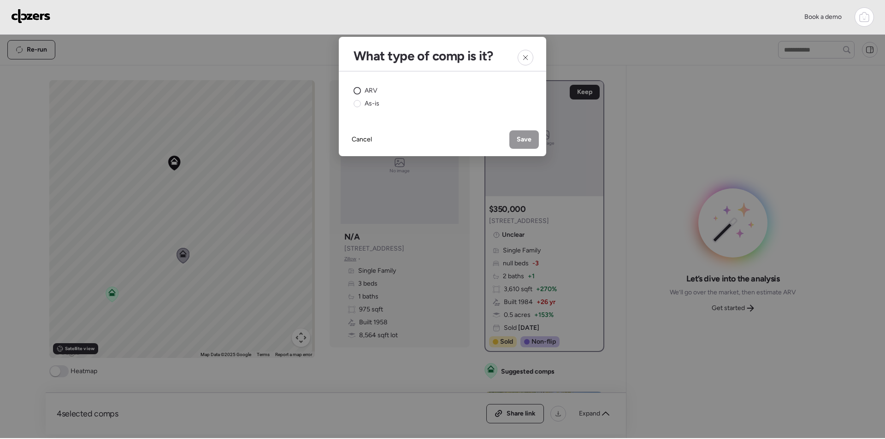
click at [367, 89] on span "ARV" at bounding box center [371, 90] width 13 height 9
click at [540, 142] on div "Cancel Save" at bounding box center [442, 139] width 207 height 33
click at [530, 141] on span "Save" at bounding box center [524, 139] width 15 height 9
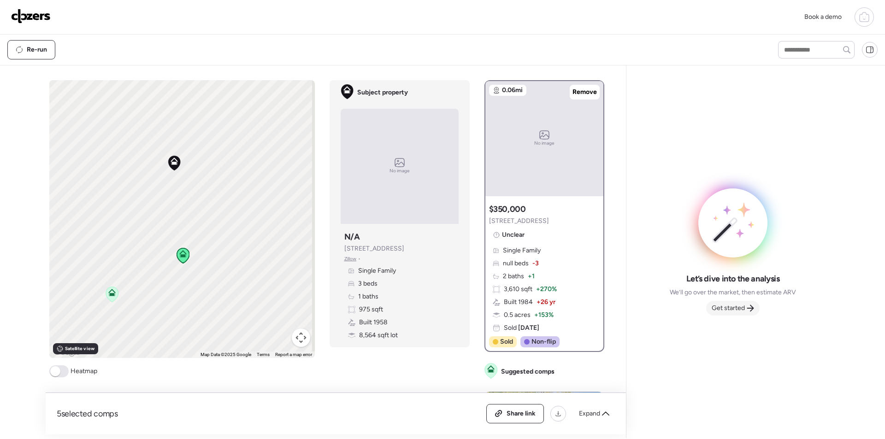
click at [746, 308] on div "Get started" at bounding box center [732, 308] width 53 height 15
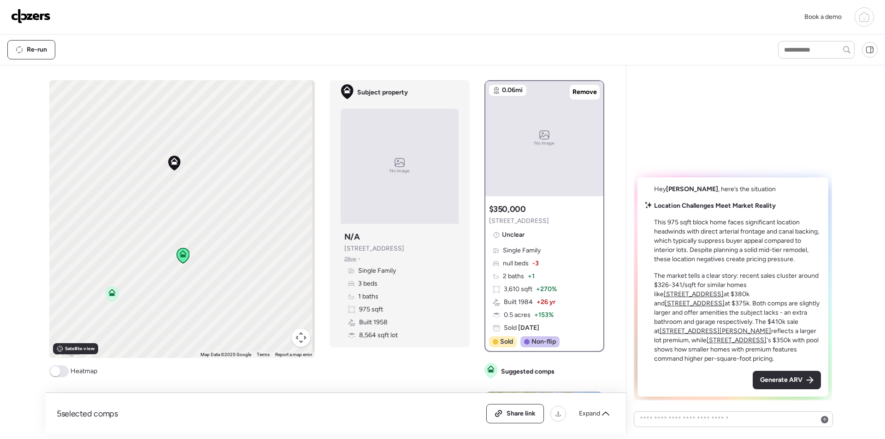
click at [786, 379] on span "Generate ARV" at bounding box center [781, 380] width 42 height 9
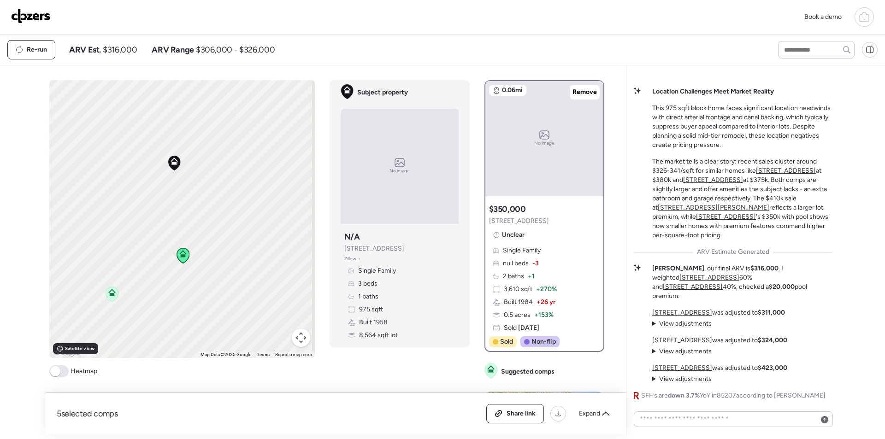
click at [134, 50] on span "$316,000" at bounding box center [120, 49] width 34 height 11
copy span "316,000"
click at [527, 415] on span "Share link" at bounding box center [521, 413] width 29 height 9
click at [34, 20] on img at bounding box center [31, 16] width 40 height 15
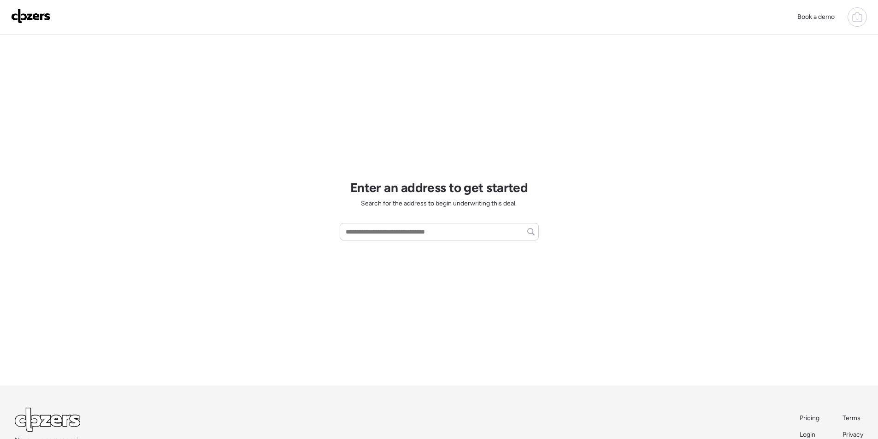
click at [387, 219] on div "Enter an address to get started Search for the address to begin underwriting th…" at bounding box center [439, 210] width 199 height 351
click at [387, 225] on div at bounding box center [439, 232] width 199 height 18
click at [388, 231] on input "text" at bounding box center [439, 231] width 191 height 13
paste input "**********"
click at [380, 254] on span "9922 E Dolphin Cir, Mesa, AZ, 85208" at bounding box center [374, 248] width 60 height 9
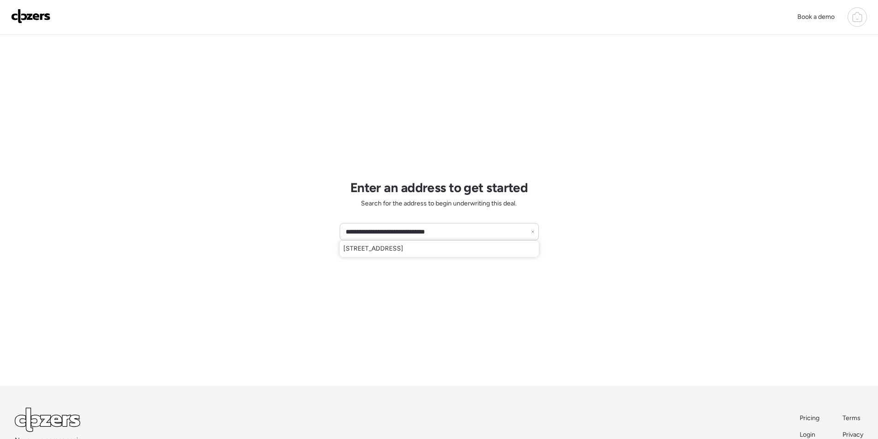
type input "**********"
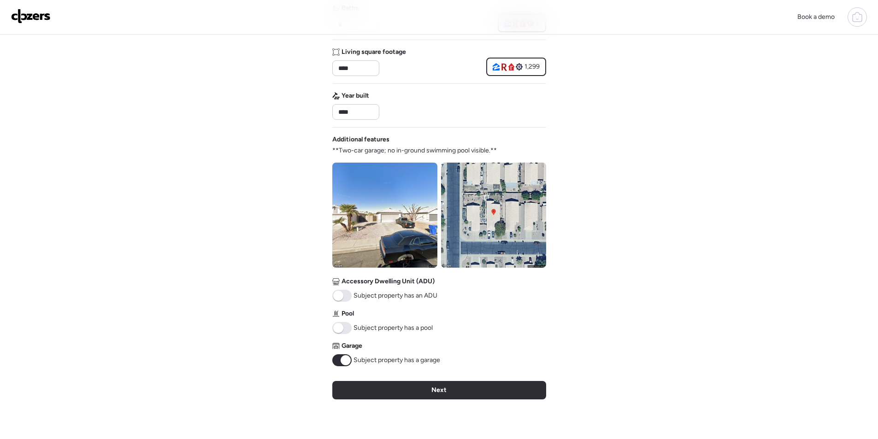
scroll to position [217, 0]
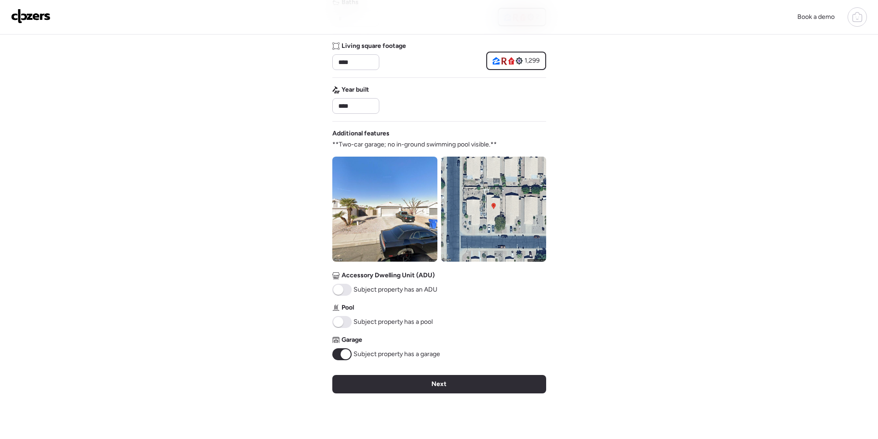
click at [485, 383] on div "Next" at bounding box center [439, 384] width 214 height 18
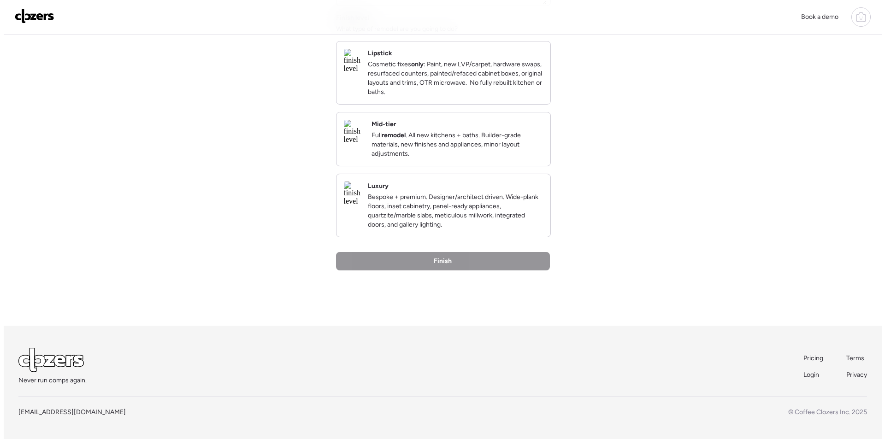
scroll to position [0, 0]
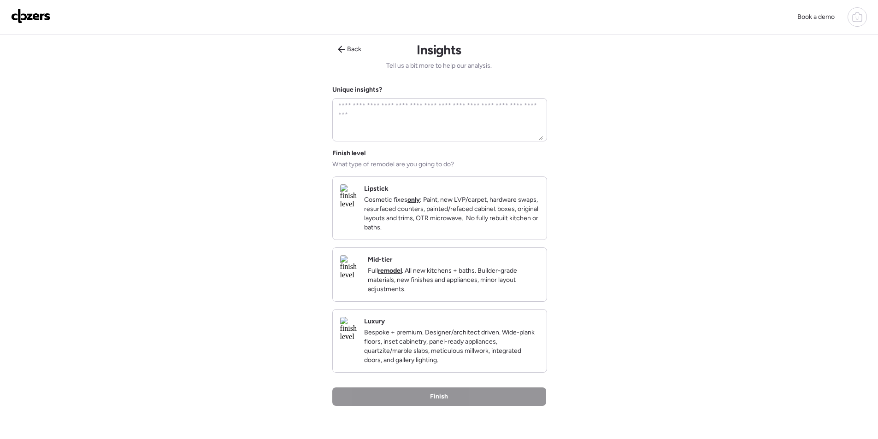
click at [526, 276] on p "Full remodel . All new kitchens + baths. Builder-grade materials, new finishes …" at bounding box center [454, 281] width 172 height 28
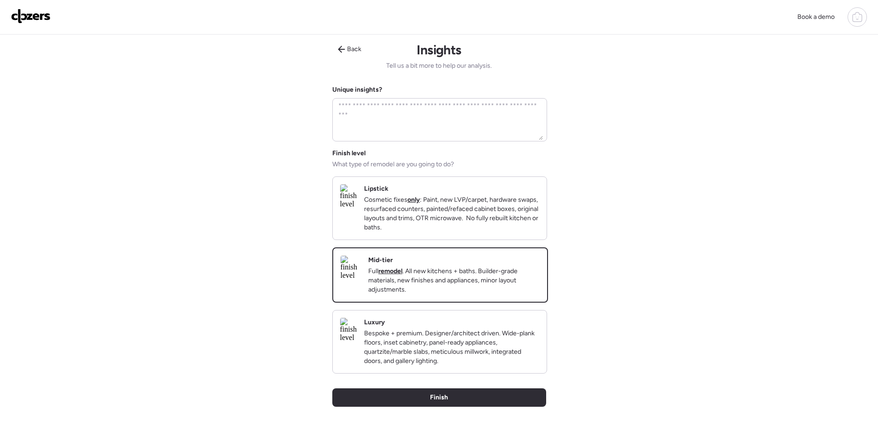
click at [445, 416] on div "Back Insights Tell us a bit more to help our analysis. Unique insights? Finish …" at bounding box center [439, 249] width 214 height 428
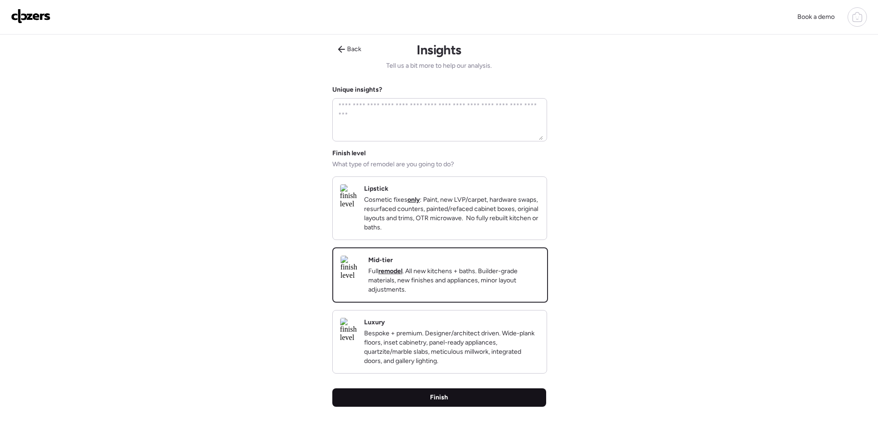
click at [446, 403] on span "Finish" at bounding box center [439, 397] width 18 height 9
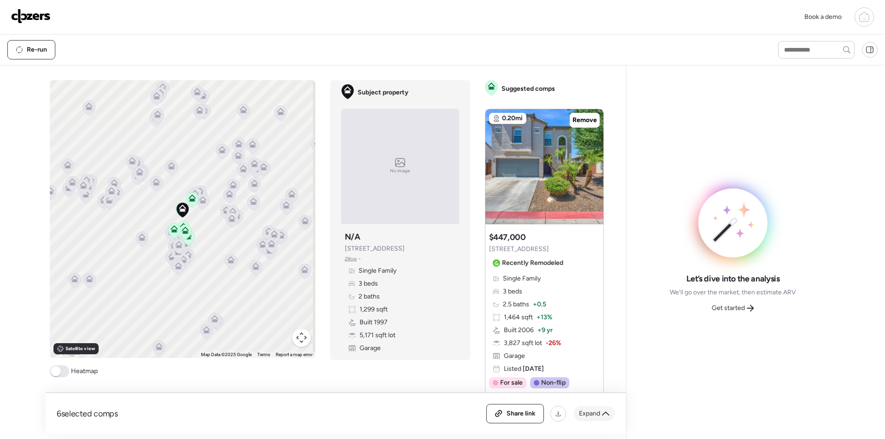
click at [594, 408] on div "Expand" at bounding box center [594, 414] width 41 height 15
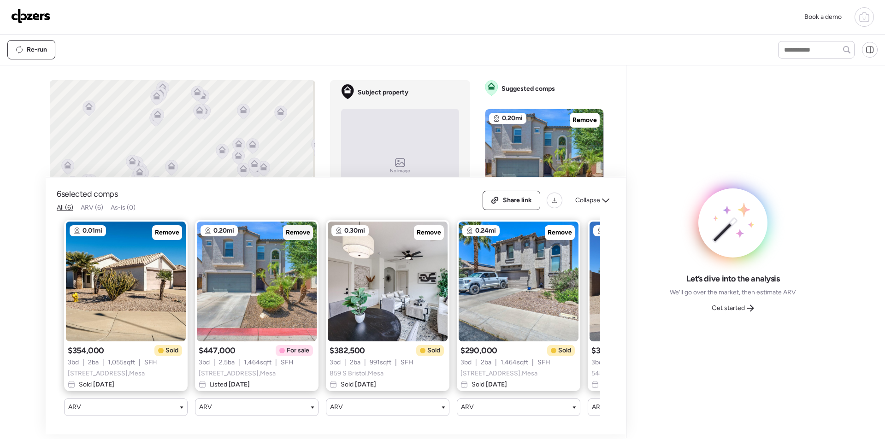
click at [301, 229] on span "Remove" at bounding box center [298, 232] width 24 height 9
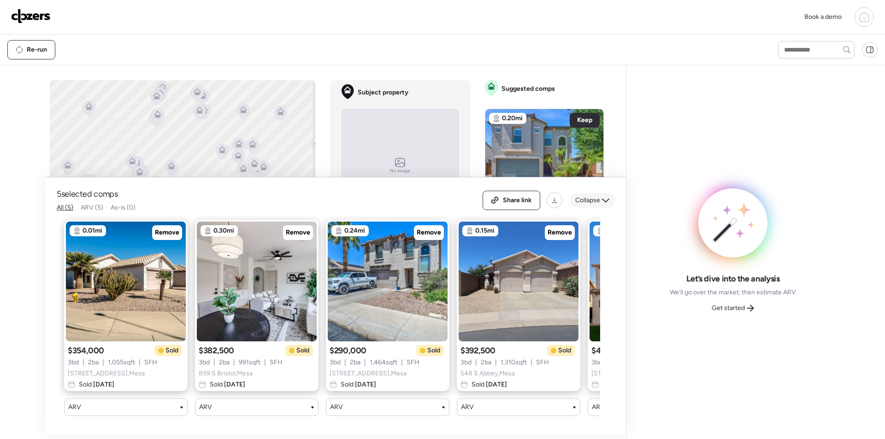
click at [587, 196] on span "Collapse" at bounding box center [587, 200] width 25 height 9
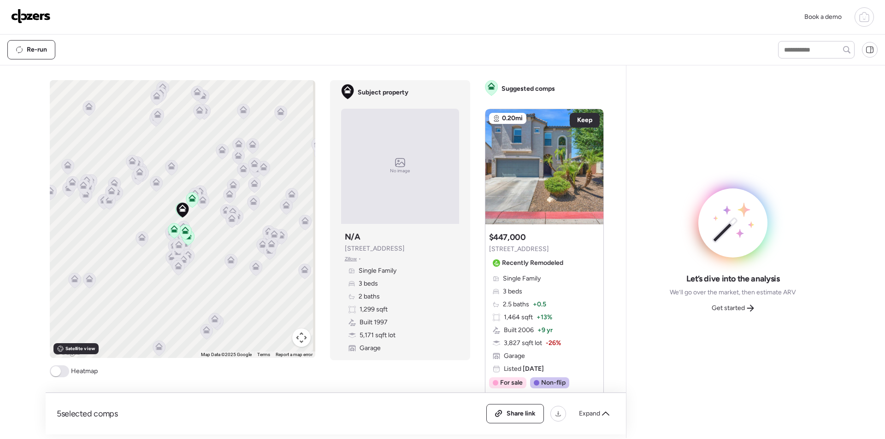
click at [299, 342] on button "Map camera controls" at bounding box center [301, 338] width 18 height 18
click at [281, 296] on button "Zoom in" at bounding box center [278, 292] width 18 height 18
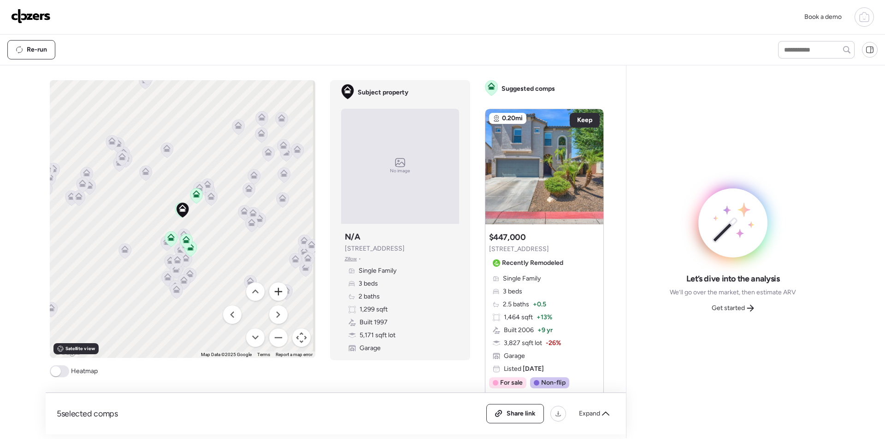
click at [281, 296] on button "Zoom in" at bounding box center [278, 292] width 18 height 18
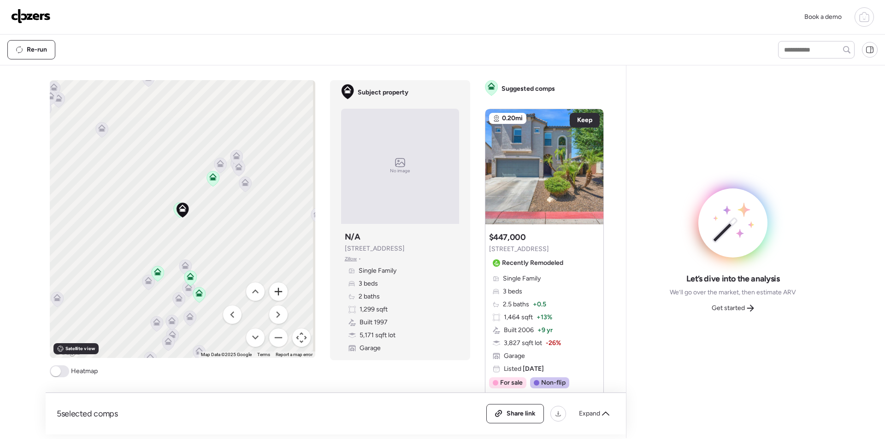
click at [279, 295] on button "Zoom in" at bounding box center [278, 292] width 18 height 18
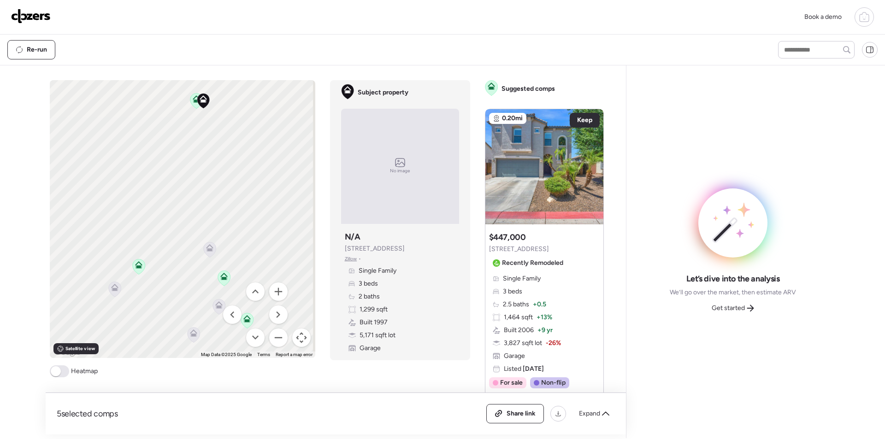
drag, startPoint x: 175, startPoint y: 273, endPoint x: 198, endPoint y: 152, distance: 123.4
click at [198, 152] on div "To activate drag with keyboard, press Alt + Enter. Once in keyboard drag state,…" at bounding box center [183, 219] width 266 height 278
click at [203, 240] on icon at bounding box center [209, 238] width 12 height 15
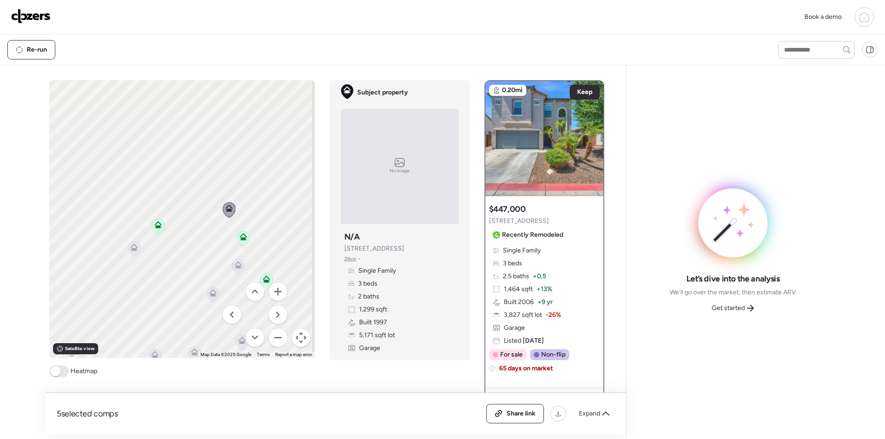
drag, startPoint x: 183, startPoint y: 252, endPoint x: 161, endPoint y: 242, distance: 23.3
click at [204, 222] on div "To activate drag with keyboard, press Alt + Enter. Once in keyboard drag state,…" at bounding box center [182, 219] width 266 height 278
click at [131, 250] on icon at bounding box center [134, 249] width 6 height 3
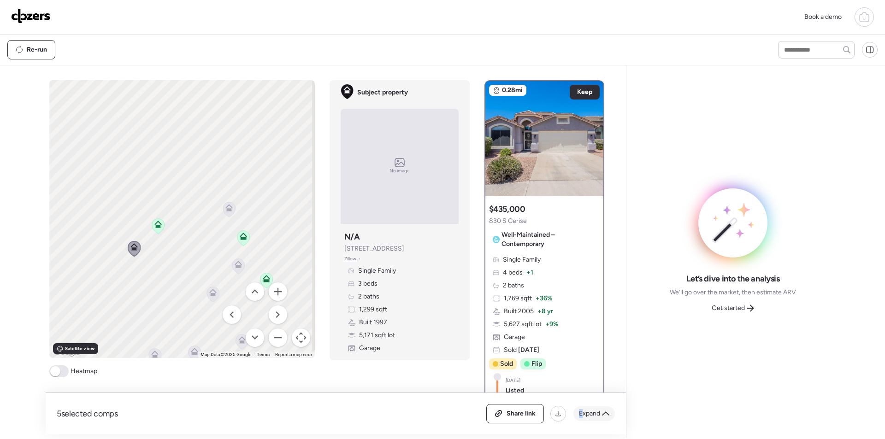
click at [581, 420] on div "Expand" at bounding box center [594, 414] width 41 height 15
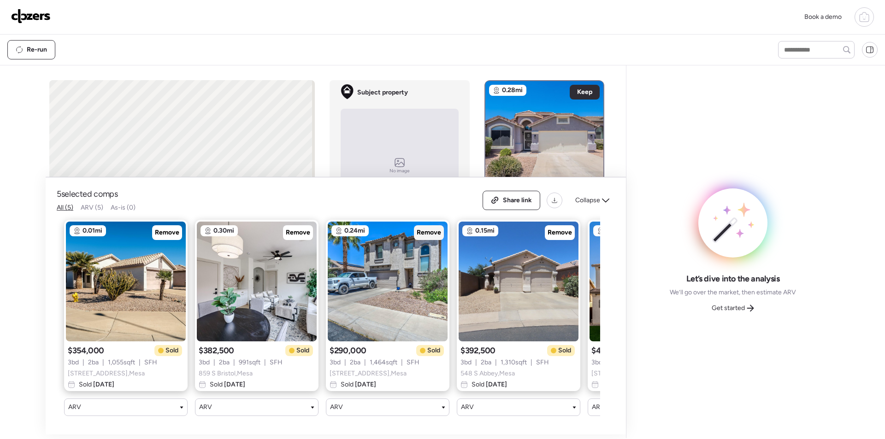
click at [436, 229] on span "Remove" at bounding box center [429, 232] width 24 height 9
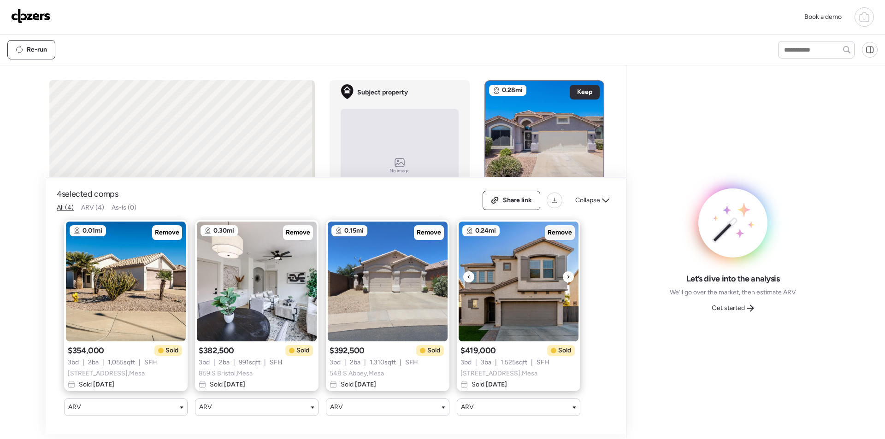
click at [558, 228] on span "Remove" at bounding box center [560, 232] width 24 height 9
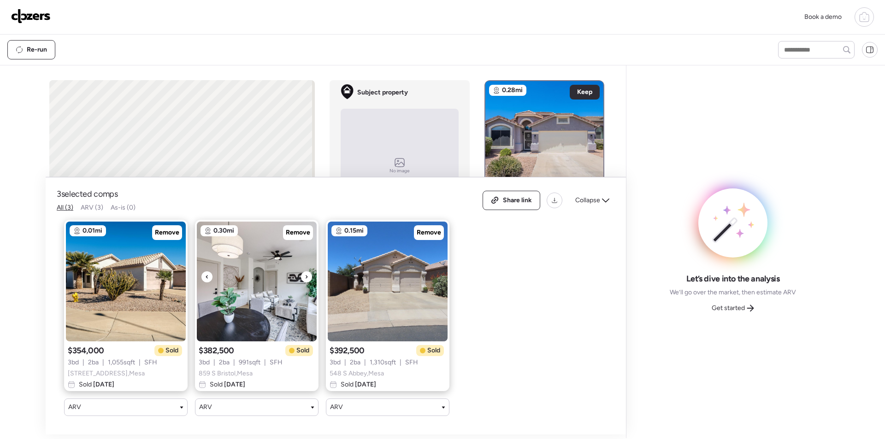
click at [308, 272] on icon at bounding box center [307, 277] width 4 height 11
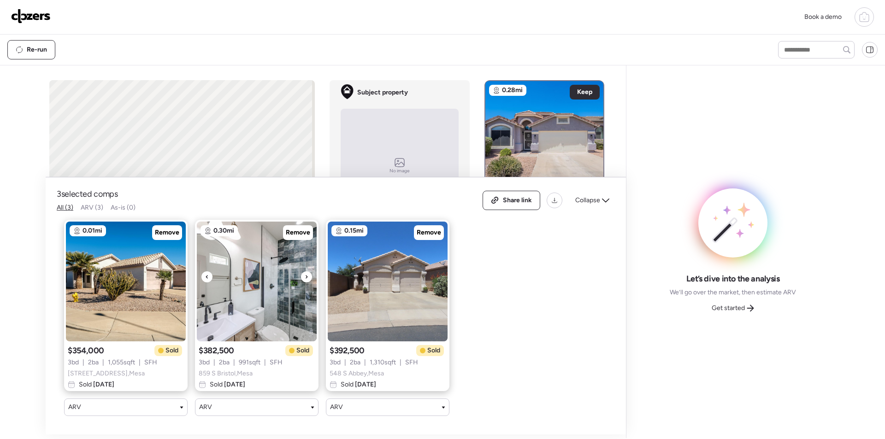
click at [308, 272] on icon at bounding box center [307, 277] width 4 height 11
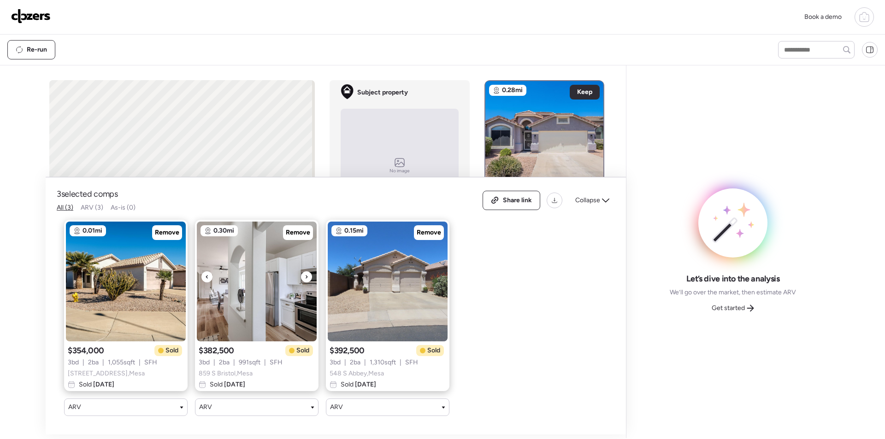
click at [272, 274] on img at bounding box center [257, 282] width 120 height 120
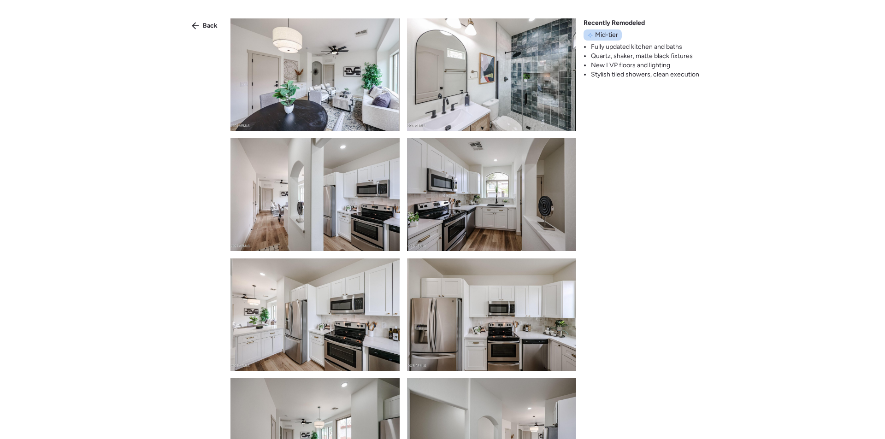
scroll to position [632, 0]
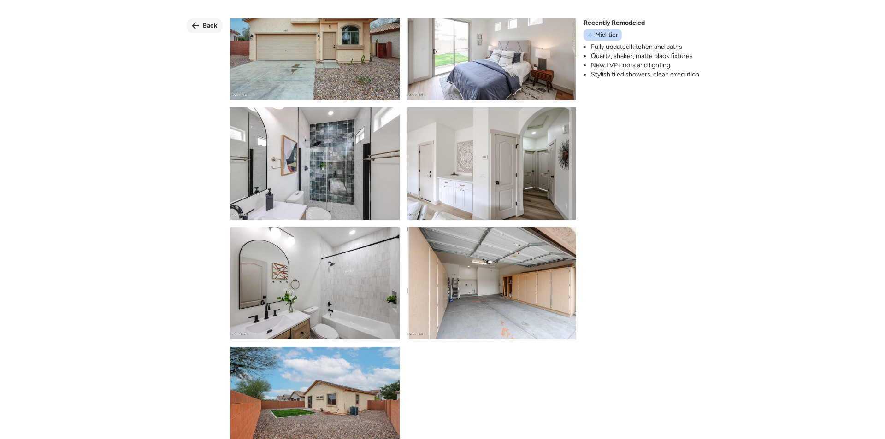
click at [210, 31] on div "Back" at bounding box center [204, 25] width 37 height 15
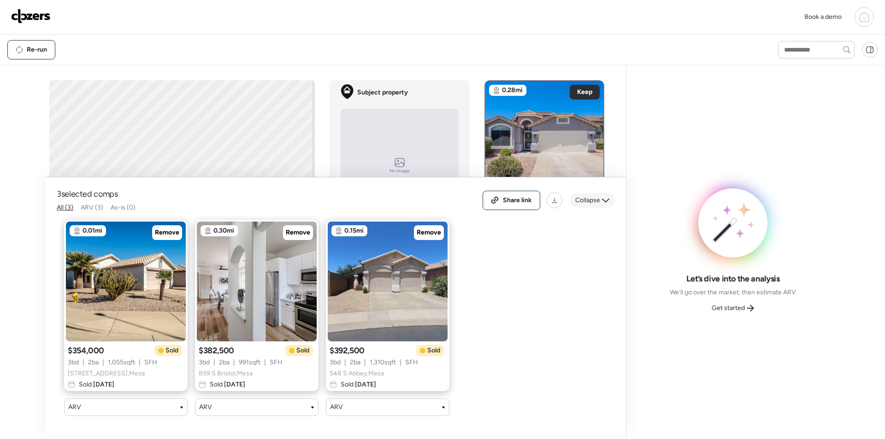
drag, startPoint x: 587, startPoint y: 192, endPoint x: 523, endPoint y: 193, distance: 64.1
click at [587, 196] on span "Collapse" at bounding box center [587, 200] width 25 height 9
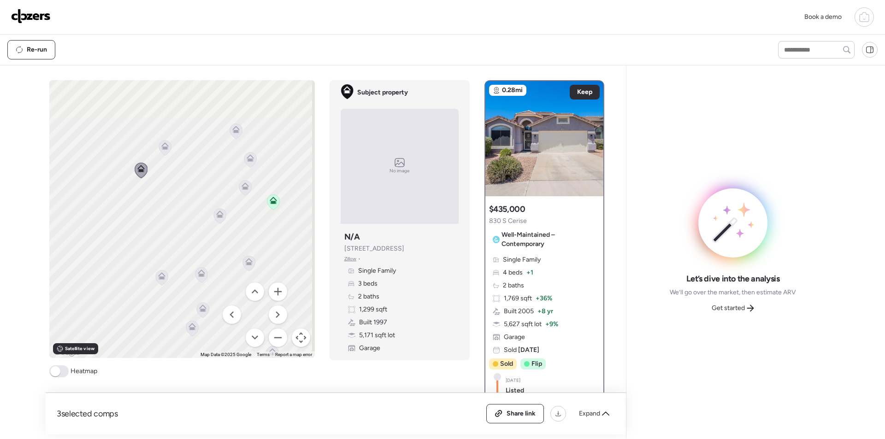
drag, startPoint x: 191, startPoint y: 279, endPoint x: 217, endPoint y: 199, distance: 83.7
click at [198, 198] on div "To navigate, press the arrow keys. To activate drag with keyboard, press Alt + …" at bounding box center [182, 219] width 266 height 278
click at [248, 189] on icon at bounding box center [244, 187] width 13 height 16
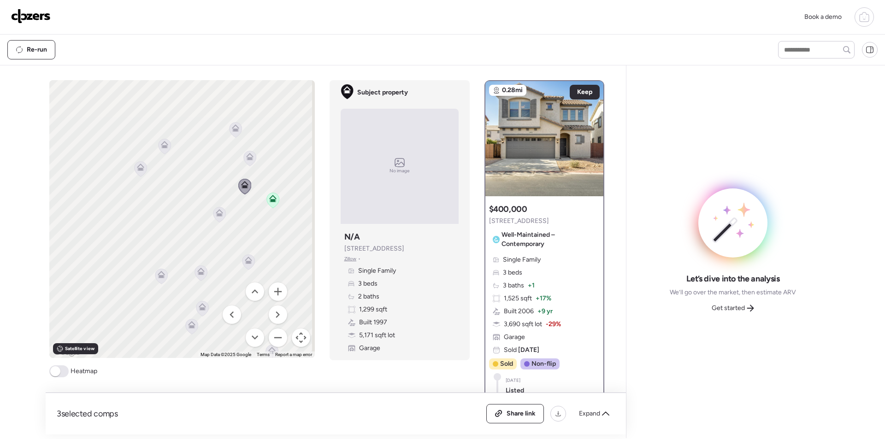
click at [139, 172] on icon at bounding box center [140, 168] width 12 height 15
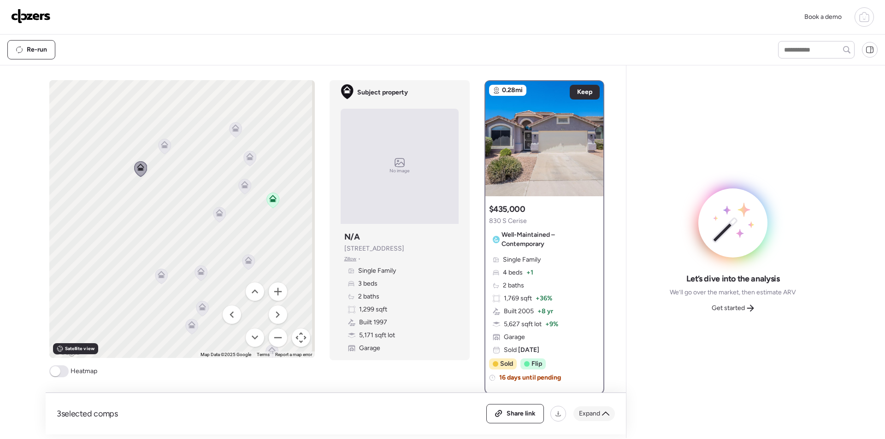
click at [602, 412] on div "Expand" at bounding box center [594, 414] width 41 height 15
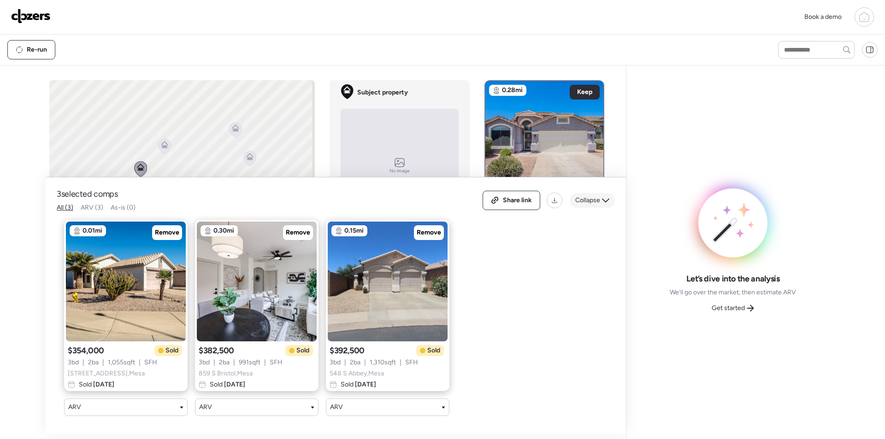
click at [593, 196] on span "Collapse" at bounding box center [587, 200] width 25 height 9
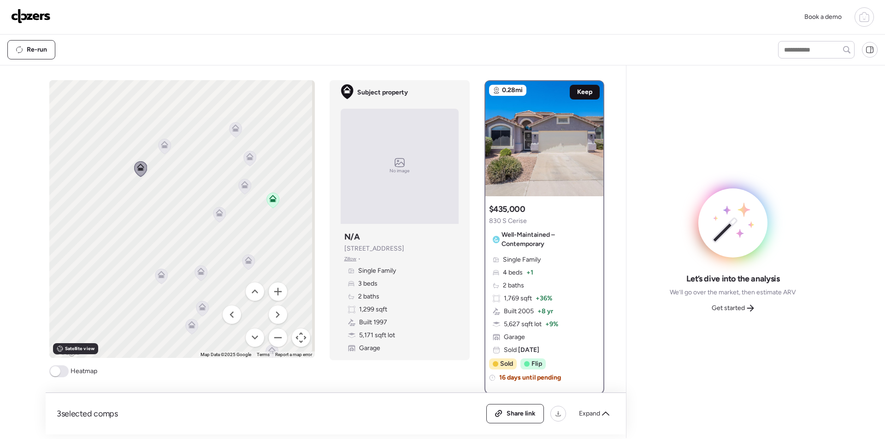
click at [577, 88] on span "Keep" at bounding box center [584, 92] width 15 height 9
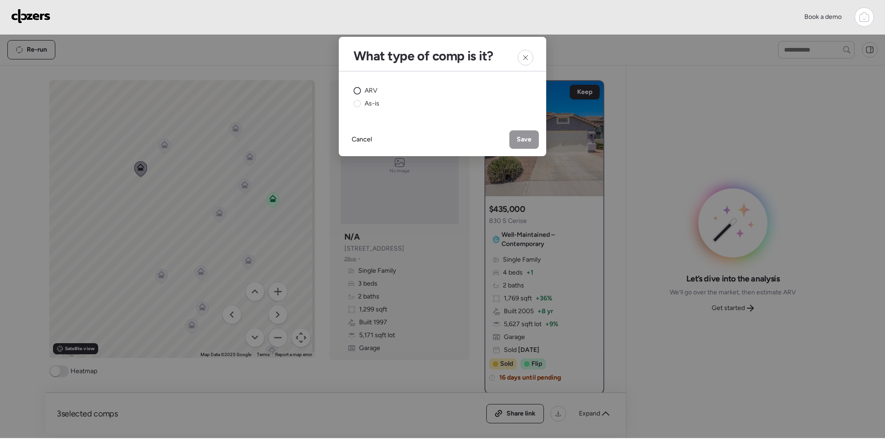
drag, startPoint x: 361, startPoint y: 89, endPoint x: 367, endPoint y: 90, distance: 6.7
click at [361, 89] on div "ARV" at bounding box center [366, 90] width 24 height 9
click at [528, 146] on div "Save" at bounding box center [525, 139] width 30 height 18
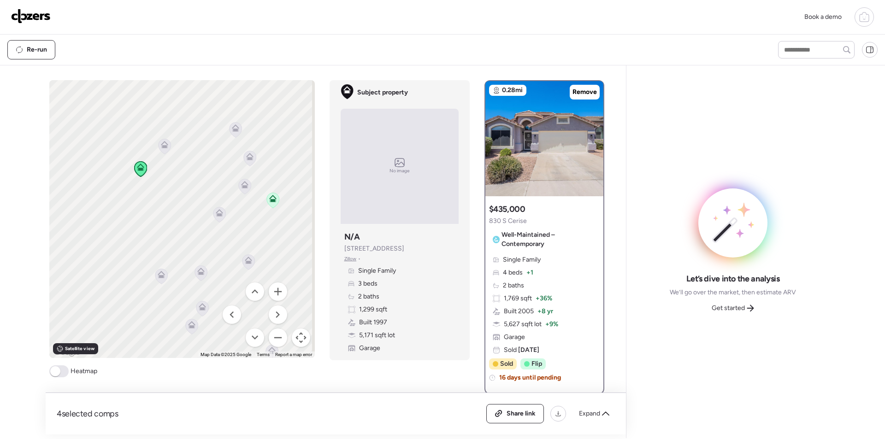
click at [219, 215] on icon at bounding box center [219, 212] width 7 height 7
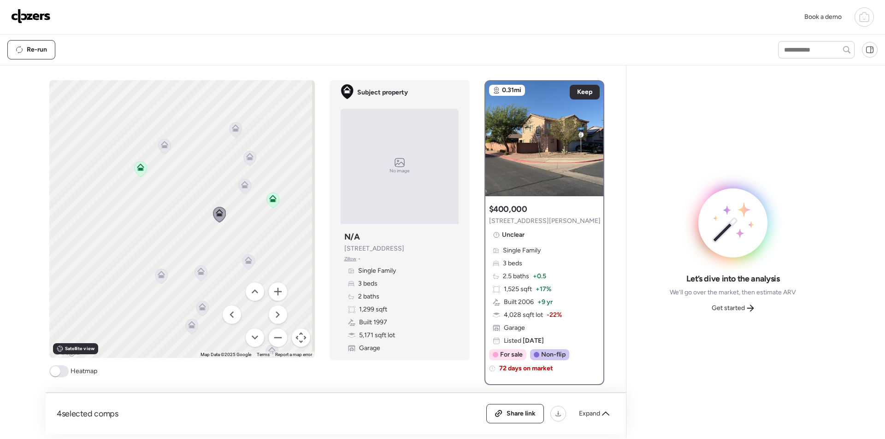
click at [244, 266] on icon at bounding box center [248, 262] width 12 height 15
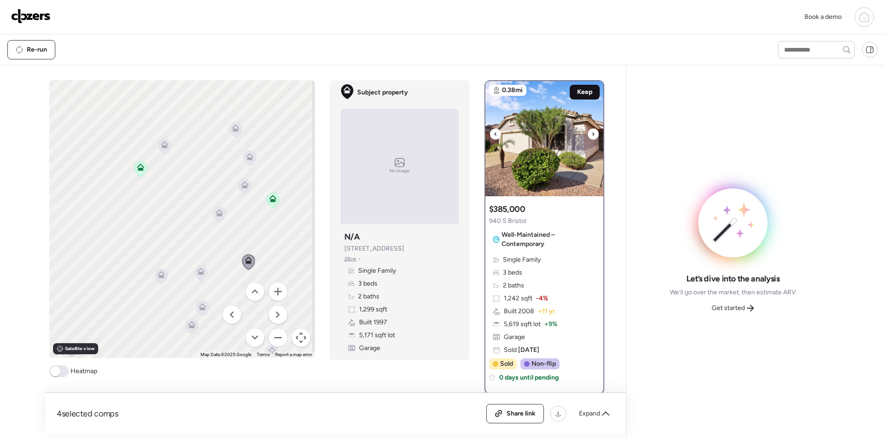
click at [579, 95] on span "Keep" at bounding box center [584, 92] width 15 height 9
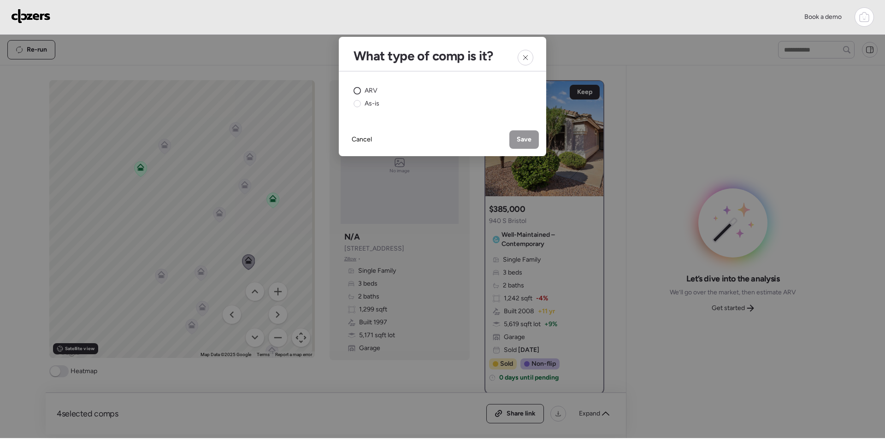
click at [376, 95] on span "ARV" at bounding box center [371, 90] width 13 height 9
click at [531, 136] on span "Save" at bounding box center [524, 139] width 15 height 9
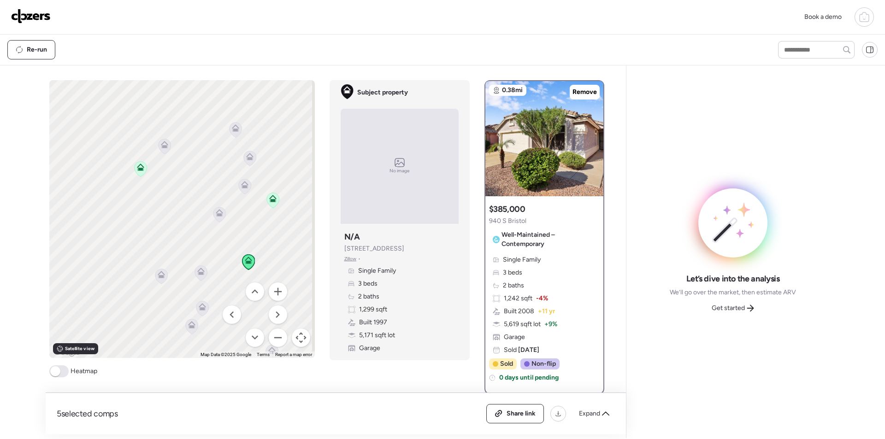
click at [198, 276] on icon at bounding box center [201, 273] width 12 height 15
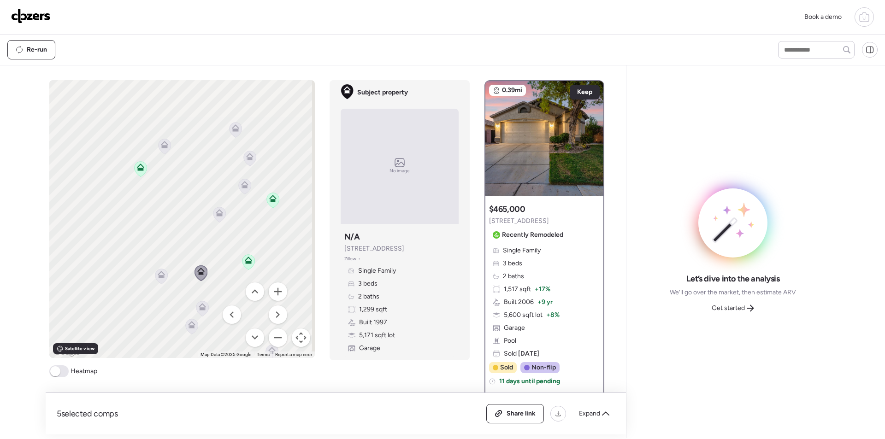
click at [157, 280] on icon at bounding box center [161, 276] width 12 height 15
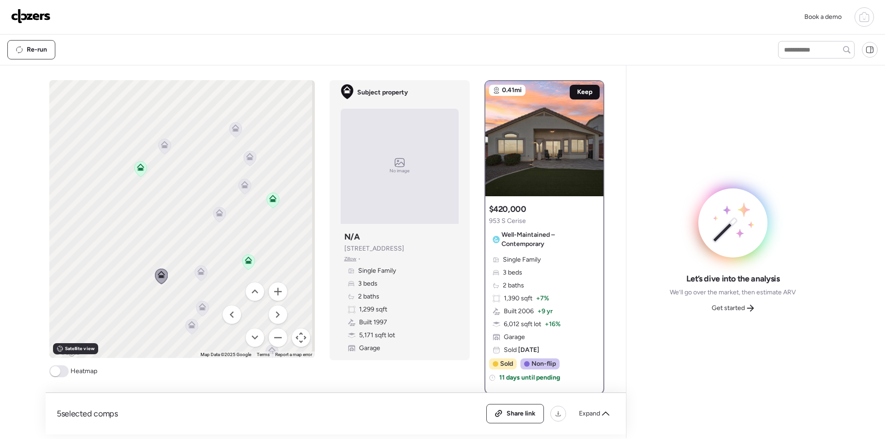
click at [587, 91] on span "Keep" at bounding box center [584, 92] width 15 height 9
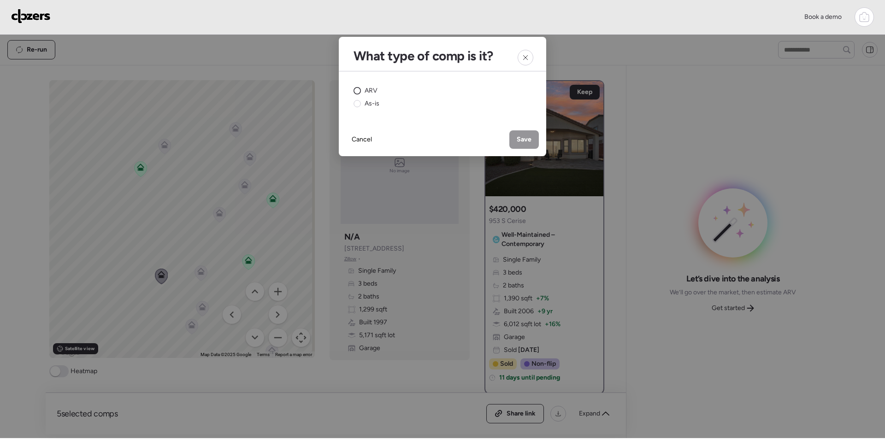
click at [368, 87] on span "ARV" at bounding box center [371, 90] width 13 height 9
click at [534, 138] on div "Save" at bounding box center [525, 139] width 30 height 18
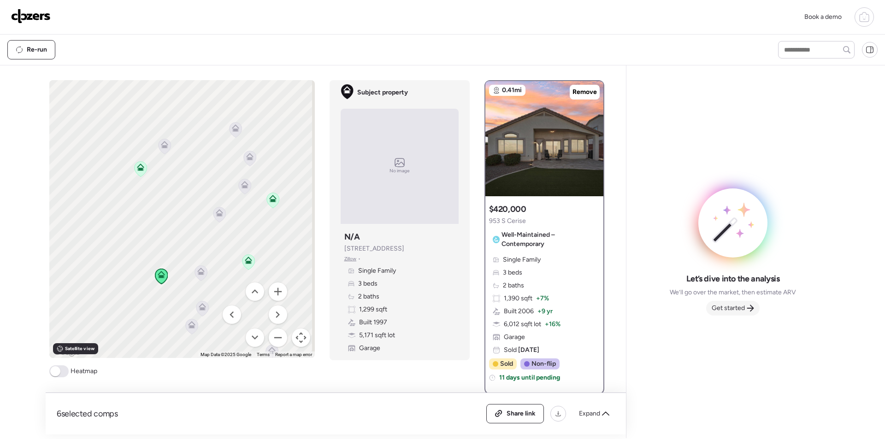
click at [737, 315] on div "Get started" at bounding box center [732, 308] width 53 height 15
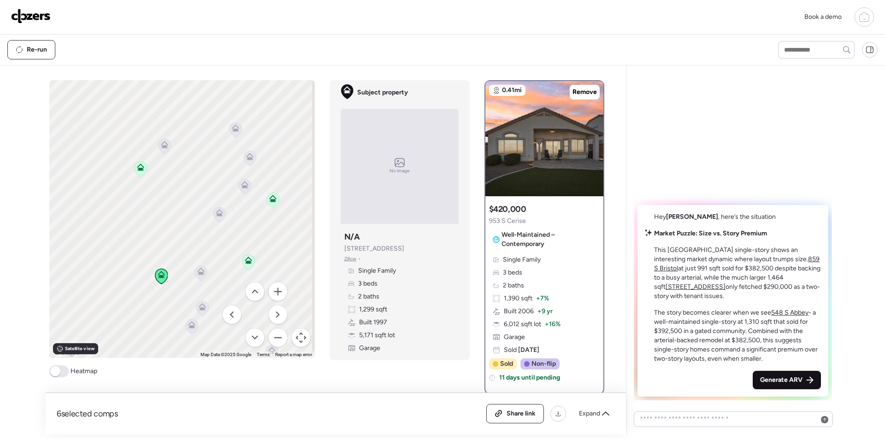
click at [784, 381] on span "Generate ARV" at bounding box center [781, 380] width 42 height 9
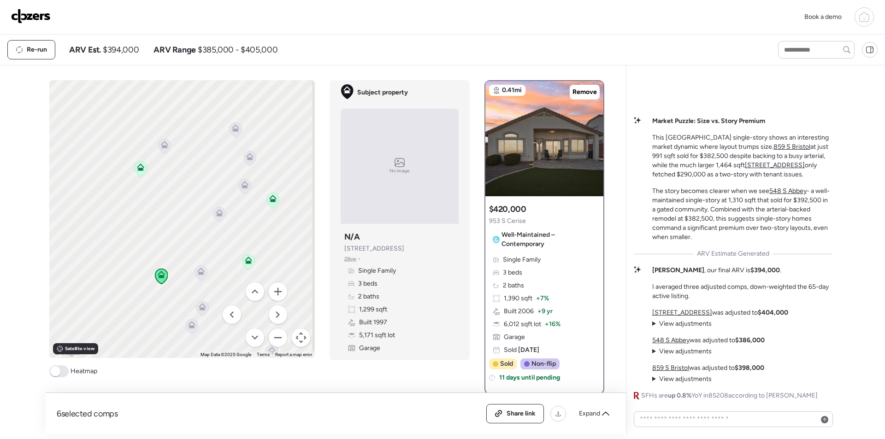
click at [116, 51] on span "$394,000" at bounding box center [121, 49] width 36 height 11
click at [117, 50] on span "$394,000" at bounding box center [121, 49] width 36 height 11
copy span "394,000"
click at [517, 413] on span "Share link" at bounding box center [521, 413] width 29 height 9
click at [28, 15] on img at bounding box center [31, 16] width 40 height 15
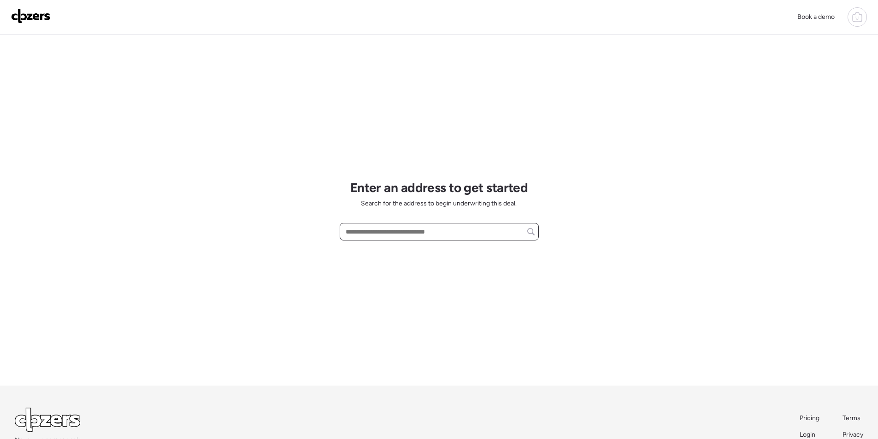
click at [480, 233] on input "text" at bounding box center [439, 231] width 191 height 13
paste input "**********"
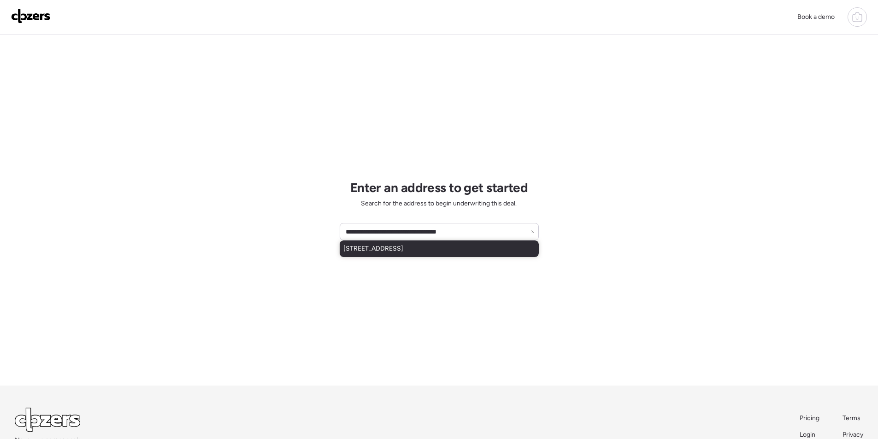
click at [371, 243] on div "[STREET_ADDRESS]" at bounding box center [439, 249] width 199 height 17
type input "**********"
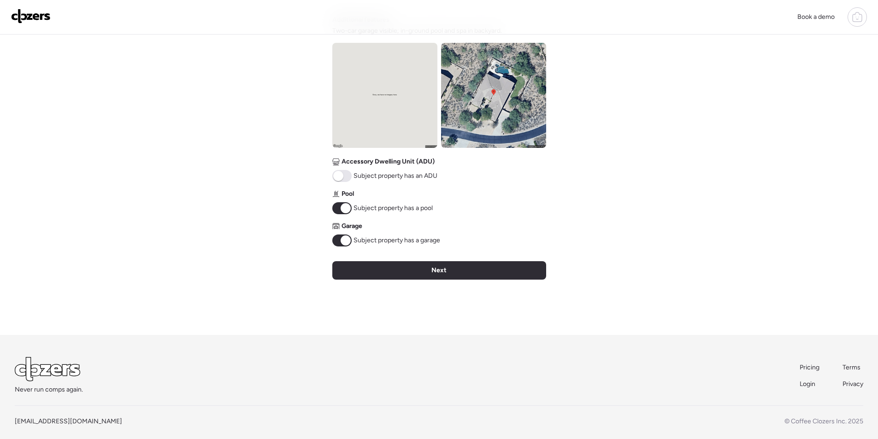
scroll to position [341, 0]
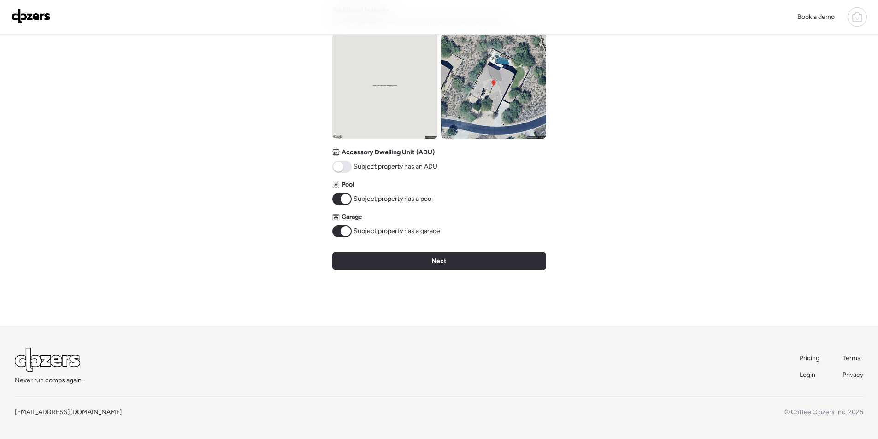
click at [516, 250] on div "Verify basic info Please verify that our data for this property is correct. Add…" at bounding box center [439, 10] width 214 height 632
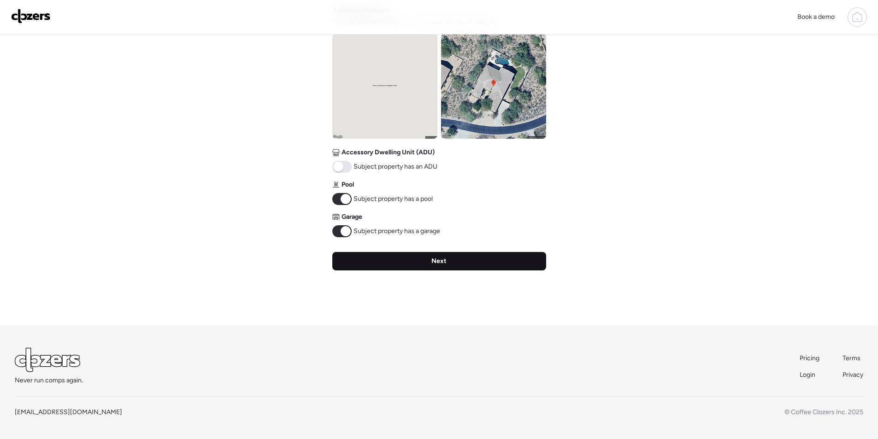
click at [516, 257] on div "Next" at bounding box center [439, 261] width 214 height 18
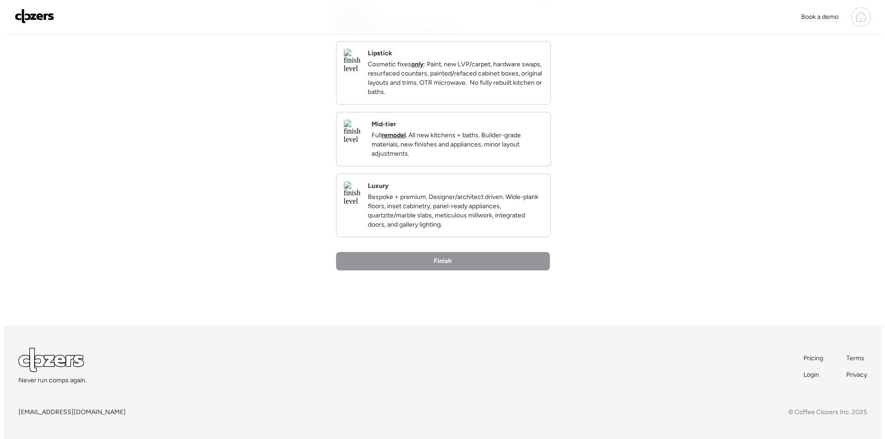
scroll to position [0, 0]
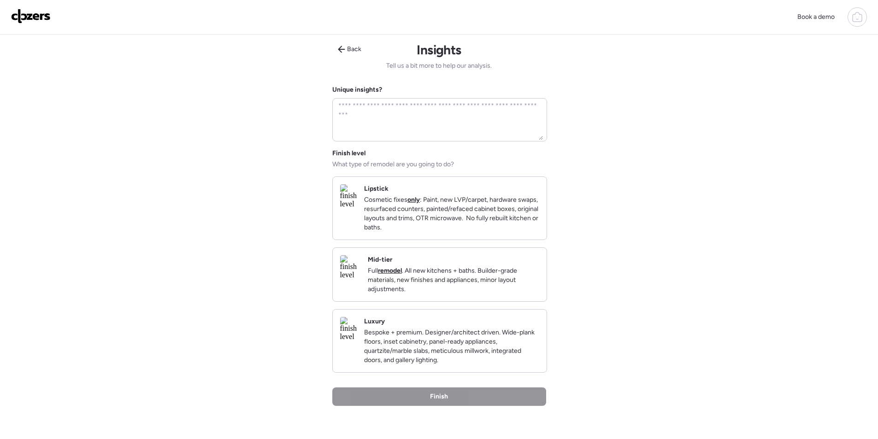
click at [457, 285] on p "Full remodel . All new kitchens + baths. Builder-grade materials, new finishes …" at bounding box center [454, 281] width 172 height 28
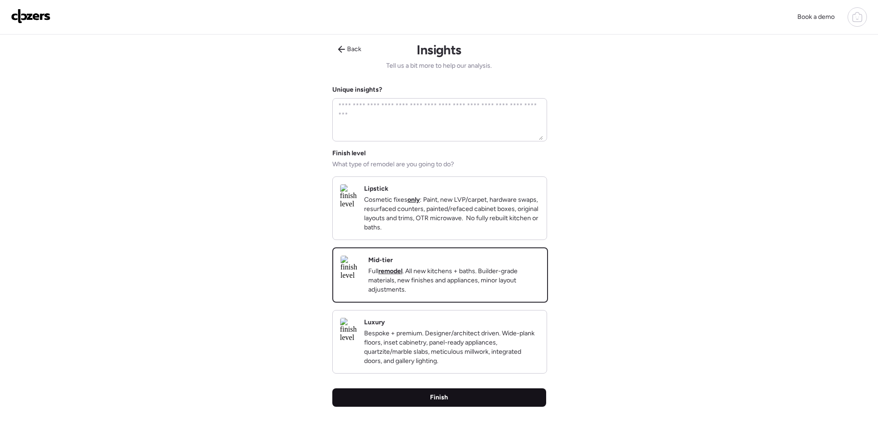
click at [466, 407] on div "Finish" at bounding box center [439, 398] width 214 height 18
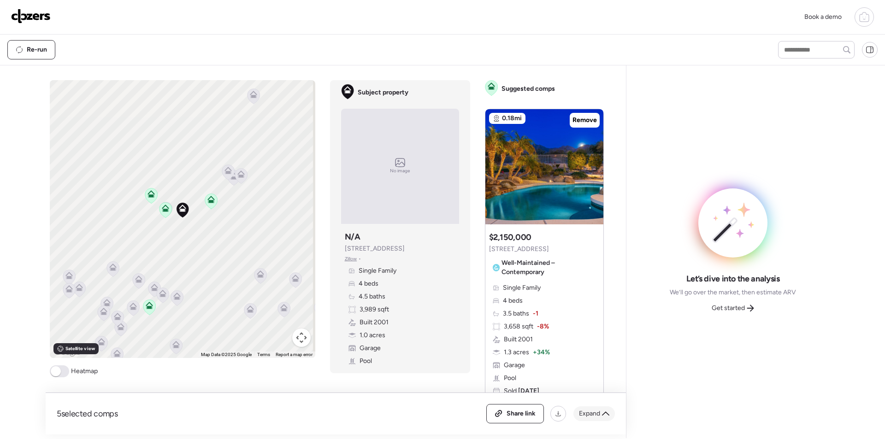
click at [604, 414] on icon at bounding box center [605, 413] width 7 height 7
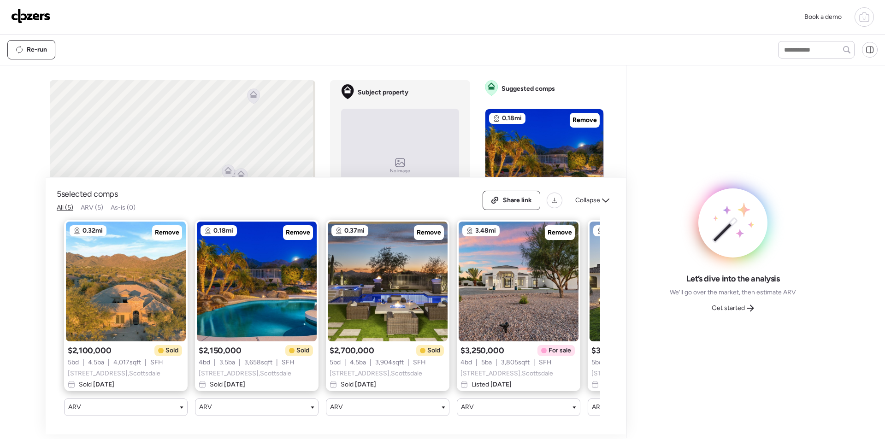
click at [425, 191] on div "5 selected comps All (5) ARV (5) As-is (0) Share link Collapse" at bounding box center [336, 201] width 558 height 24
click at [559, 228] on span "Remove" at bounding box center [560, 232] width 24 height 9
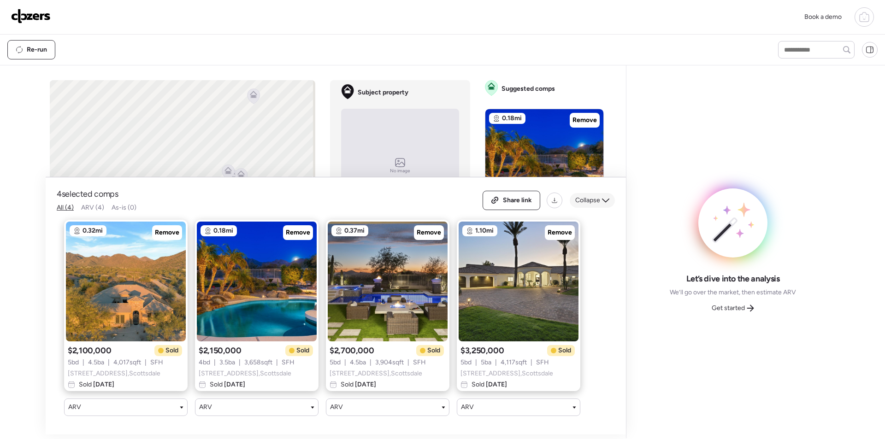
click at [595, 200] on div "Collapse" at bounding box center [592, 200] width 45 height 15
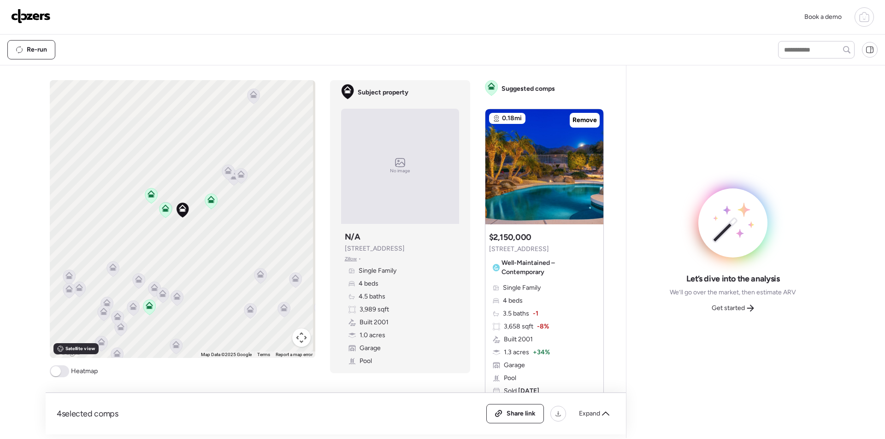
drag, startPoint x: 733, startPoint y: 303, endPoint x: 749, endPoint y: 308, distance: 17.4
click at [733, 302] on div "Get started" at bounding box center [732, 308] width 53 height 15
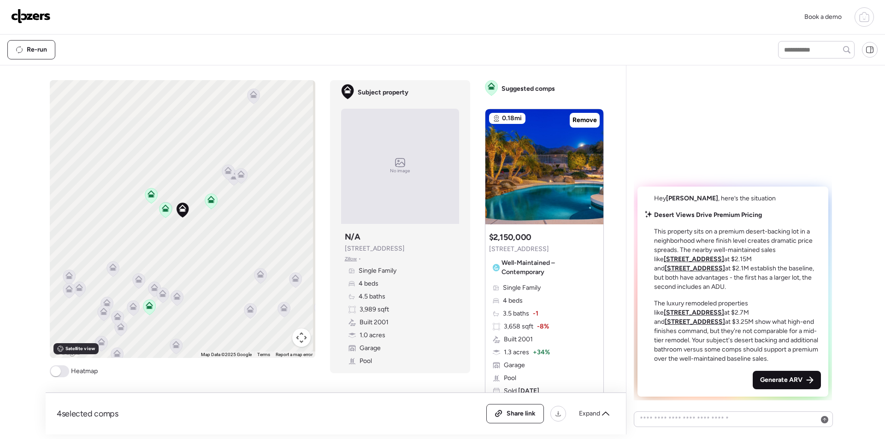
click at [784, 381] on span "Generate ARV" at bounding box center [781, 380] width 42 height 9
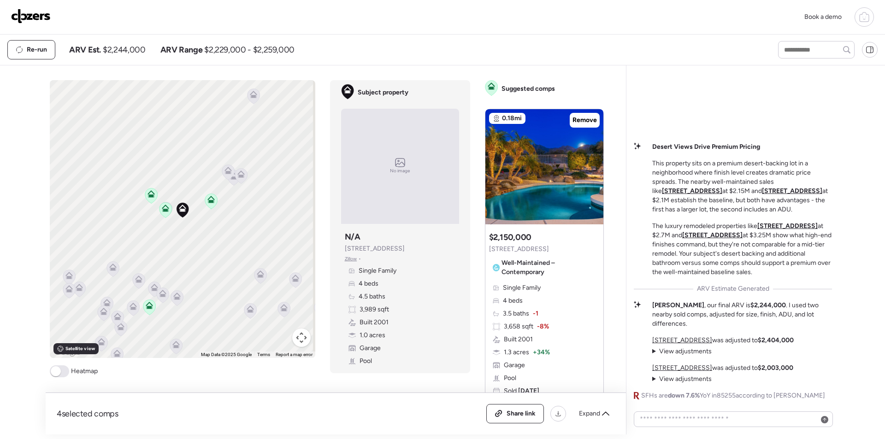
click at [128, 52] on span "$2,244,000" at bounding box center [124, 49] width 42 height 11
copy span "2,244,000"
click at [522, 410] on span "Share link" at bounding box center [521, 413] width 29 height 9
click at [31, 15] on img at bounding box center [31, 16] width 40 height 15
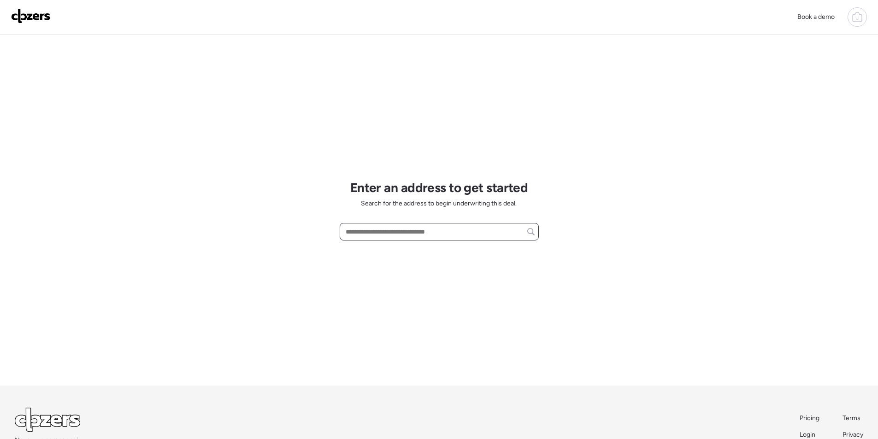
click at [426, 237] on input "text" at bounding box center [439, 231] width 191 height 13
paste input "**********"
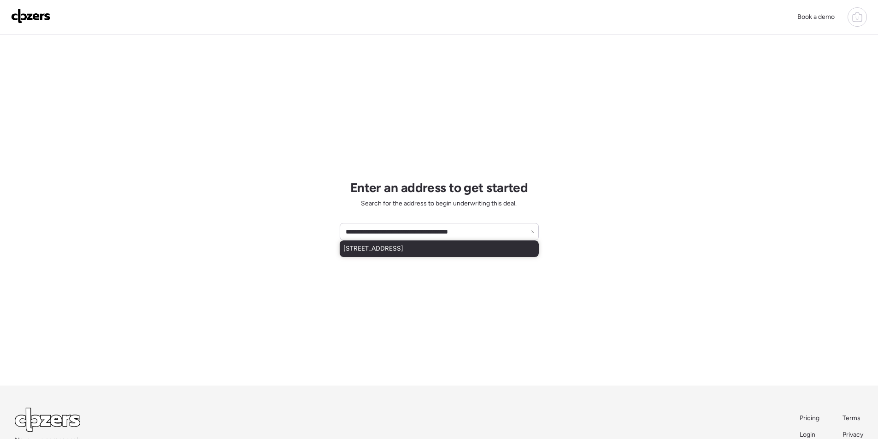
click at [394, 248] on span "[STREET_ADDRESS]" at bounding box center [374, 248] width 60 height 9
type input "**********"
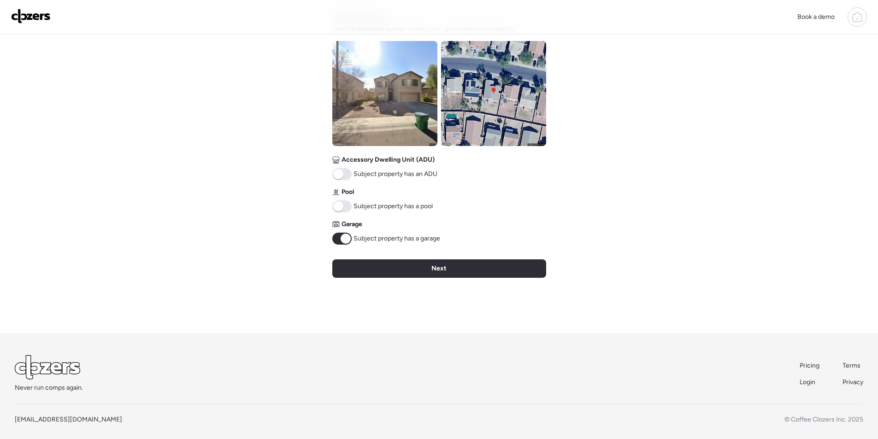
scroll to position [334, 0]
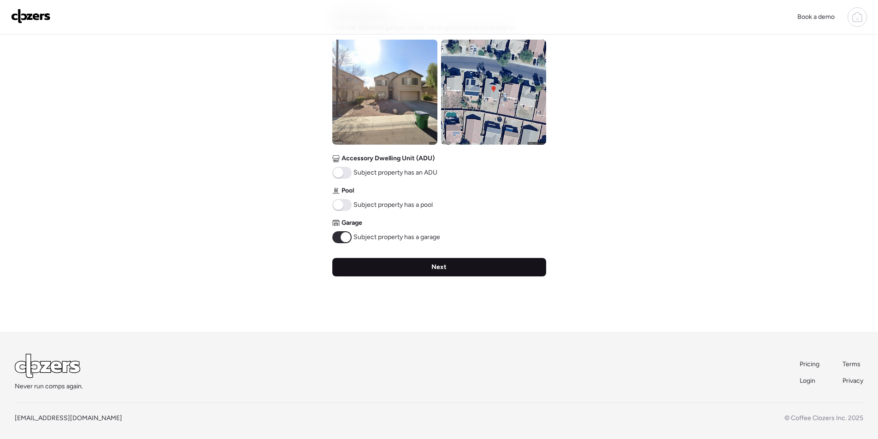
click at [436, 264] on span "Next" at bounding box center [439, 267] width 15 height 9
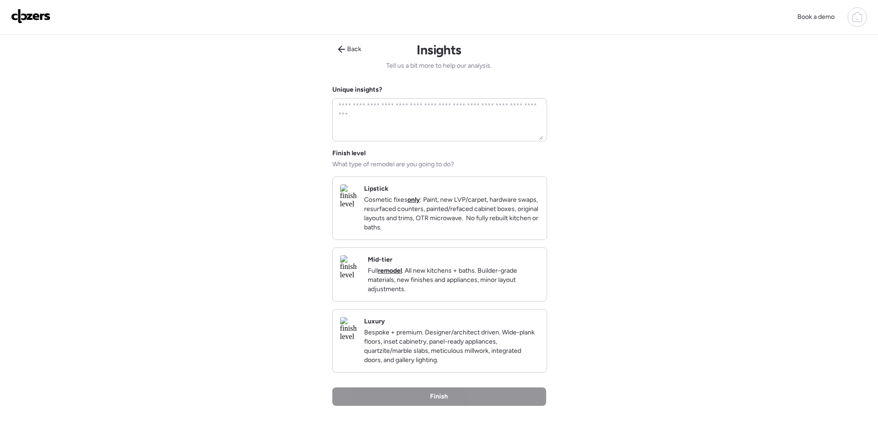
click at [492, 289] on p "Full remodel . All new kitchens + baths. Builder-grade materials, new finishes …" at bounding box center [454, 281] width 172 height 28
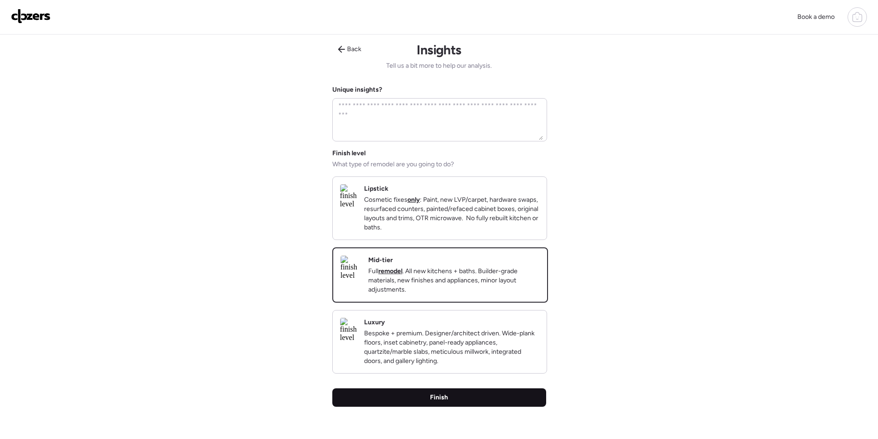
click at [451, 407] on div "Finish" at bounding box center [439, 398] width 214 height 18
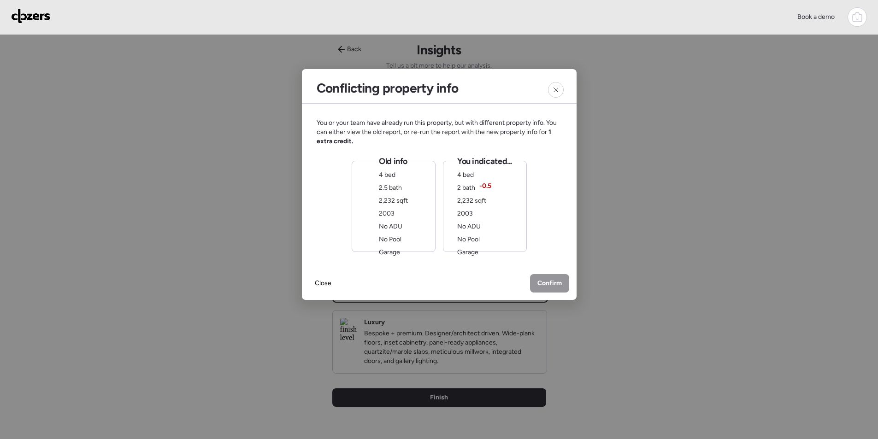
click at [499, 220] on div "You indicated... 4 bed 2 bath -0.5 2,232 sqft 2003 No ADU No Pool Garage" at bounding box center [484, 206] width 55 height 101
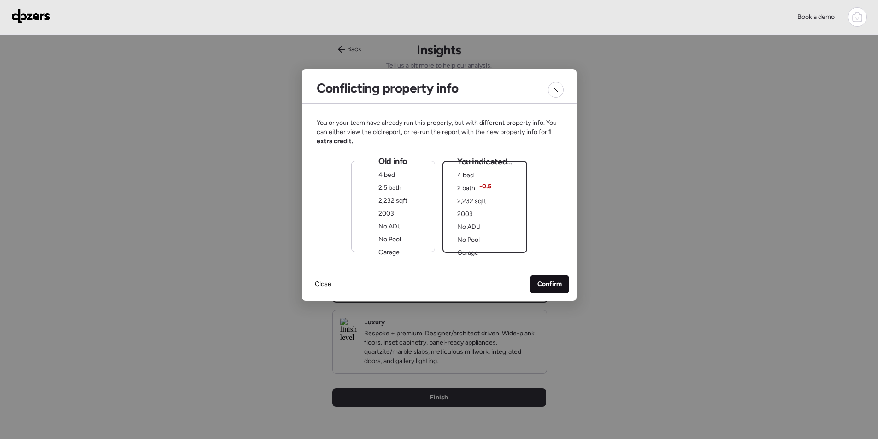
click at [561, 283] on span "Confirm" at bounding box center [550, 284] width 24 height 9
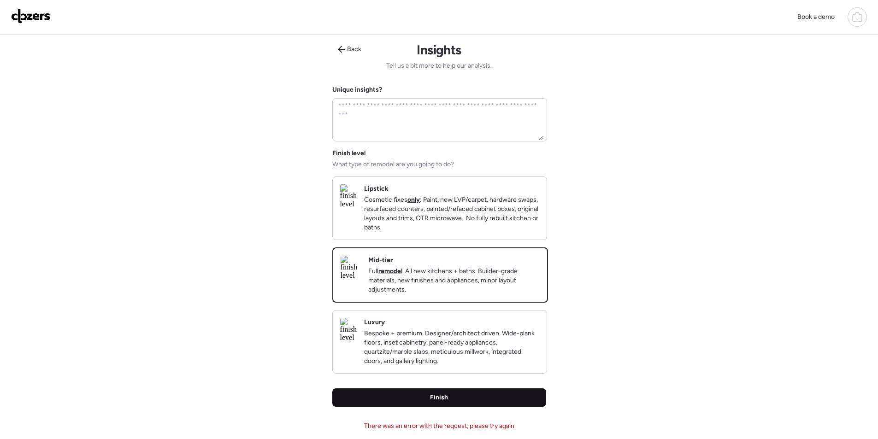
click at [464, 407] on div "Finish" at bounding box center [439, 398] width 214 height 18
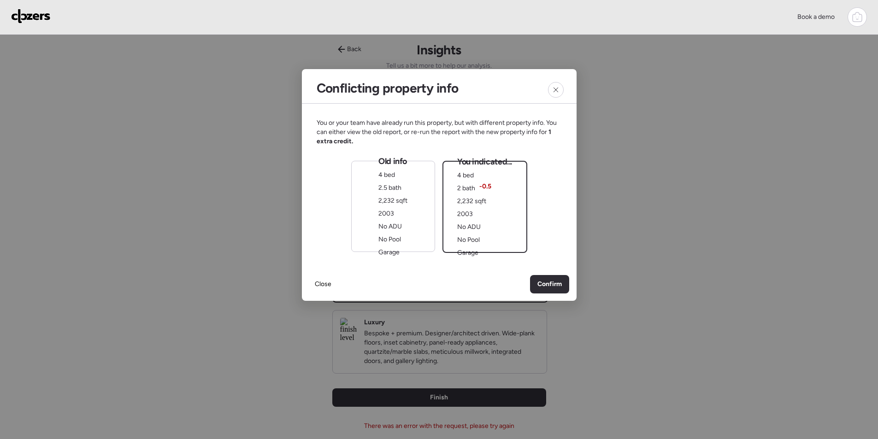
drag, startPoint x: 402, startPoint y: 194, endPoint x: 503, endPoint y: 289, distance: 139.0
click at [401, 194] on div "Old info 4 bed 2.5 bath 2,232 sqft 2003 No ADU No Pool Garage" at bounding box center [393, 206] width 29 height 101
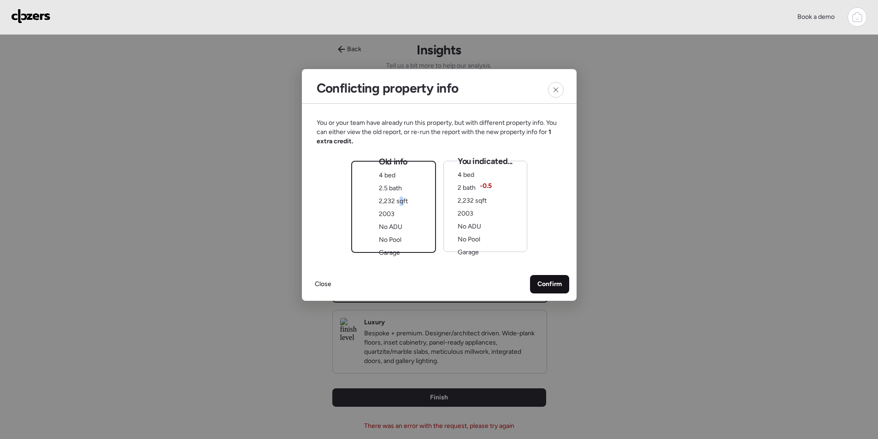
click at [552, 287] on span "Confirm" at bounding box center [550, 284] width 24 height 9
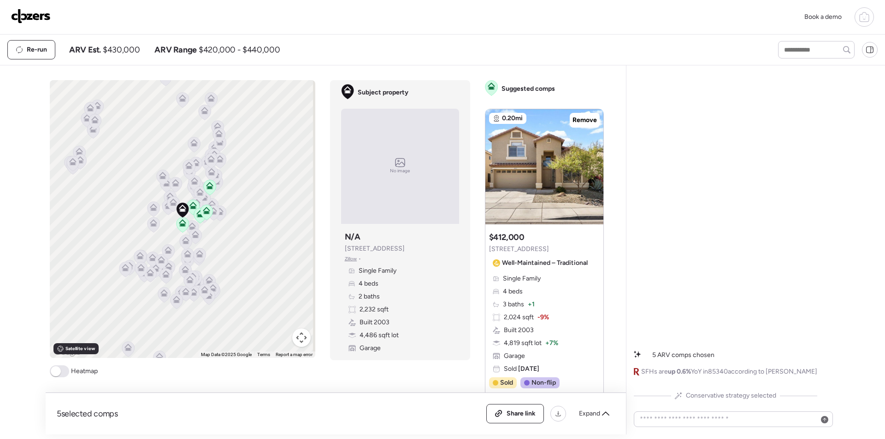
click at [596, 410] on span "Expand" at bounding box center [589, 413] width 21 height 9
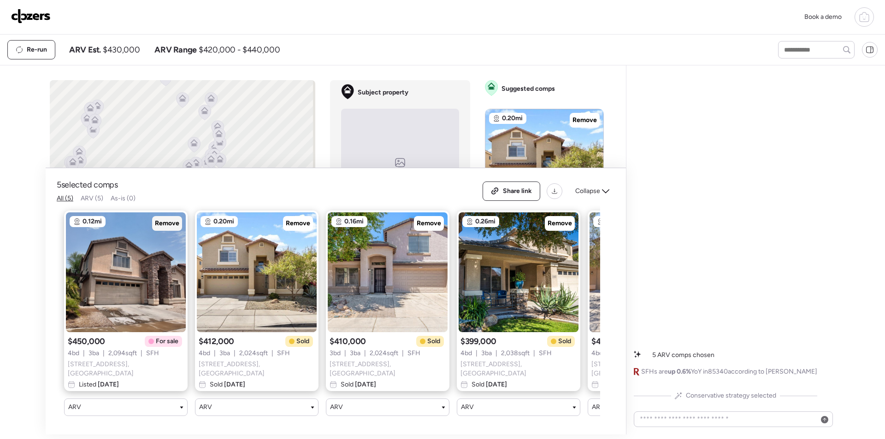
click at [163, 226] on span "Remove" at bounding box center [167, 223] width 24 height 9
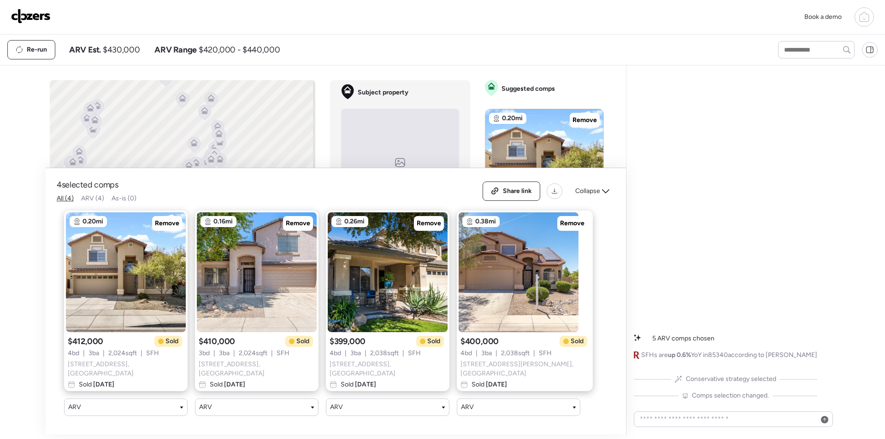
click at [593, 199] on div "Collapse" at bounding box center [592, 191] width 45 height 15
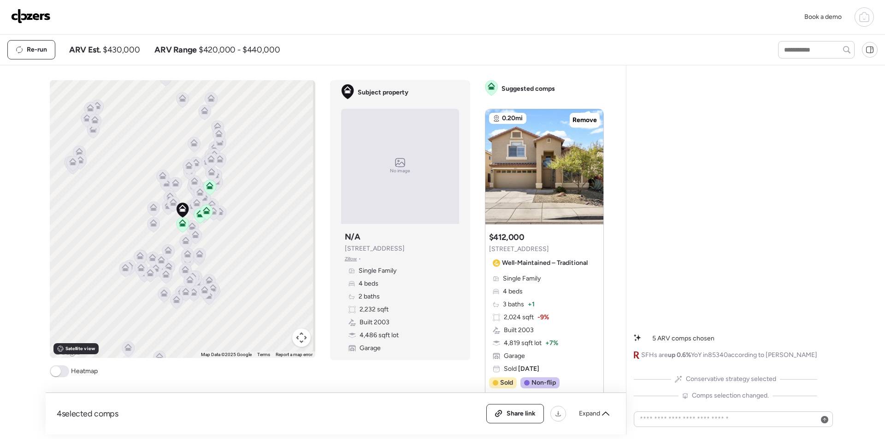
click at [301, 342] on button "Map camera controls" at bounding box center [301, 338] width 18 height 18
click at [274, 294] on button "Zoom in" at bounding box center [278, 292] width 18 height 18
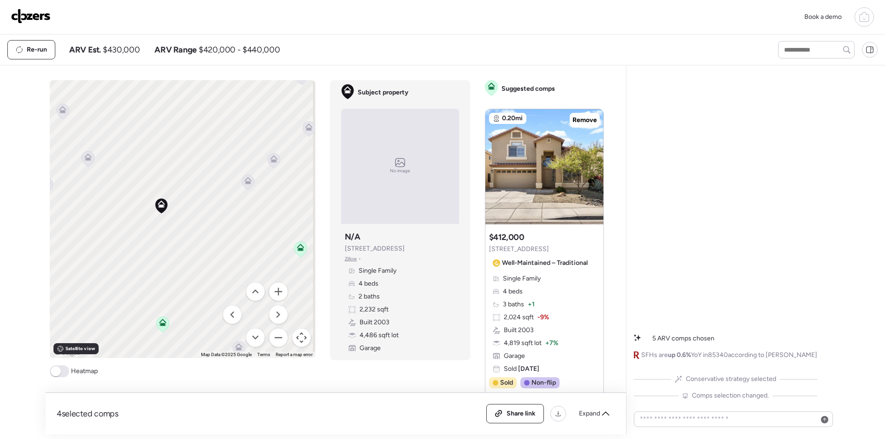
drag, startPoint x: 230, startPoint y: 239, endPoint x: 181, endPoint y: 229, distance: 50.4
click at [178, 230] on div "To activate drag with keyboard, press Alt + Enter. Once in keyboard drag state,…" at bounding box center [183, 219] width 266 height 278
click at [217, 185] on icon at bounding box center [218, 178] width 13 height 16
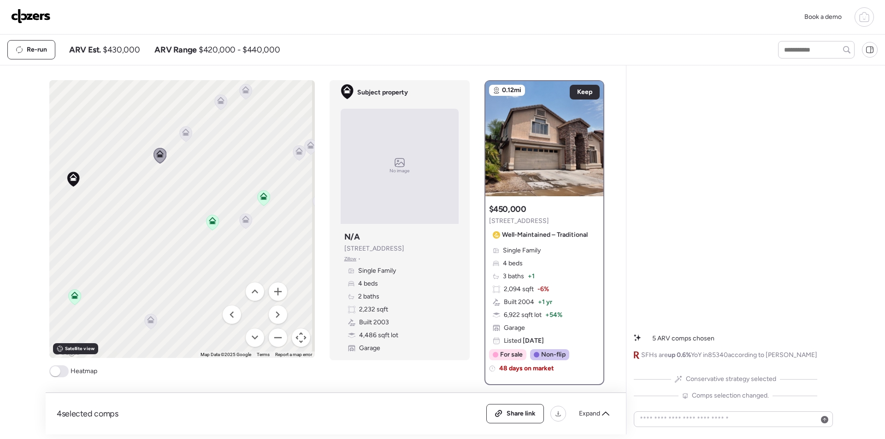
drag, startPoint x: 188, startPoint y: 220, endPoint x: 190, endPoint y: 211, distance: 9.0
click at [167, 209] on div "To activate drag with keyboard, press Alt + Enter. Once in keyboard drag state,…" at bounding box center [182, 219] width 266 height 278
click at [242, 220] on icon at bounding box center [245, 220] width 6 height 3
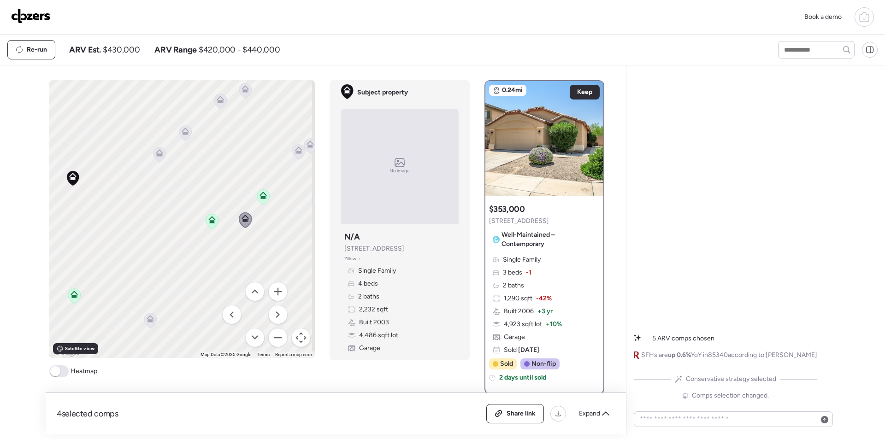
click at [148, 320] on icon at bounding box center [150, 321] width 6 height 3
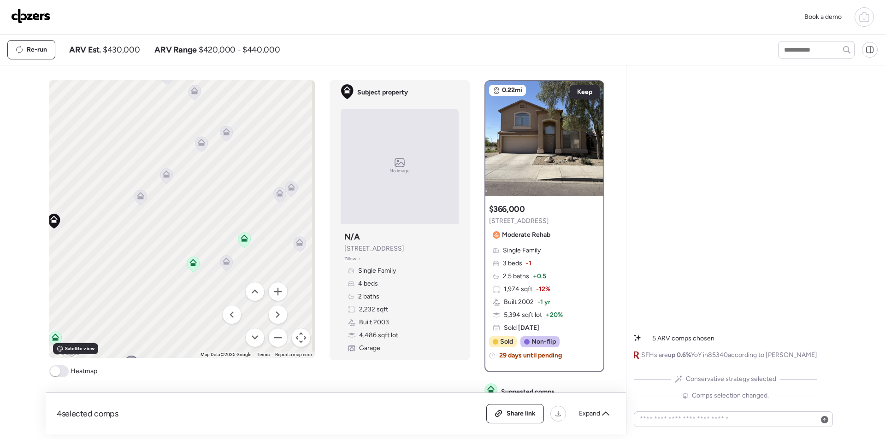
drag, startPoint x: 213, startPoint y: 233, endPoint x: 180, endPoint y: 234, distance: 33.7
click at [204, 261] on div "To activate drag with keyboard, press Alt + Enter. Once in keyboard drag state,…" at bounding box center [182, 219] width 266 height 278
click at [154, 206] on icon at bounding box center [156, 203] width 12 height 15
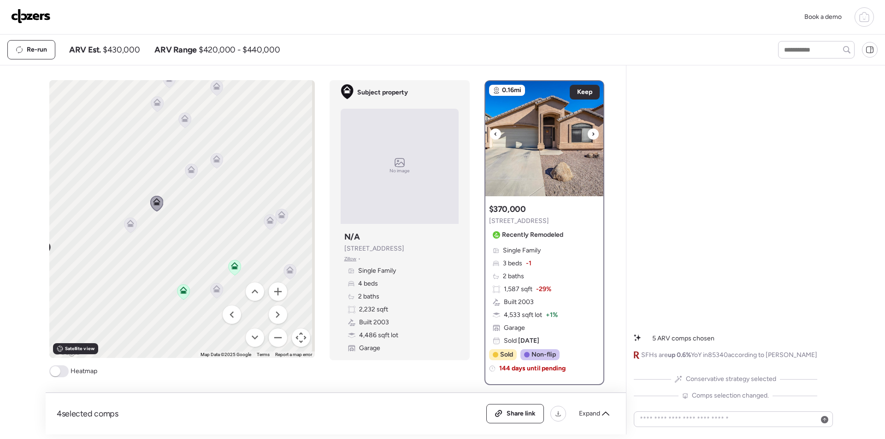
click at [546, 147] on img at bounding box center [545, 138] width 118 height 115
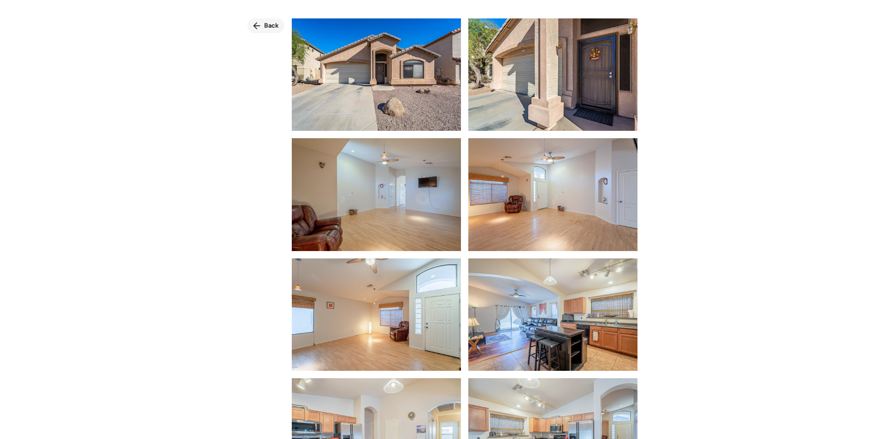
click at [261, 25] on icon at bounding box center [256, 25] width 7 height 7
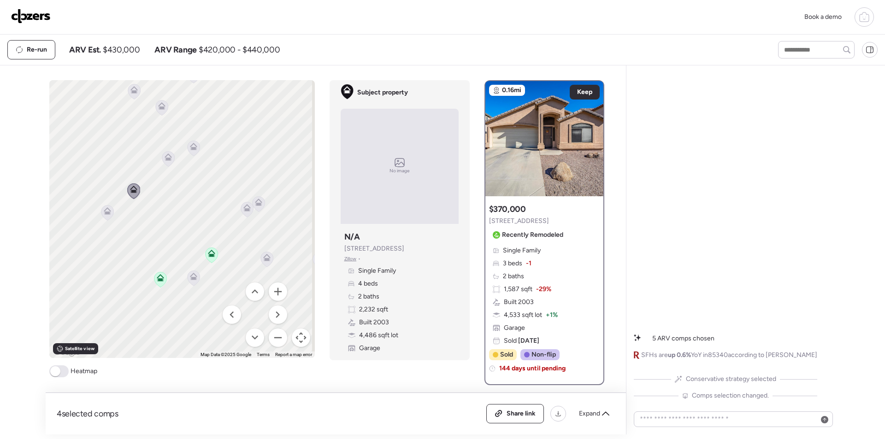
drag, startPoint x: 231, startPoint y: 253, endPoint x: 212, endPoint y: 239, distance: 24.2
click at [212, 240] on div "To navigate, press the arrow keys. To activate drag with keyboard, press Alt + …" at bounding box center [182, 219] width 266 height 278
click at [223, 195] on icon at bounding box center [227, 191] width 12 height 15
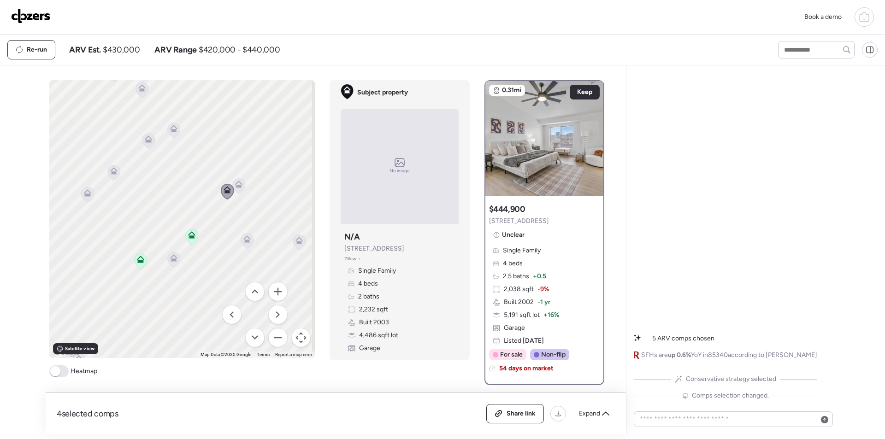
click at [236, 186] on icon at bounding box center [239, 186] width 6 height 3
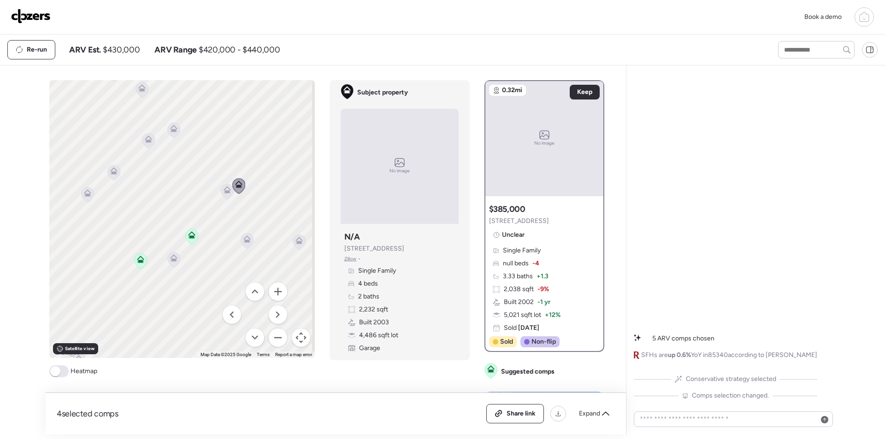
click at [245, 243] on icon at bounding box center [247, 240] width 12 height 15
click at [297, 243] on icon at bounding box center [299, 242] width 6 height 3
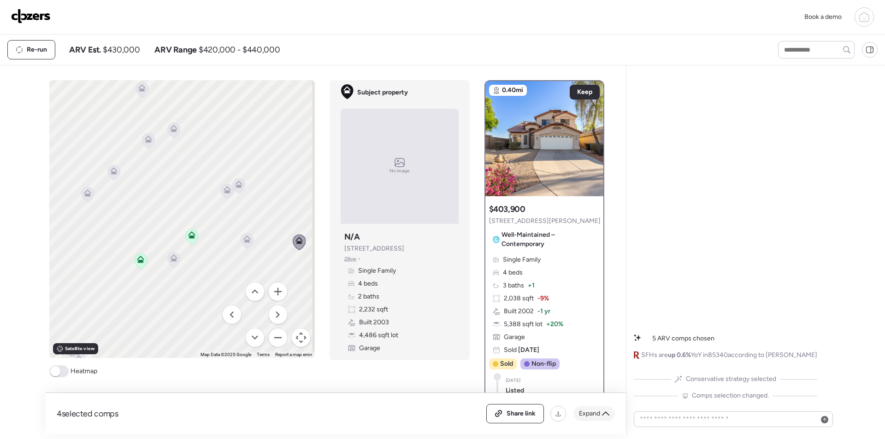
click at [593, 420] on div "Share link Expand" at bounding box center [550, 413] width 129 height 19
click at [593, 414] on span "Expand" at bounding box center [589, 413] width 21 height 9
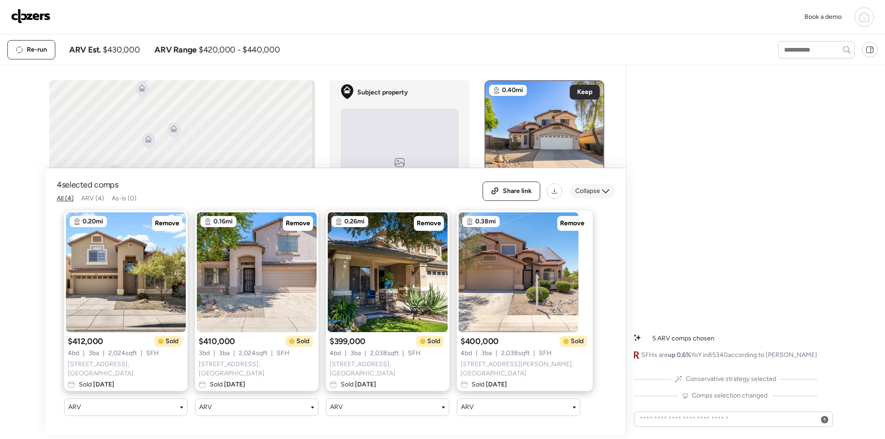
click at [593, 193] on span "Collapse" at bounding box center [587, 191] width 25 height 9
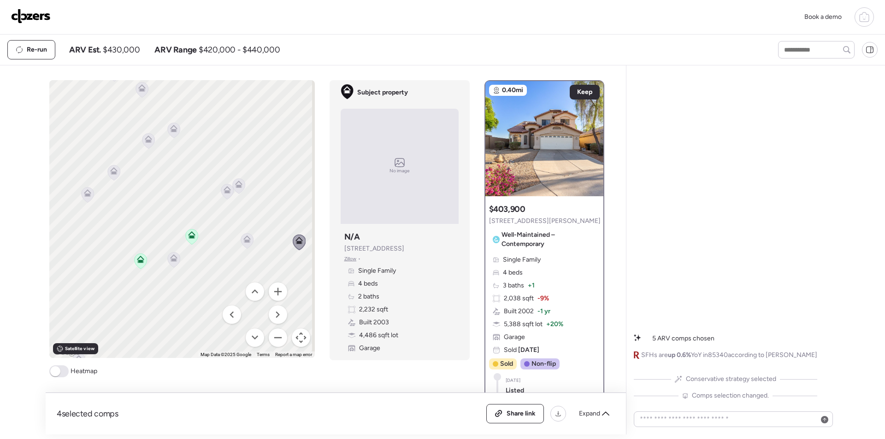
click at [512, 220] on span "12311 W Medlock Dr" at bounding box center [545, 221] width 112 height 9
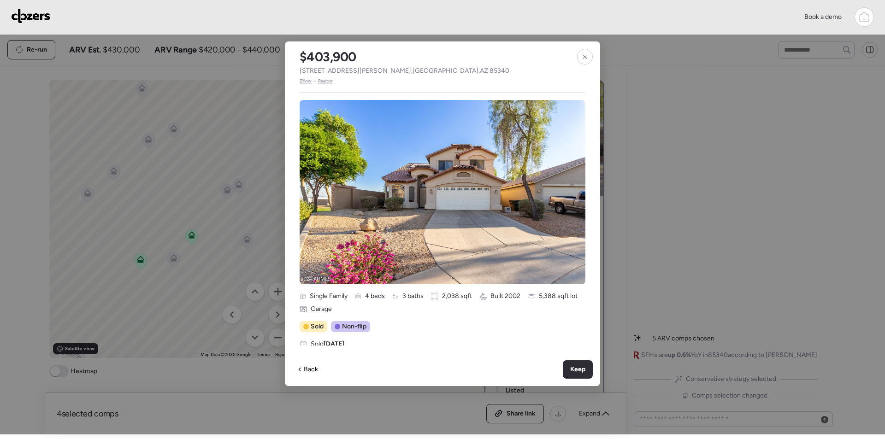
click at [318, 70] on span "12311 W Medlock Dr , Litchfield Park , AZ 85340" at bounding box center [405, 70] width 210 height 9
click at [586, 59] on icon at bounding box center [584, 56] width 7 height 7
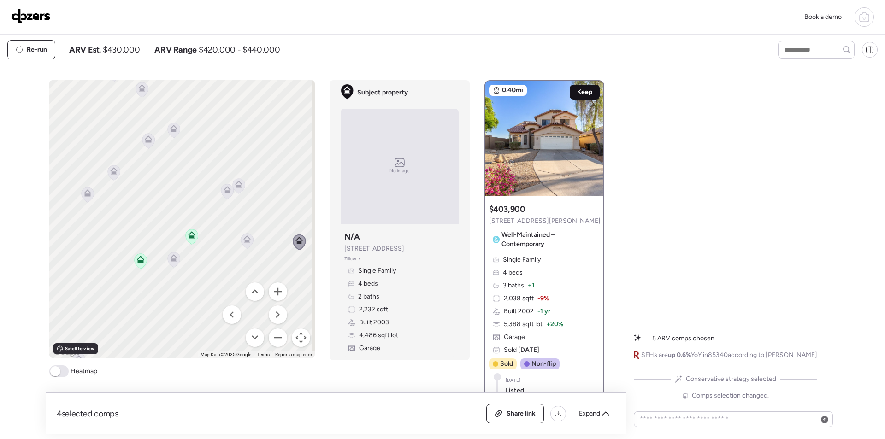
click at [581, 85] on div "Keep" at bounding box center [585, 92] width 30 height 15
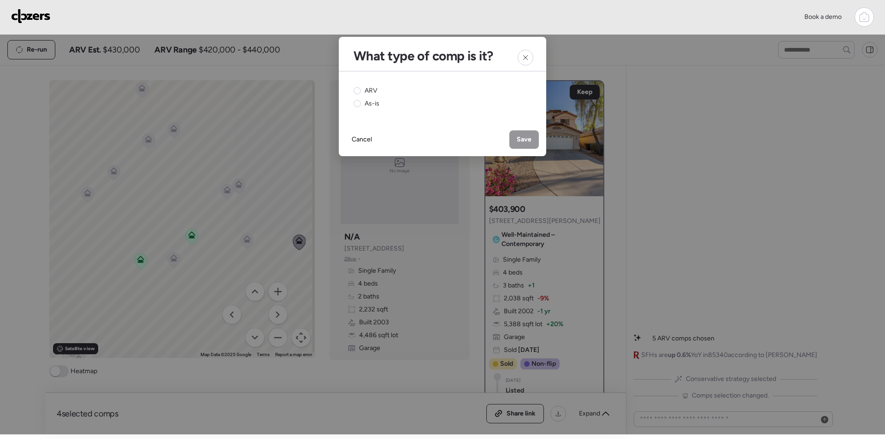
drag, startPoint x: 369, startPoint y: 86, endPoint x: 380, endPoint y: 94, distance: 13.2
click at [369, 86] on div "ARV As-is" at bounding box center [442, 97] width 207 height 52
click at [363, 89] on div "ARV" at bounding box center [366, 90] width 24 height 9
click at [522, 136] on span "Save" at bounding box center [524, 139] width 15 height 9
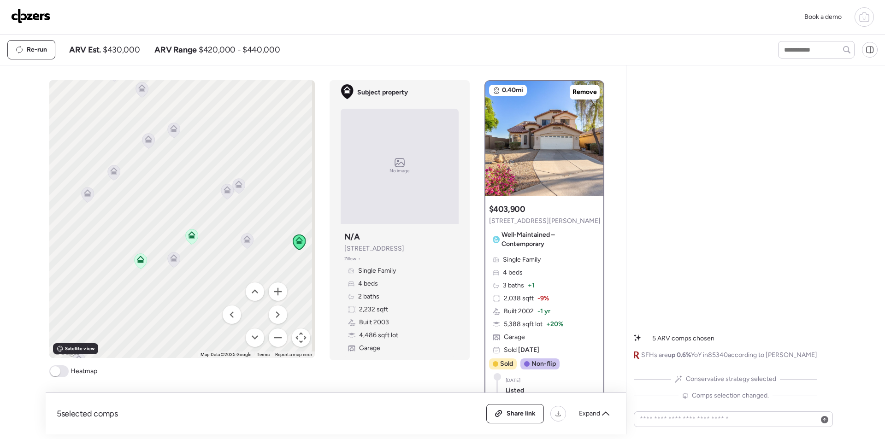
drag, startPoint x: 264, startPoint y: 336, endPoint x: 268, endPoint y: 228, distance: 108.0
click at [271, 228] on div "To navigate, press the arrow keys. To activate drag with keyboard, press Alt + …" at bounding box center [182, 219] width 266 height 278
drag, startPoint x: 237, startPoint y: 255, endPoint x: 290, endPoint y: 151, distance: 116.1
click at [290, 151] on div "To navigate, press the arrow keys. To activate drag with keyboard, press Alt + …" at bounding box center [182, 219] width 266 height 278
click at [714, 424] on textarea at bounding box center [733, 419] width 191 height 13
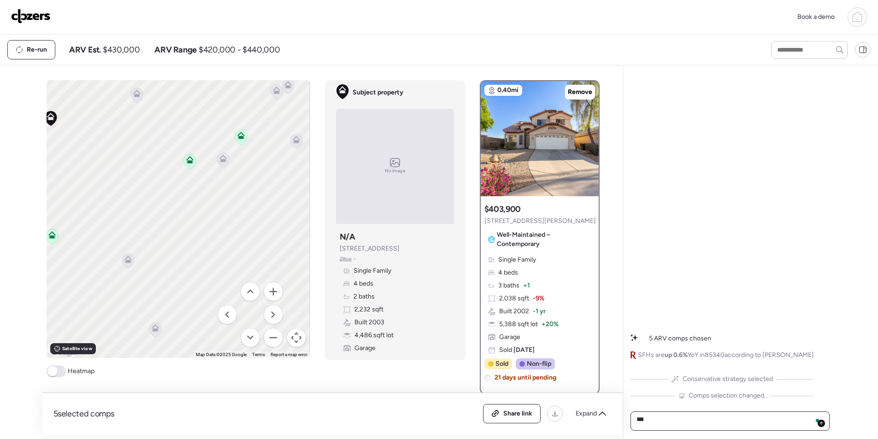
type textarea "***"
click at [821, 421] on div at bounding box center [821, 423] width 7 height 7
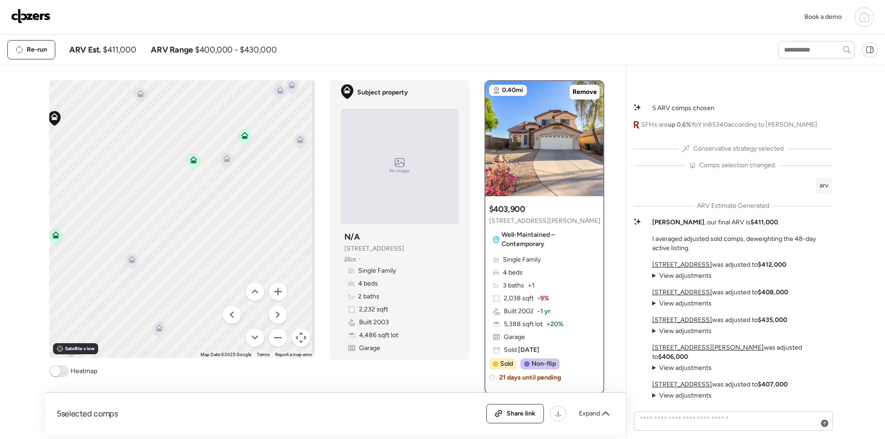
click at [121, 48] on span "$411,000" at bounding box center [119, 49] width 33 height 11
click at [122, 48] on span "$411,000" at bounding box center [119, 49] width 33 height 11
copy span "411,000"
click at [528, 415] on span "Share link" at bounding box center [521, 413] width 29 height 9
click at [506, 421] on div "Link copied" at bounding box center [512, 414] width 62 height 18
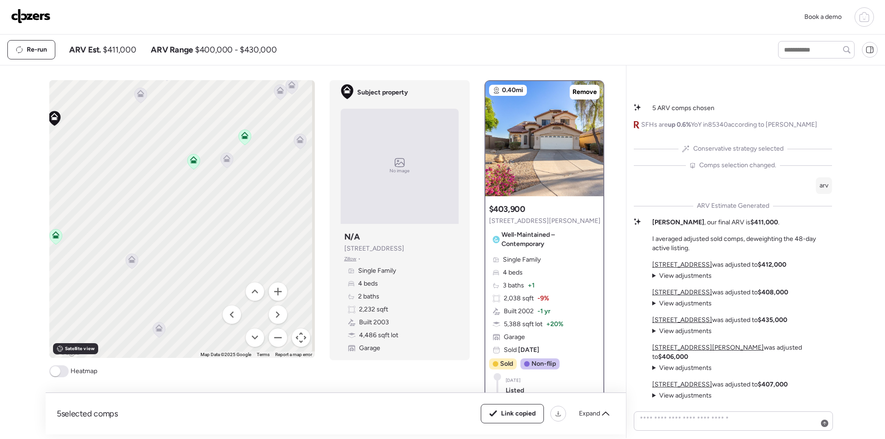
click at [36, 20] on img at bounding box center [31, 16] width 40 height 15
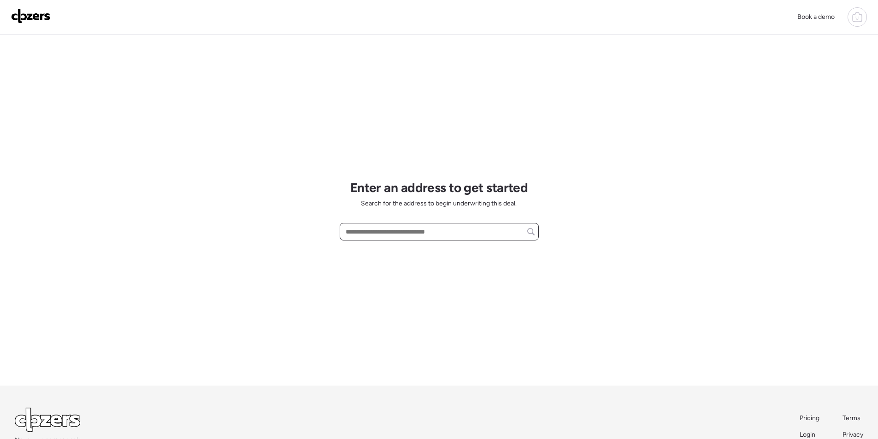
click at [412, 237] on input "text" at bounding box center [439, 231] width 191 height 13
paste input "******"
type input "******"
click at [412, 237] on input "******" at bounding box center [439, 231] width 191 height 13
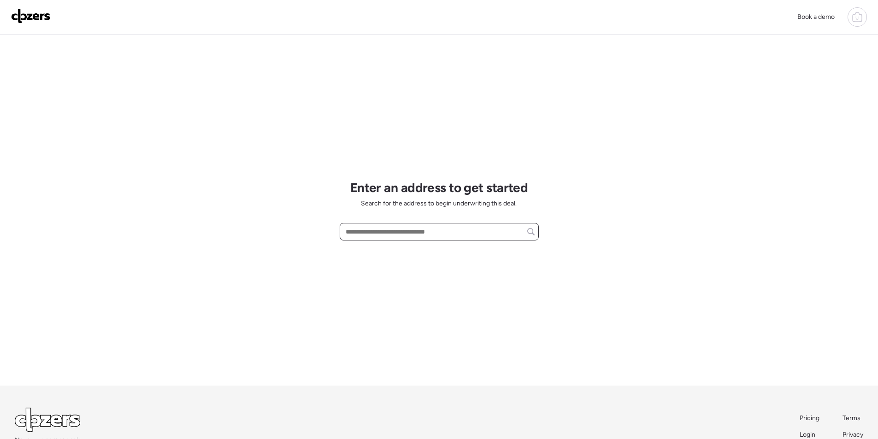
paste input "**********"
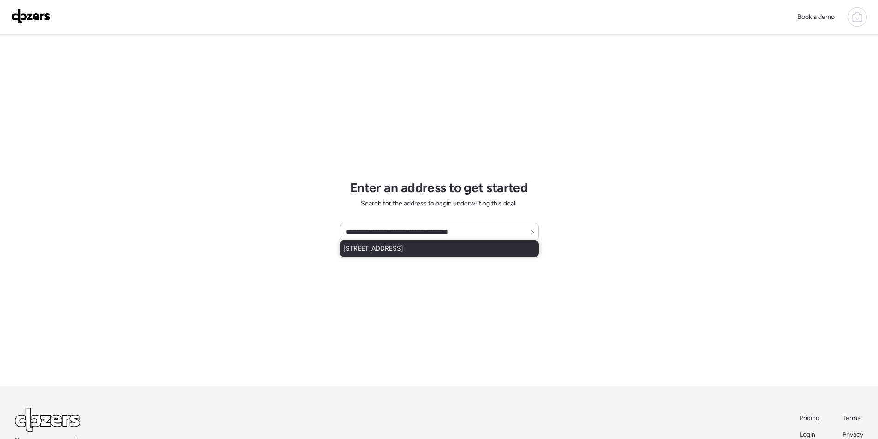
click at [424, 254] on div "[STREET_ADDRESS]" at bounding box center [439, 249] width 199 height 17
type input "**********"
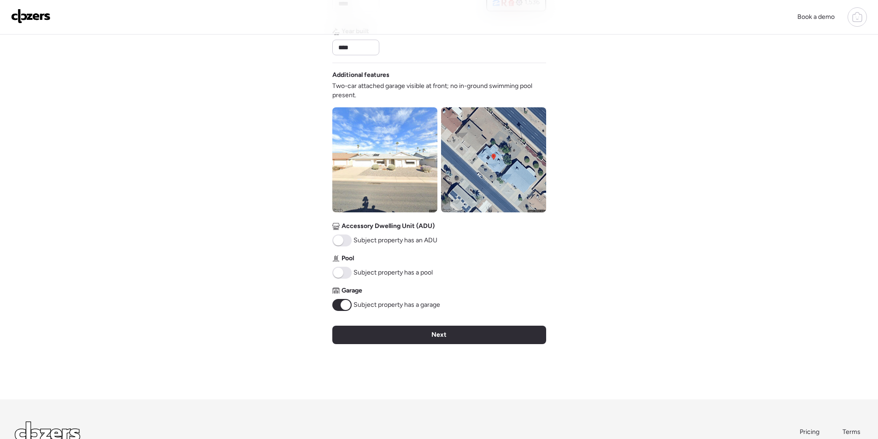
scroll to position [350, 0]
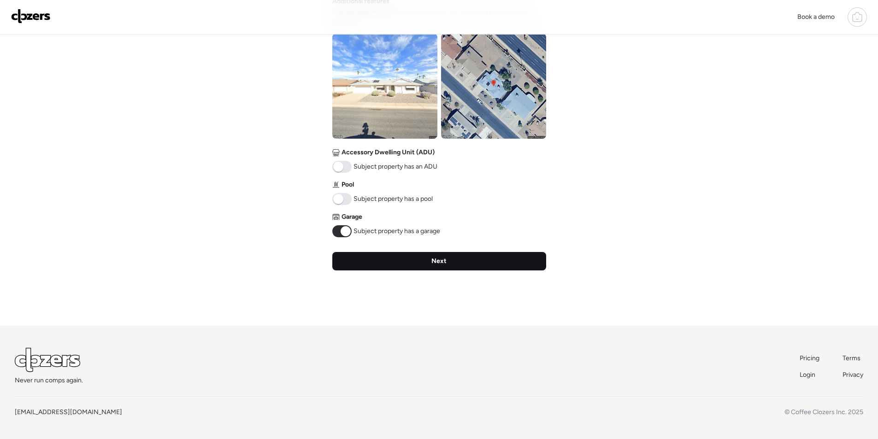
click at [486, 261] on div "Next" at bounding box center [439, 261] width 214 height 18
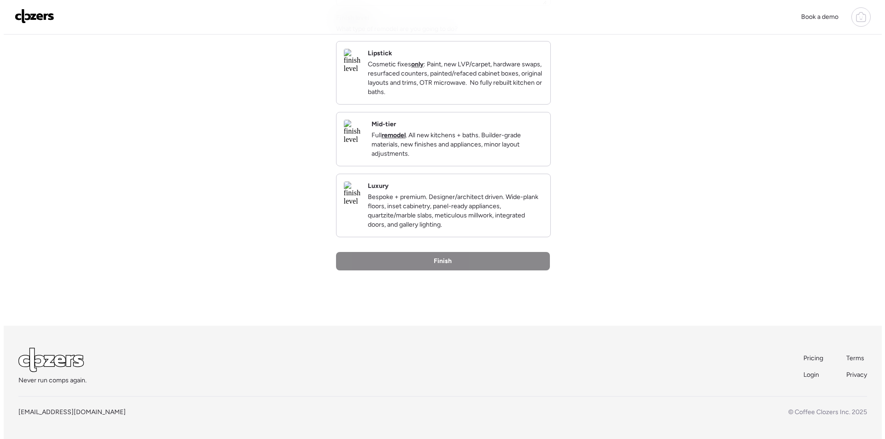
scroll to position [0, 0]
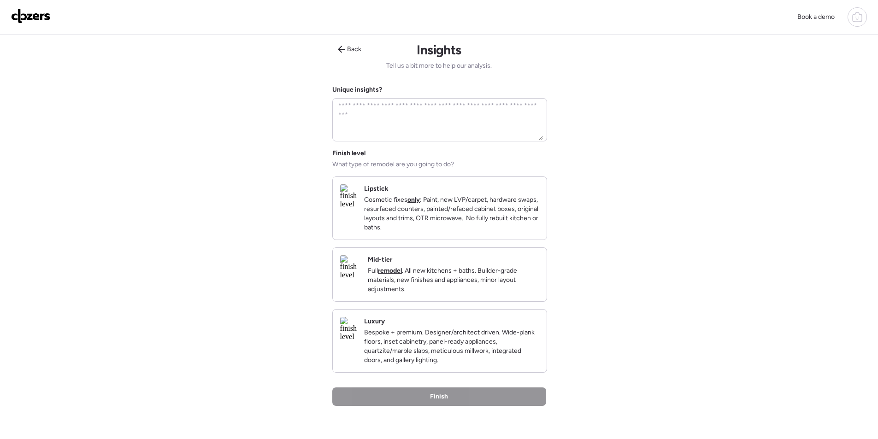
click at [463, 279] on p "Full remodel . All new kitchens + baths. Builder-grade materials, new finishes …" at bounding box center [454, 281] width 172 height 28
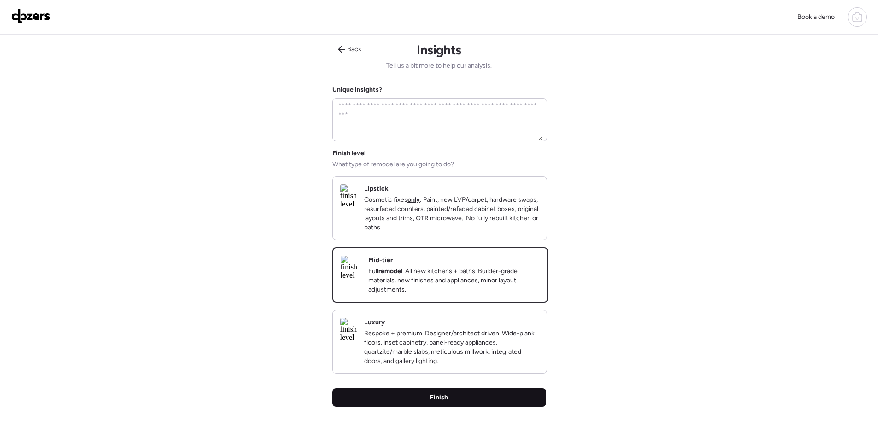
click at [494, 407] on div "Finish" at bounding box center [439, 398] width 214 height 18
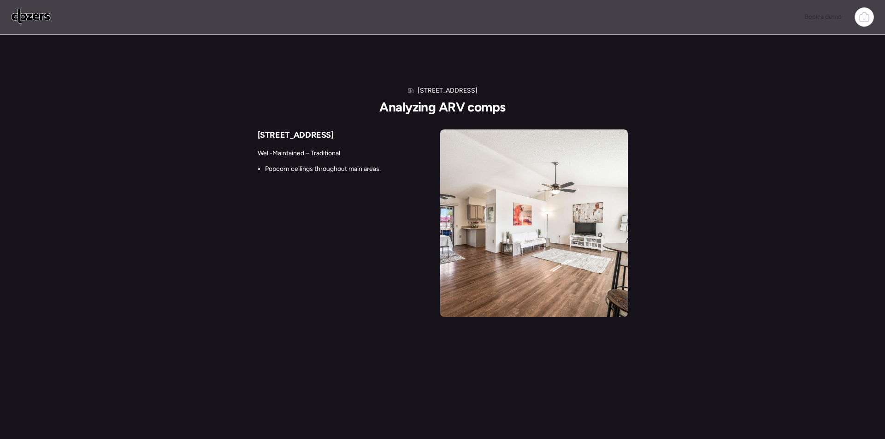
click at [0, 189] on div "14222 W Yosemite Dr [PERSON_NAME] ARV comps [STREET_ADDRESS] – Traditional Popc…" at bounding box center [442, 183] width 885 height 297
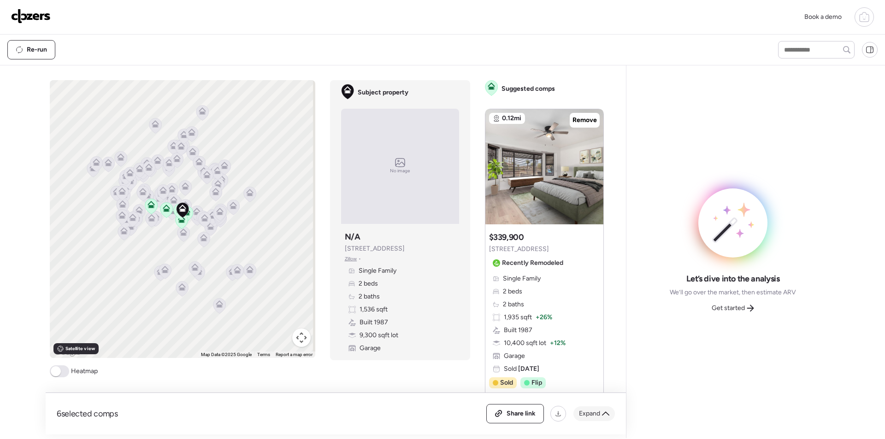
click at [588, 424] on div "6 selected comps All (6) ARV (6) As-is (0) Share link Expand" at bounding box center [336, 413] width 581 height 41
click at [592, 419] on div "Expand" at bounding box center [594, 414] width 41 height 15
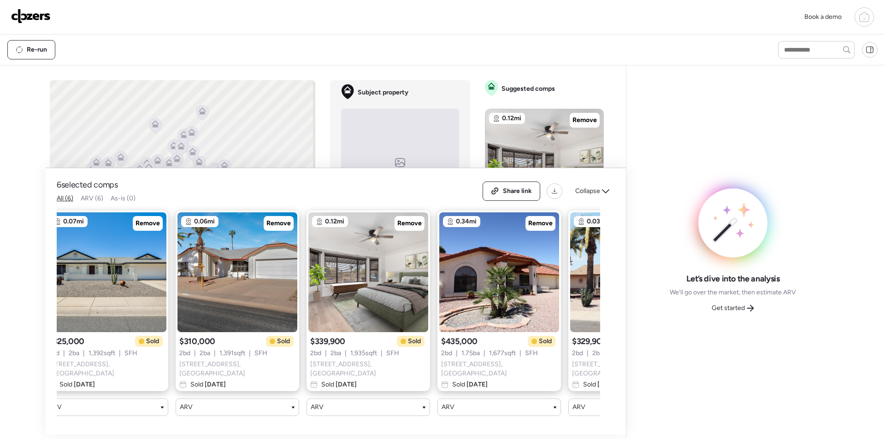
scroll to position [0, 249]
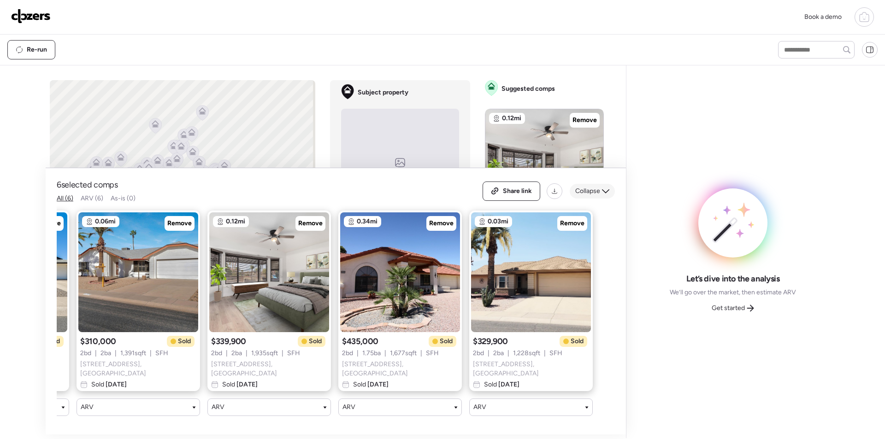
click at [593, 194] on span "Collapse" at bounding box center [587, 191] width 25 height 9
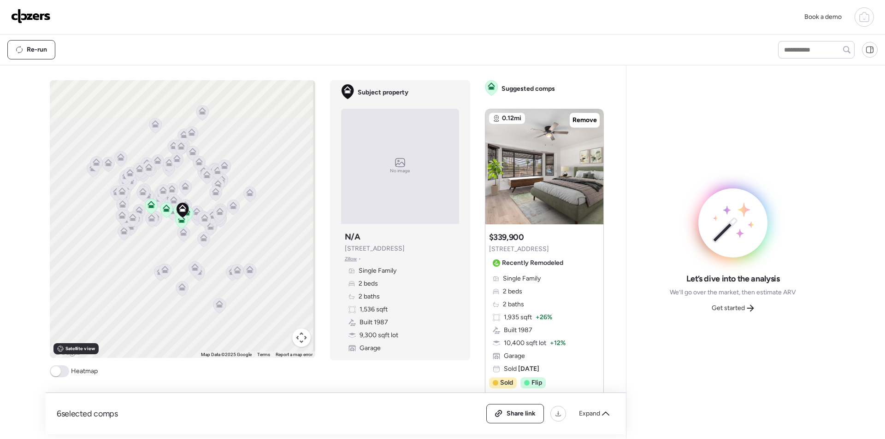
drag, startPoint x: 299, startPoint y: 345, endPoint x: 296, endPoint y: 339, distance: 6.6
click at [298, 344] on button "Map camera controls" at bounding box center [301, 338] width 18 height 18
click at [277, 290] on button "Zoom in" at bounding box center [278, 292] width 18 height 18
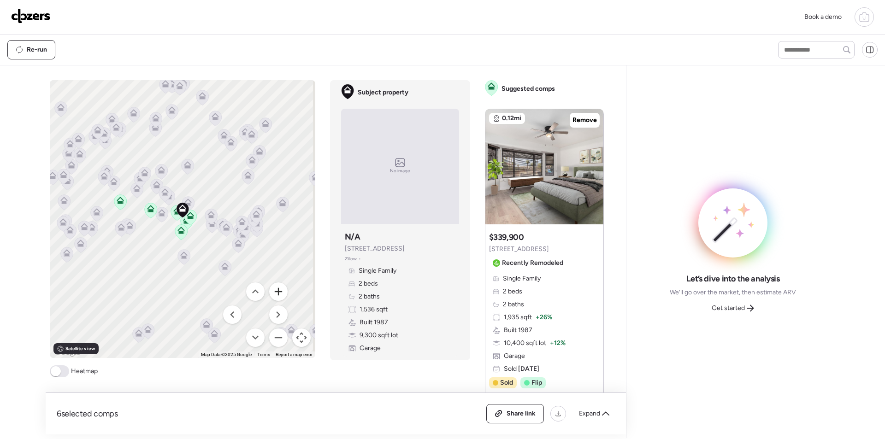
click at [277, 290] on button "Zoom in" at bounding box center [278, 292] width 18 height 18
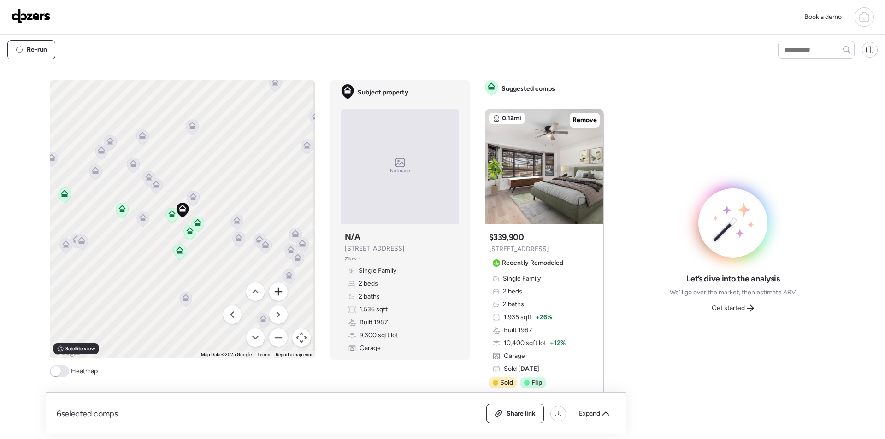
click at [277, 290] on button "Zoom in" at bounding box center [278, 292] width 18 height 18
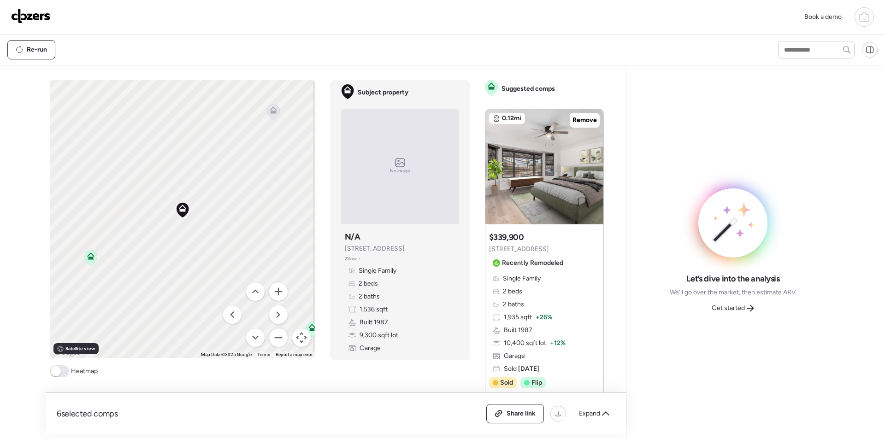
click at [756, 315] on div "Get started" at bounding box center [732, 308] width 53 height 15
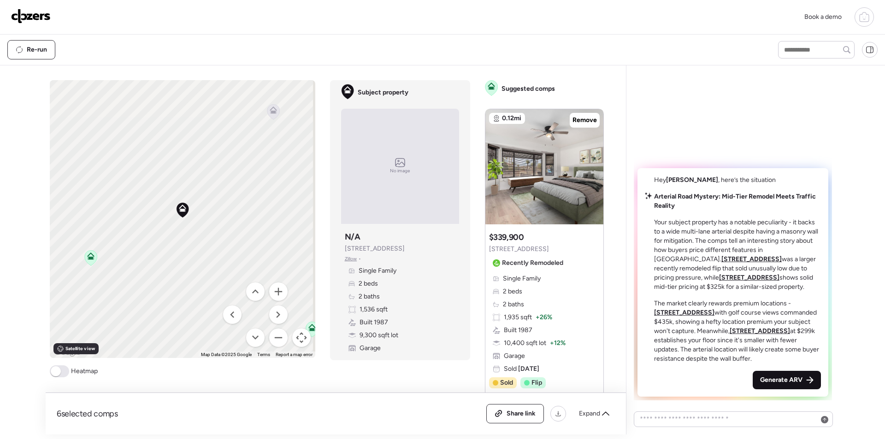
click at [770, 378] on span "Generate ARV" at bounding box center [781, 380] width 42 height 9
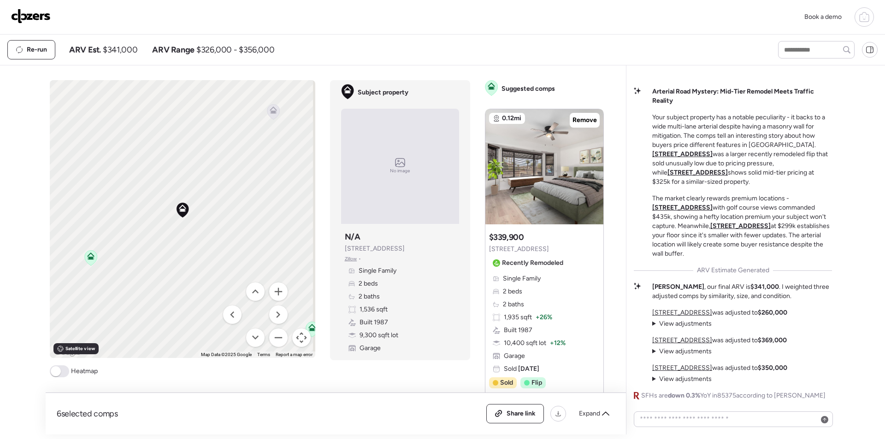
click at [123, 52] on span "$341,000" at bounding box center [120, 49] width 35 height 11
click at [123, 50] on span "$341,000" at bounding box center [120, 49] width 35 height 11
click at [124, 42] on div "Re-run ARV Est. $341,000 ARV Range $326,000 - $356,000" at bounding box center [384, 49] width 754 height 19
click at [127, 54] on span "$341,000" at bounding box center [120, 49] width 35 height 11
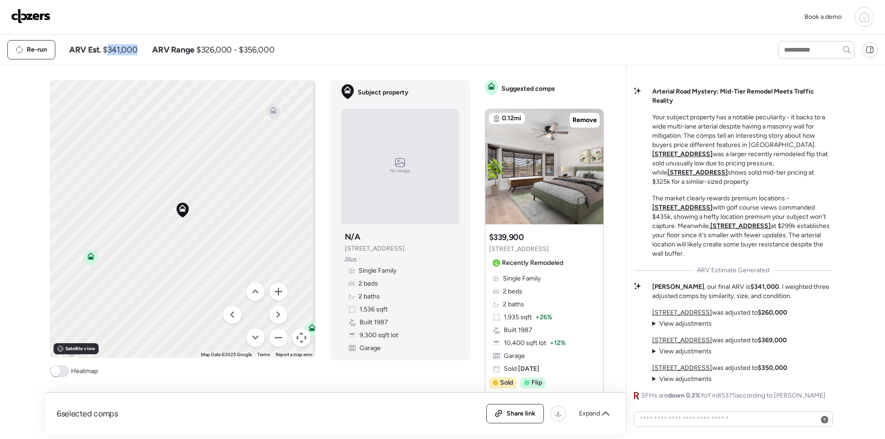
copy span "341,000"
click at [525, 416] on span "Share link" at bounding box center [521, 413] width 29 height 9
click at [24, 11] on img at bounding box center [31, 16] width 40 height 15
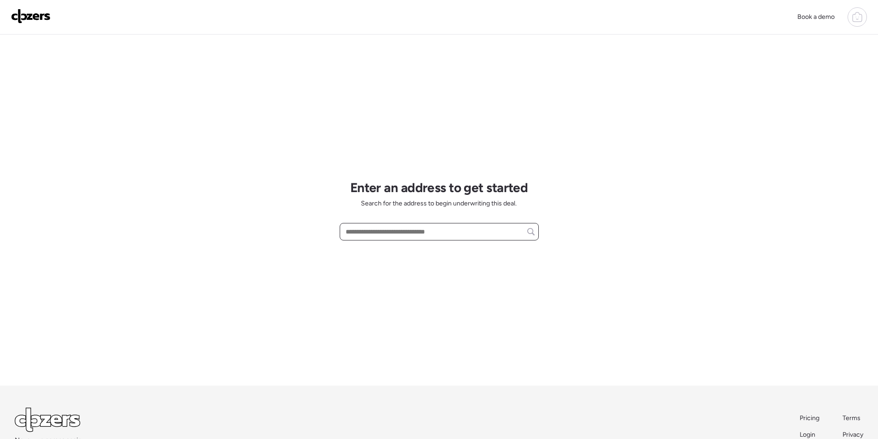
click at [454, 231] on input "text" at bounding box center [439, 231] width 191 height 13
paste input "**********"
click at [403, 254] on div "[STREET_ADDRESS]" at bounding box center [439, 249] width 199 height 17
type input "**********"
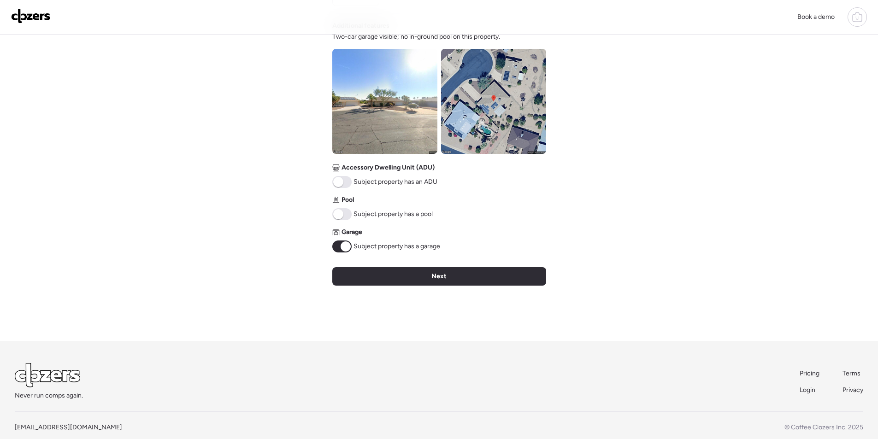
scroll to position [322, 0]
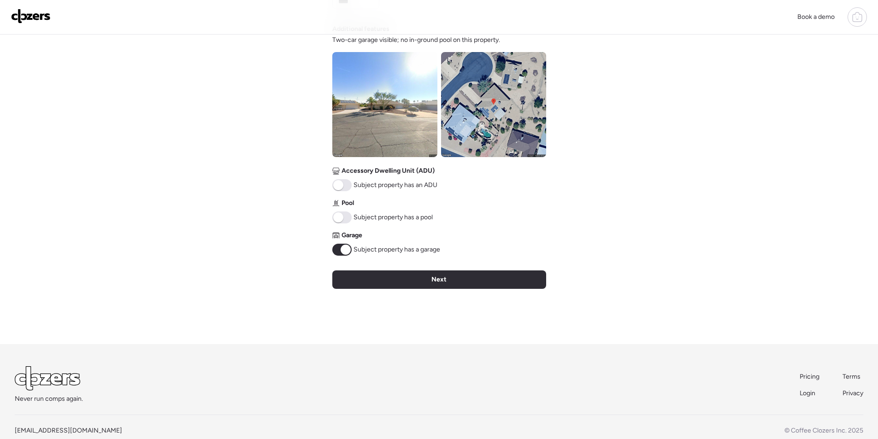
drag, startPoint x: 454, startPoint y: 281, endPoint x: 460, endPoint y: 280, distance: 6.1
click at [455, 281] on div "Next" at bounding box center [439, 280] width 214 height 18
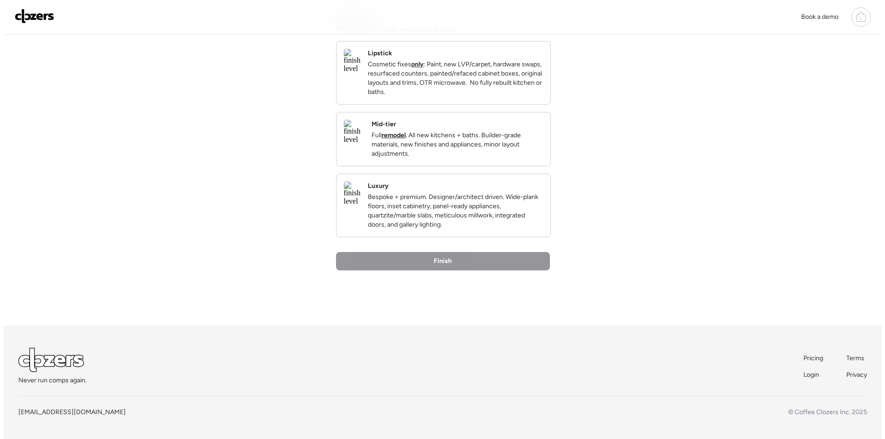
scroll to position [0, 0]
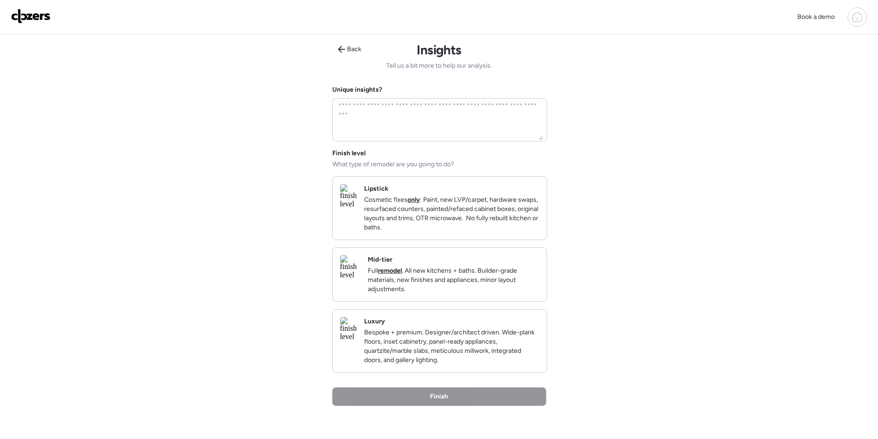
click at [490, 277] on p "Full remodel . All new kitchens + baths. Builder-grade materials, new finishes …" at bounding box center [454, 281] width 172 height 28
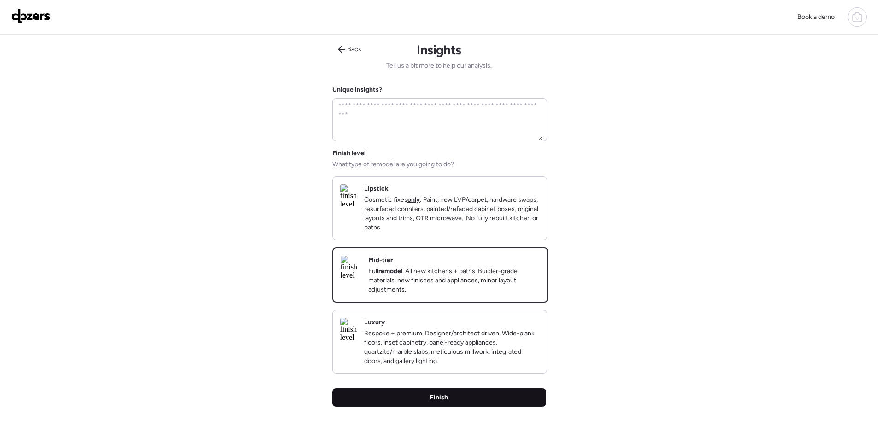
click at [456, 401] on div "Finish" at bounding box center [439, 398] width 214 height 18
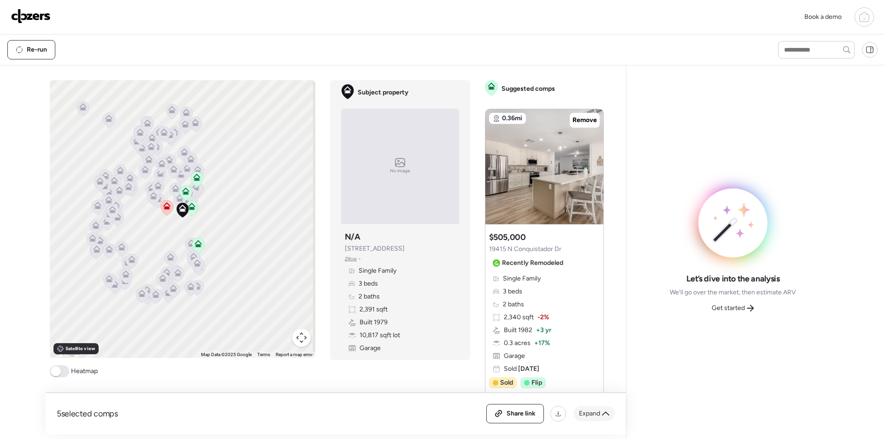
click at [594, 417] on span "Expand" at bounding box center [589, 413] width 21 height 9
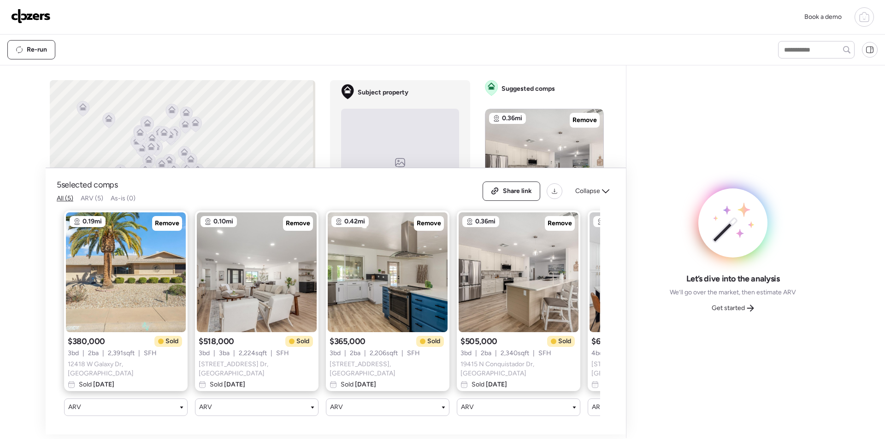
click at [594, 187] on span "Collapse" at bounding box center [587, 191] width 25 height 9
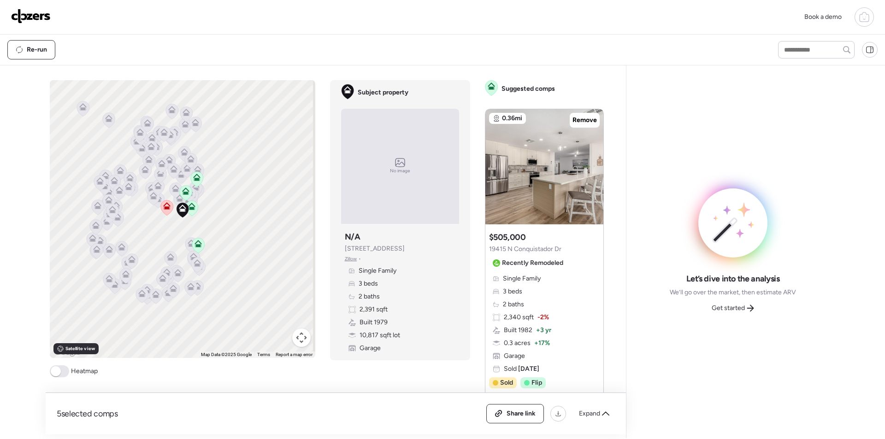
click at [298, 339] on button "Map camera controls" at bounding box center [301, 338] width 18 height 18
click at [274, 297] on button "Zoom in" at bounding box center [278, 292] width 18 height 18
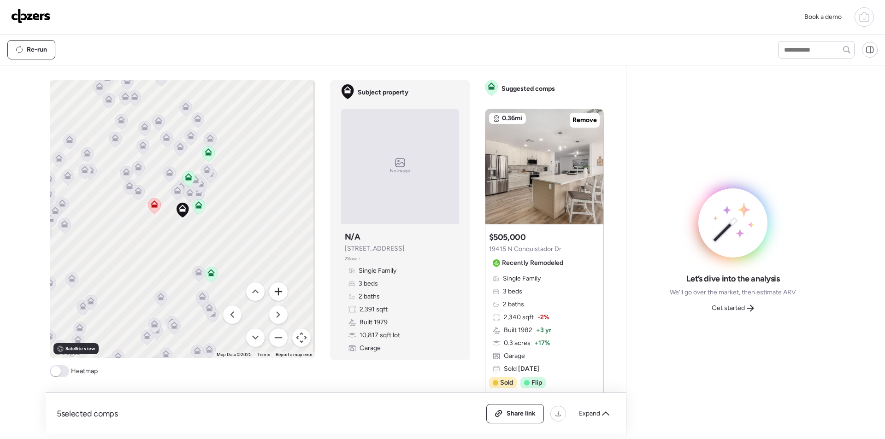
click at [274, 297] on button "Zoom in" at bounding box center [278, 292] width 18 height 18
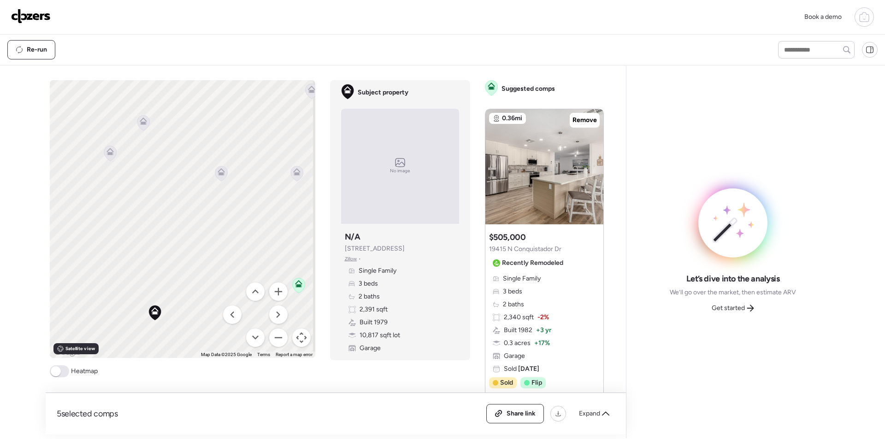
drag, startPoint x: 202, startPoint y: 194, endPoint x: 293, endPoint y: 290, distance: 131.8
click at [176, 300] on div "To activate drag with keyboard, press Alt + Enter. Once in keyboard drag state,…" at bounding box center [183, 219] width 266 height 278
click at [725, 296] on span "We’ll go over the market, then estimate ARV" at bounding box center [733, 292] width 126 height 9
drag, startPoint x: 733, startPoint y: 305, endPoint x: 768, endPoint y: 327, distance: 41.4
click at [733, 305] on span "Get started" at bounding box center [728, 308] width 33 height 9
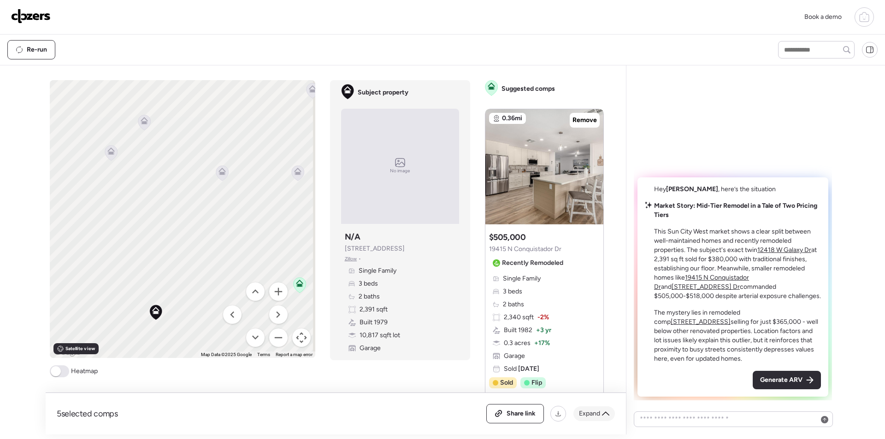
click at [600, 418] on div "Expand" at bounding box center [594, 414] width 41 height 15
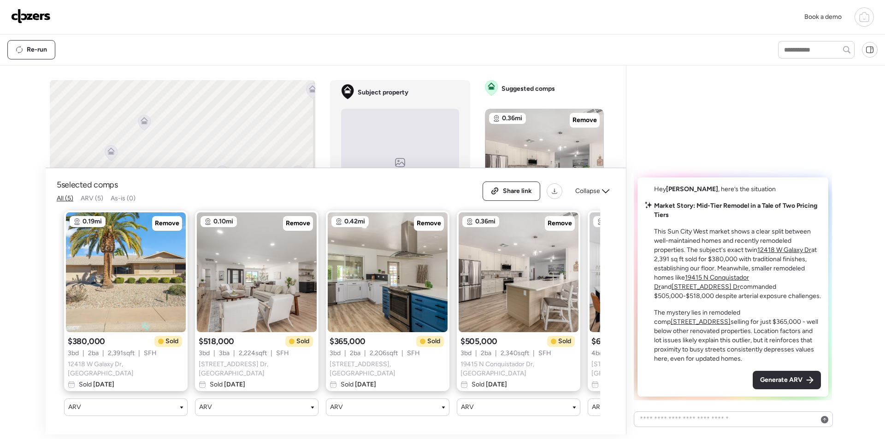
scroll to position [0, 119]
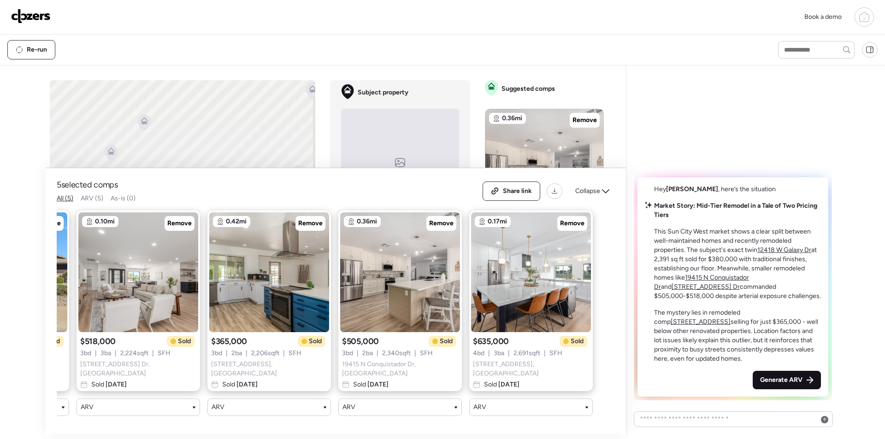
click at [805, 385] on div "Generate ARV" at bounding box center [787, 380] width 68 height 18
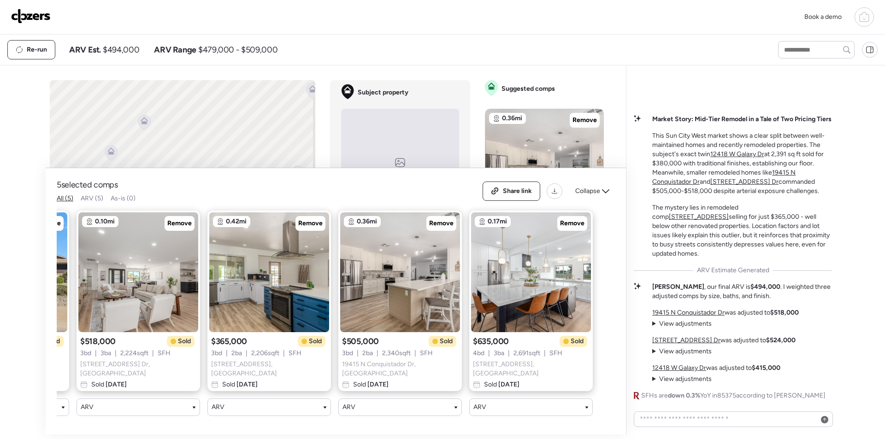
click at [108, 49] on span "$494,000" at bounding box center [121, 49] width 36 height 11
copy span "494,000"
drag, startPoint x: 522, startPoint y: 182, endPoint x: 528, endPoint y: 184, distance: 5.8
click at [523, 187] on span "Share link" at bounding box center [517, 191] width 29 height 9
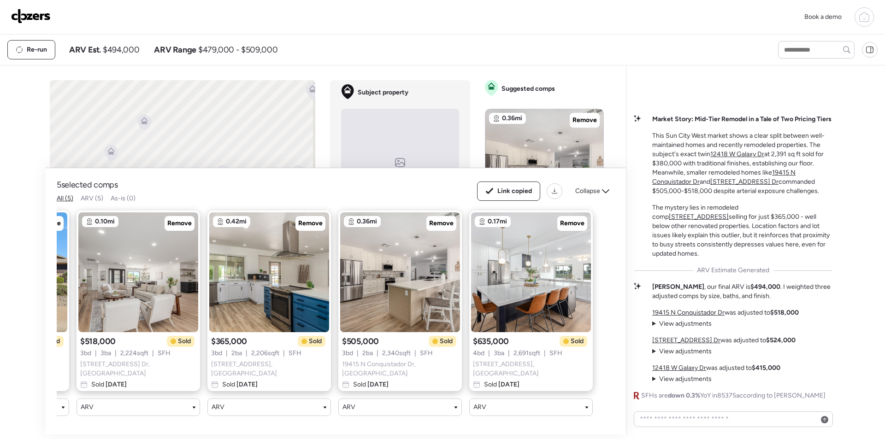
click at [38, 29] on div "Book a demo" at bounding box center [442, 17] width 885 height 35
click at [38, 21] on img at bounding box center [31, 16] width 40 height 15
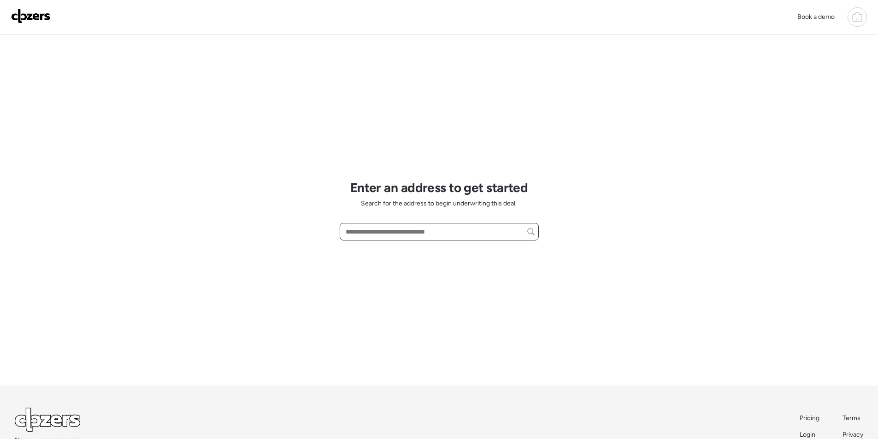
click at [396, 230] on input "text" at bounding box center [439, 231] width 191 height 13
paste input "**********"
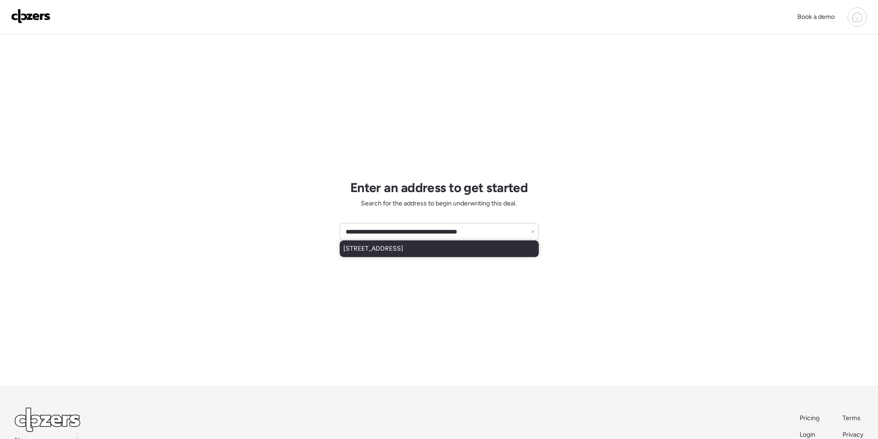
drag, startPoint x: 405, startPoint y: 255, endPoint x: 421, endPoint y: 252, distance: 15.5
click at [405, 254] on div "[STREET_ADDRESS]" at bounding box center [439, 249] width 199 height 17
type input "**********"
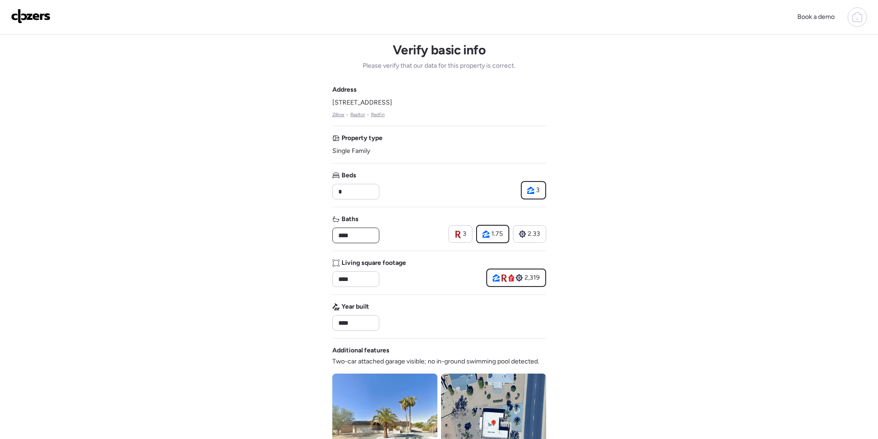
click at [349, 235] on input "****" at bounding box center [356, 235] width 39 height 13
type input "*"
click at [414, 231] on div "Baths * 3 1.75 2.33" at bounding box center [439, 229] width 214 height 29
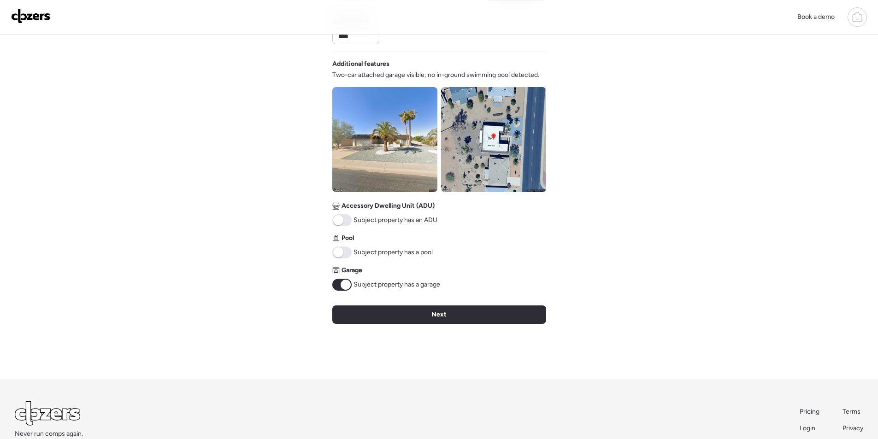
scroll to position [296, 0]
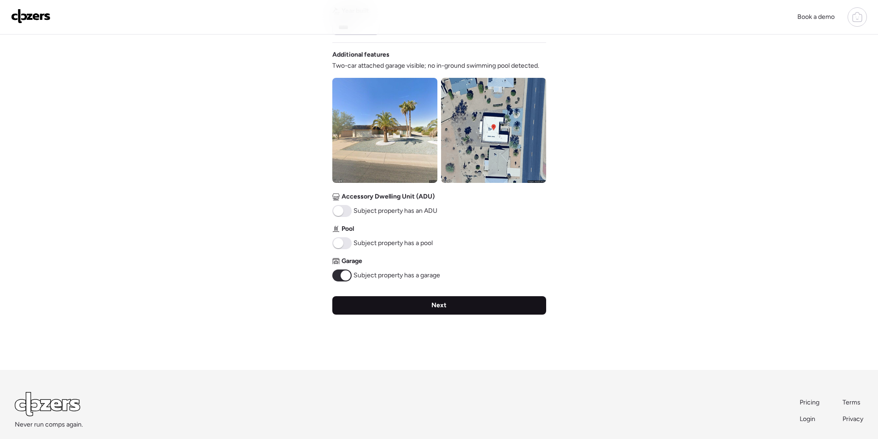
click at [443, 308] on span "Next" at bounding box center [439, 305] width 15 height 9
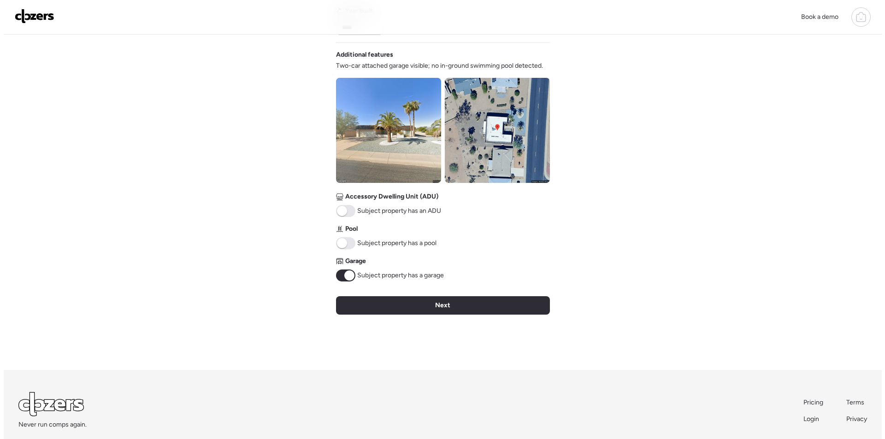
scroll to position [0, 0]
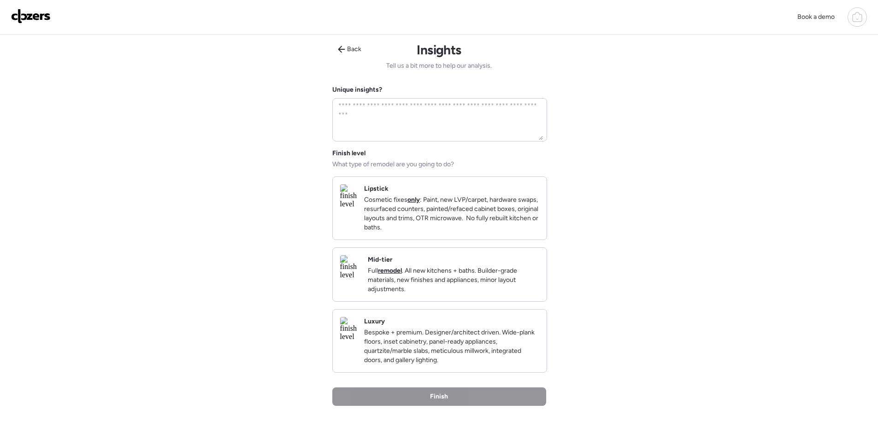
drag, startPoint x: 466, startPoint y: 287, endPoint x: 444, endPoint y: 328, distance: 46.8
click at [466, 286] on p "Full remodel . All new kitchens + baths. Builder-grade materials, new finishes …" at bounding box center [454, 281] width 172 height 28
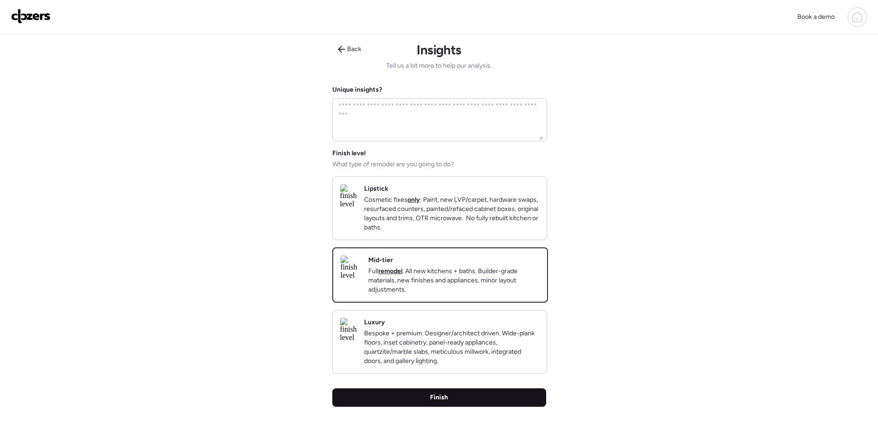
click at [444, 403] on span "Finish" at bounding box center [439, 397] width 18 height 9
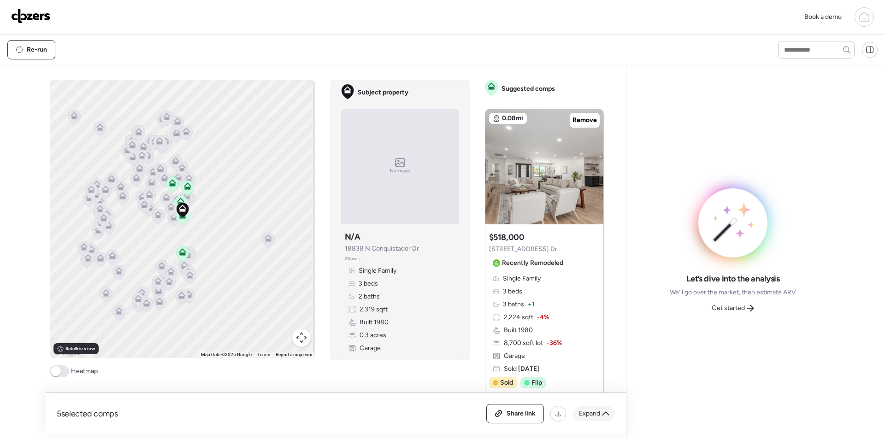
click at [601, 412] on div "Expand" at bounding box center [594, 414] width 41 height 15
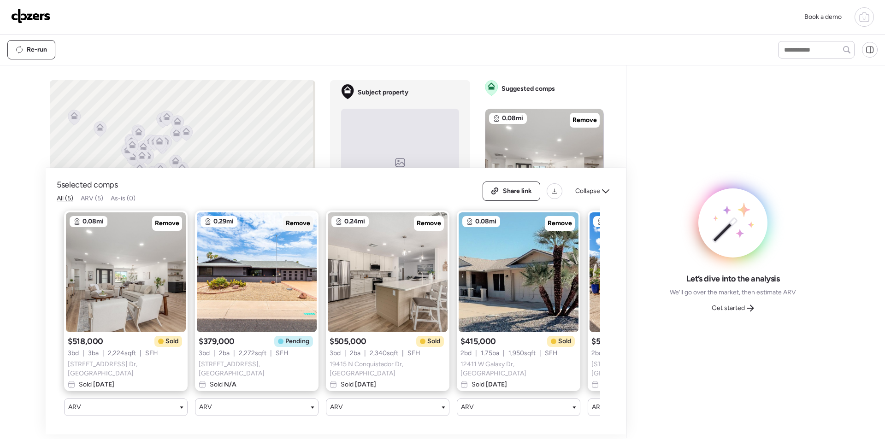
click at [304, 219] on span "Remove" at bounding box center [298, 223] width 24 height 9
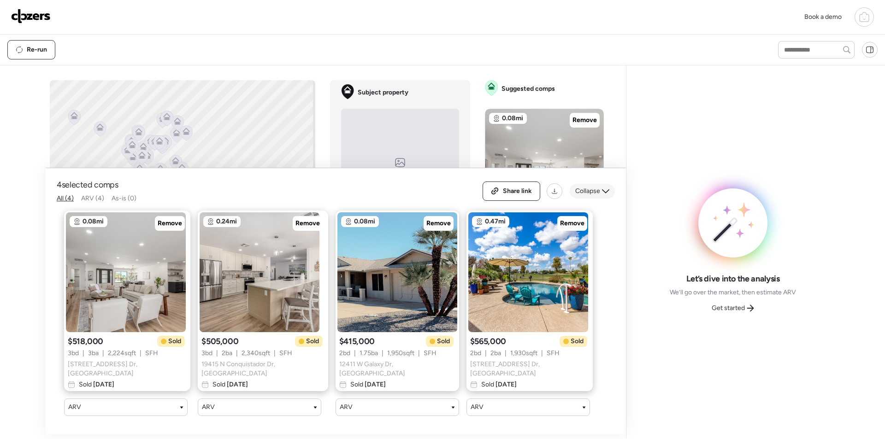
click at [602, 188] on icon at bounding box center [605, 191] width 7 height 7
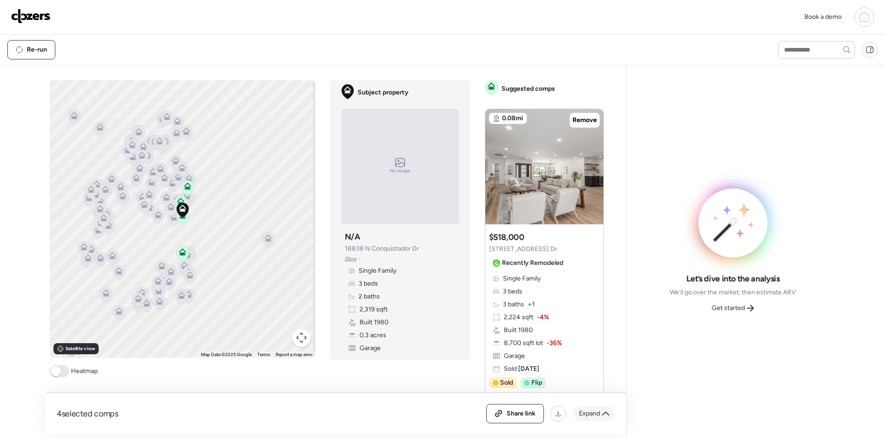
click at [600, 412] on span "Expand" at bounding box center [589, 413] width 21 height 9
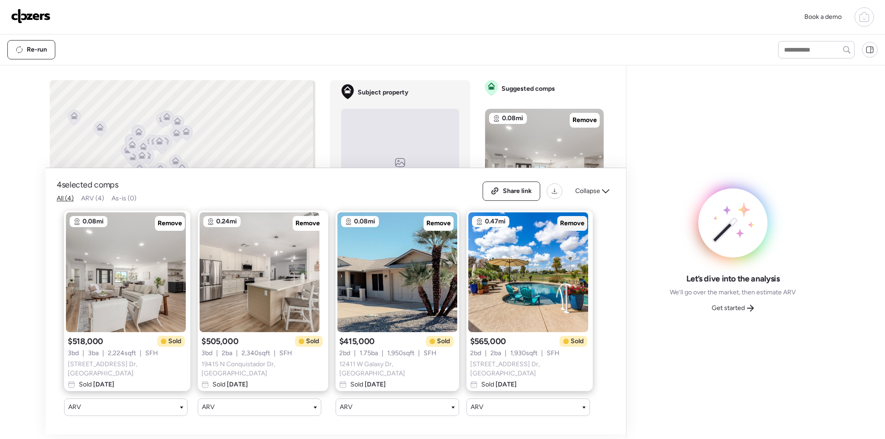
click at [561, 219] on span "Remove" at bounding box center [572, 223] width 24 height 9
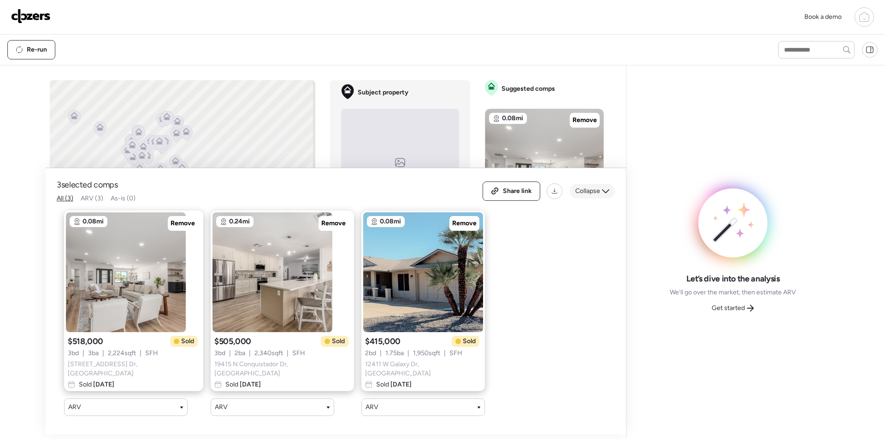
click at [607, 188] on icon at bounding box center [605, 191] width 7 height 7
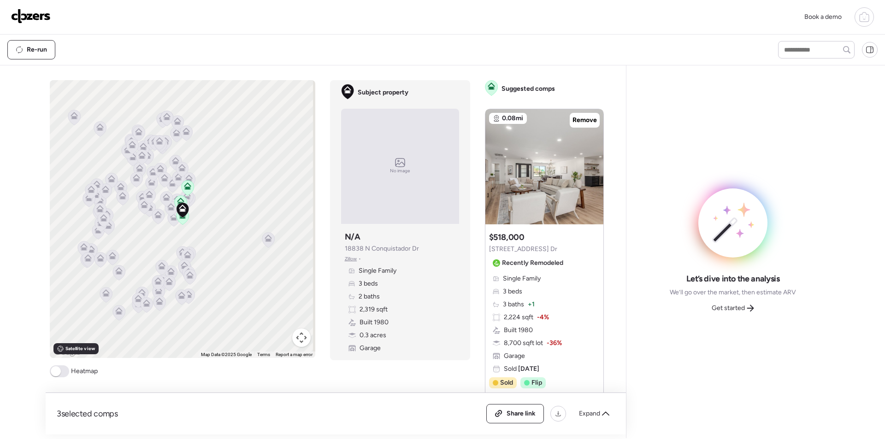
click at [303, 342] on button "Map camera controls" at bounding box center [301, 338] width 18 height 18
click at [277, 287] on button "Zoom in" at bounding box center [278, 292] width 18 height 18
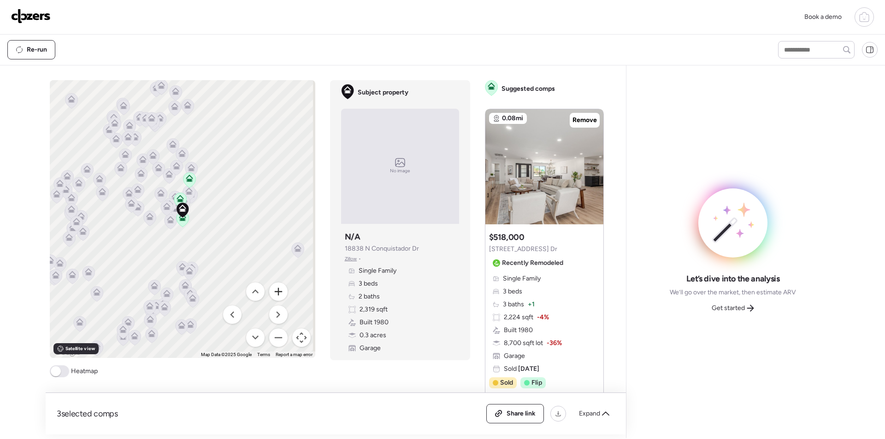
click at [277, 287] on button "Zoom in" at bounding box center [278, 292] width 18 height 18
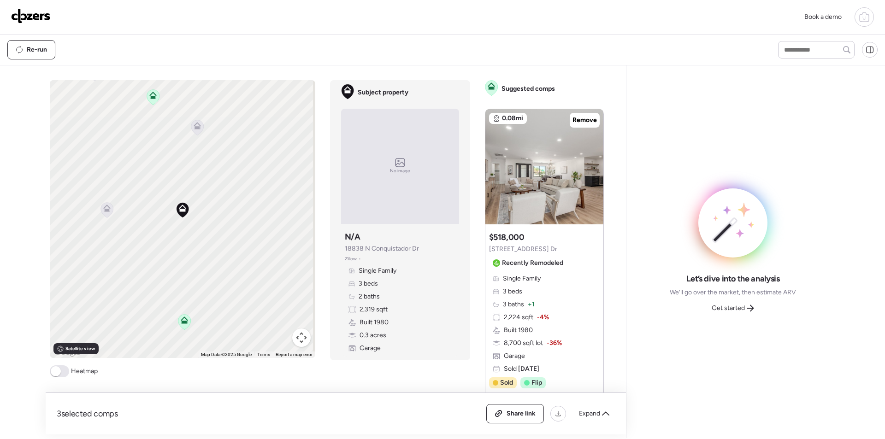
click at [195, 133] on icon at bounding box center [197, 127] width 12 height 15
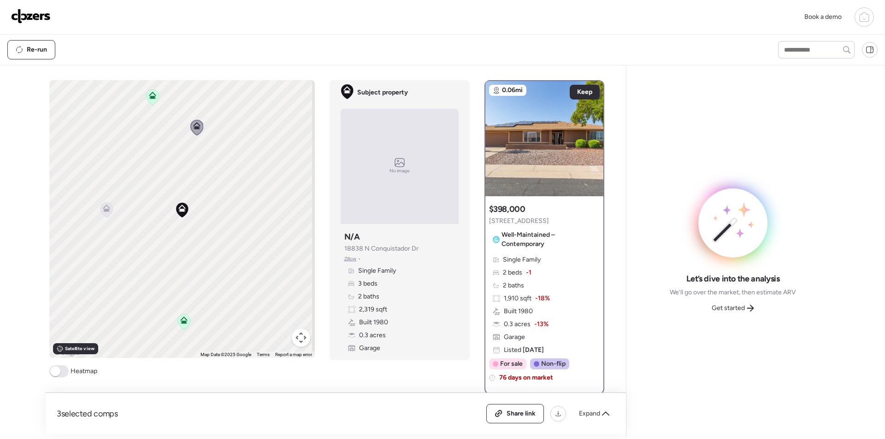
click at [103, 207] on icon at bounding box center [106, 208] width 7 height 7
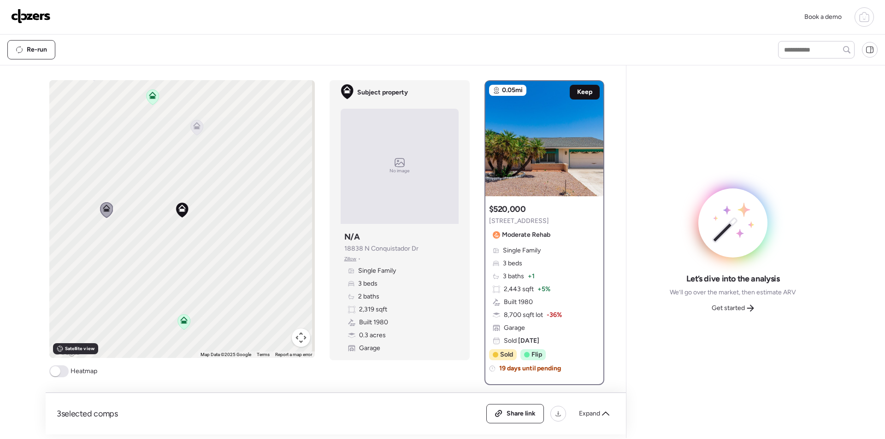
click at [579, 91] on span "Keep" at bounding box center [584, 92] width 15 height 9
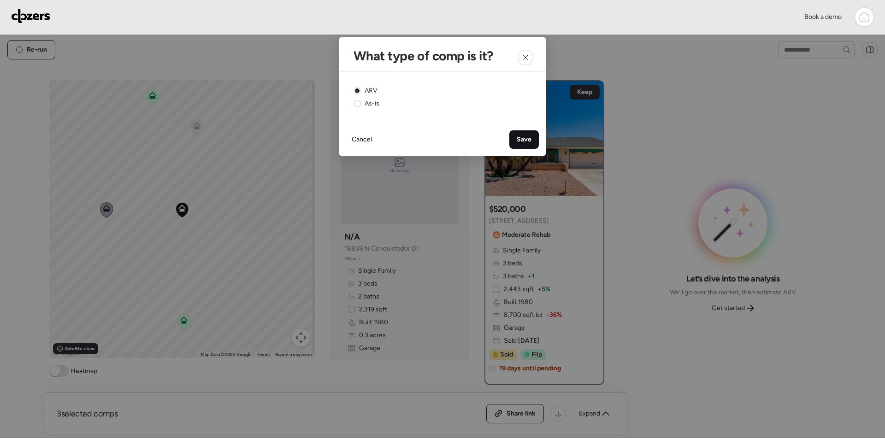
click at [520, 136] on span "Save" at bounding box center [524, 139] width 15 height 9
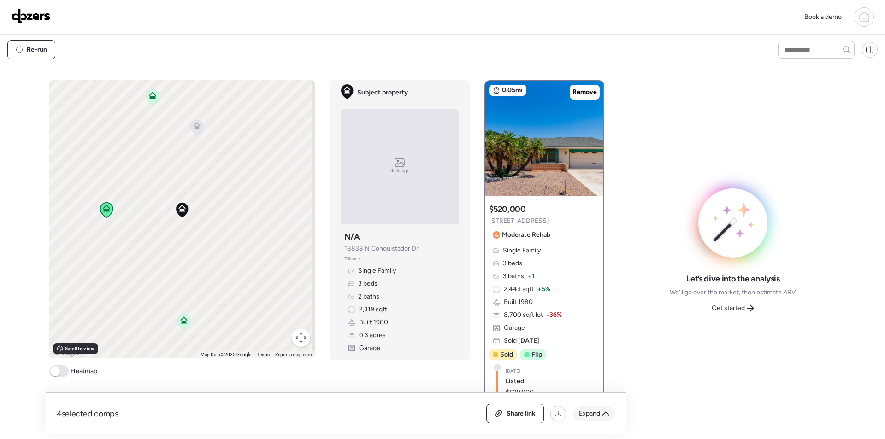
click at [587, 414] on span "Expand" at bounding box center [589, 413] width 21 height 9
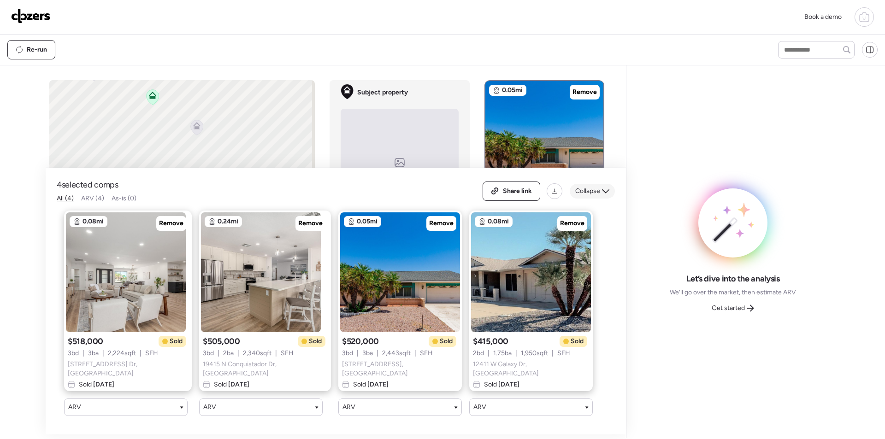
click at [602, 184] on div "Collapse" at bounding box center [592, 191] width 45 height 15
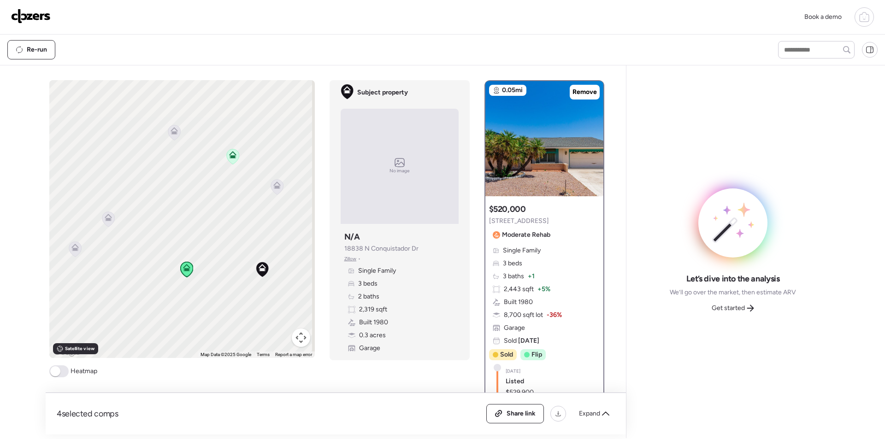
drag, startPoint x: 226, startPoint y: 295, endPoint x: 260, endPoint y: 296, distance: 34.1
click at [283, 308] on div "To activate drag with keyboard, press Alt + Enter. Once in keyboard drag state,…" at bounding box center [182, 219] width 266 height 278
click at [114, 210] on icon at bounding box center [117, 210] width 6 height 3
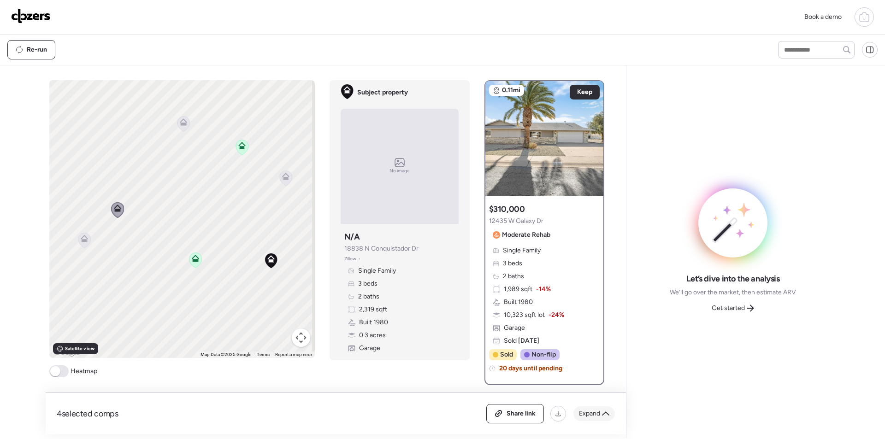
click at [589, 415] on span "Expand" at bounding box center [589, 413] width 21 height 9
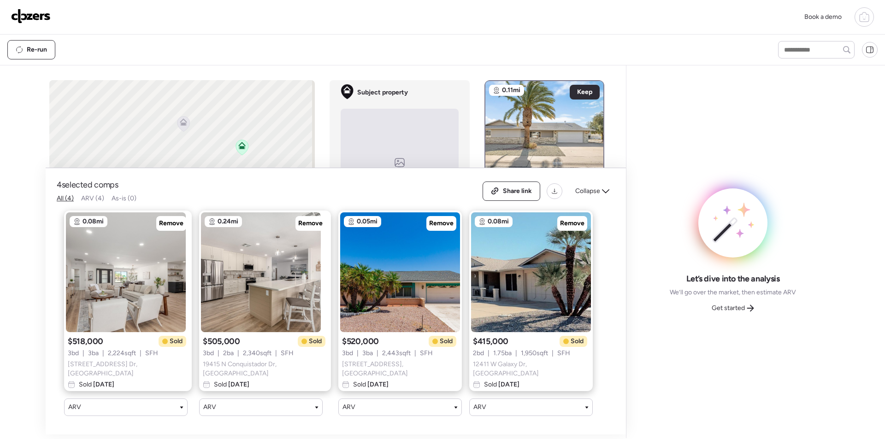
click at [582, 188] on span "Collapse" at bounding box center [587, 191] width 25 height 9
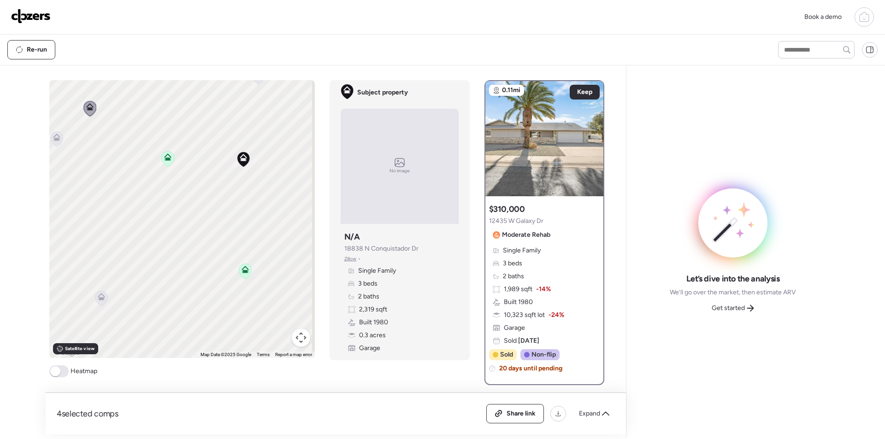
drag, startPoint x: 136, startPoint y: 271, endPoint x: 94, endPoint y: 182, distance: 98.4
click at [94, 182] on div "To activate drag with keyboard, press Alt + Enter. Once in keyboard drag state,…" at bounding box center [182, 219] width 266 height 278
drag, startPoint x: 206, startPoint y: 323, endPoint x: 215, endPoint y: 296, distance: 28.6
click at [223, 313] on div "To activate drag with keyboard, press Alt + Enter. Once in keyboard drag state,…" at bounding box center [182, 219] width 266 height 278
drag, startPoint x: 176, startPoint y: 218, endPoint x: 179, endPoint y: 222, distance: 5.6
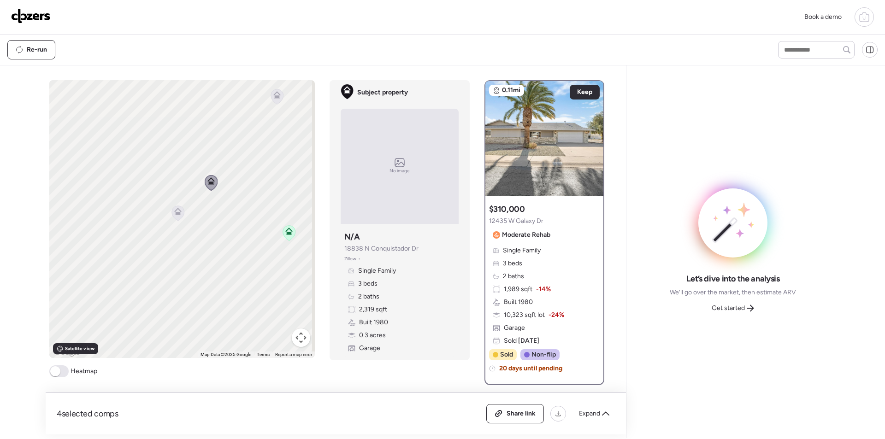
click at [186, 242] on div "To activate drag with keyboard, press Alt + Enter. Once in keyboard drag state,…" at bounding box center [182, 219] width 266 height 278
click at [165, 208] on icon at bounding box center [166, 206] width 12 height 15
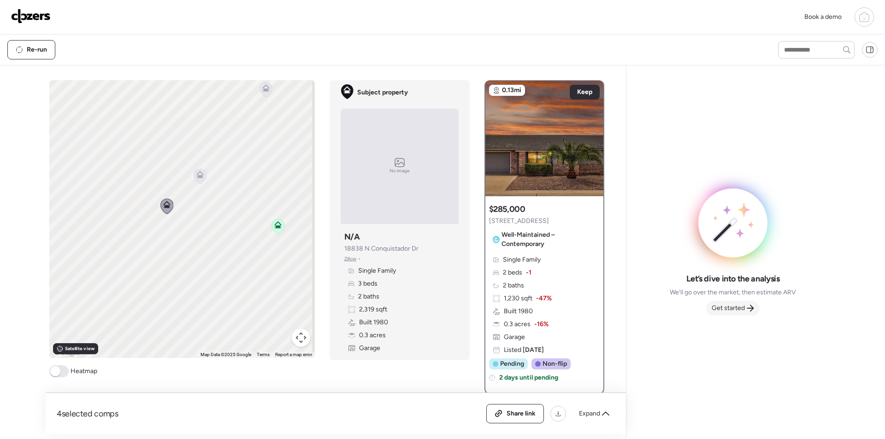
click at [734, 311] on span "Get started" at bounding box center [728, 308] width 33 height 9
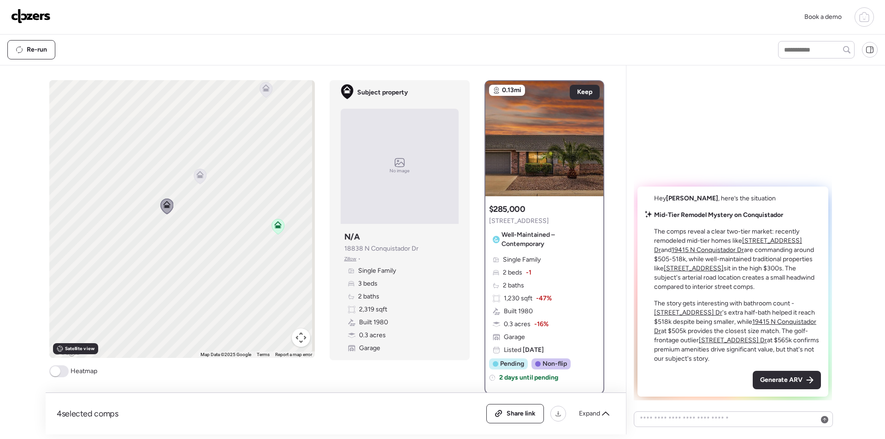
click at [797, 377] on span "Generate ARV" at bounding box center [781, 380] width 42 height 9
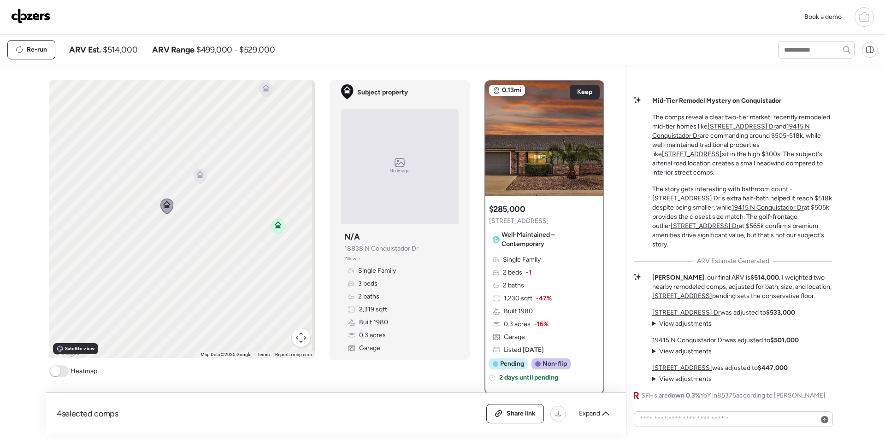
click at [119, 52] on span "$514,000" at bounding box center [120, 49] width 35 height 11
copy span "514,000"
click at [528, 417] on span "Share link" at bounding box center [521, 413] width 29 height 9
